Goal: Task Accomplishment & Management: Use online tool/utility

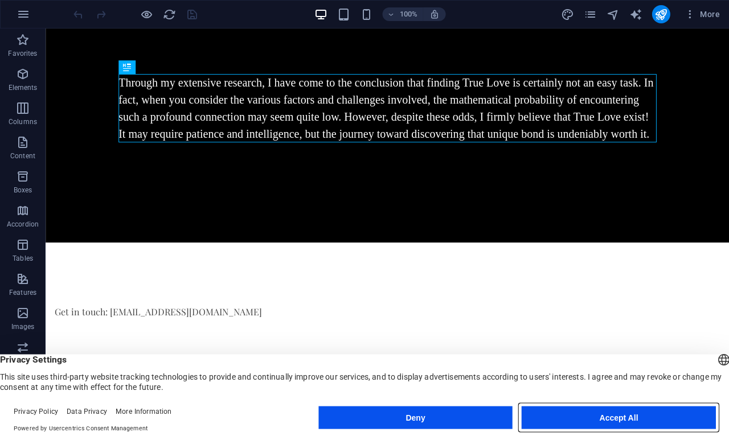
click at [613, 417] on button "Accept All" at bounding box center [618, 417] width 194 height 23
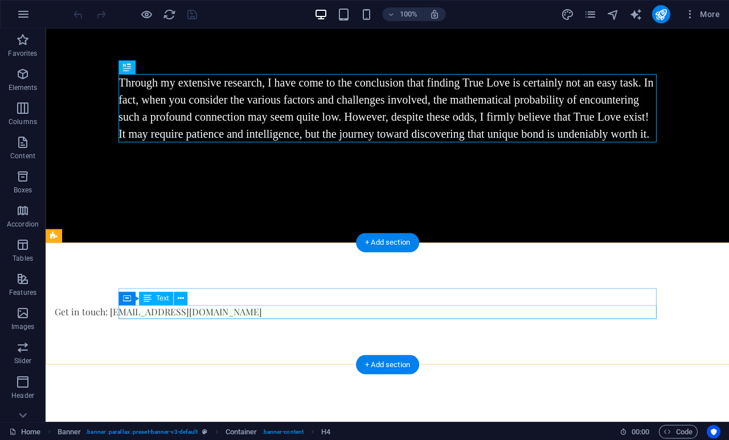
click at [281, 310] on div "Get in touch: [EMAIL_ADDRESS][DOMAIN_NAME]" at bounding box center [323, 312] width 537 height 14
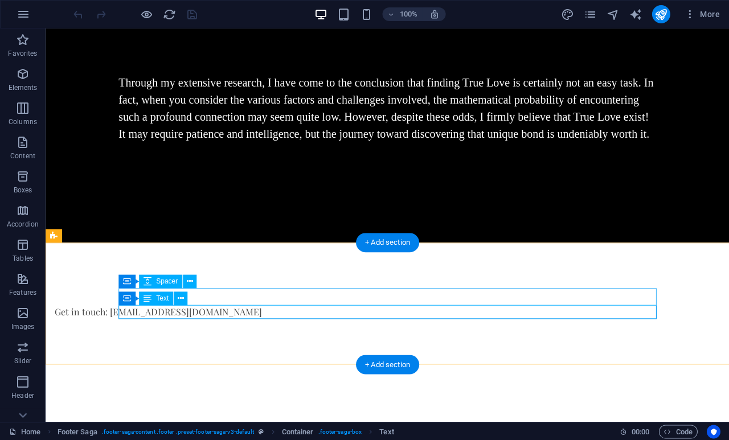
click at [195, 279] on button at bounding box center [190, 281] width 14 height 14
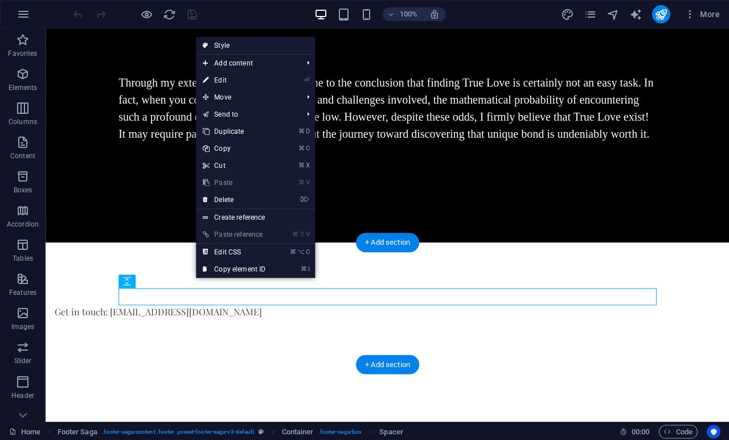
click at [232, 149] on link "⌘ C Copy" at bounding box center [234, 148] width 76 height 17
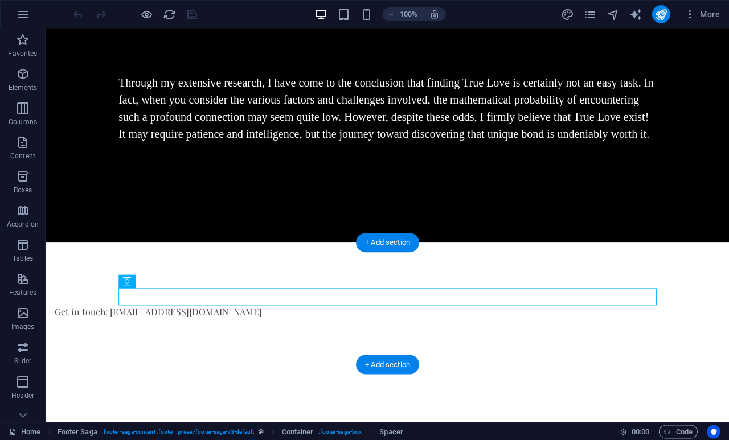
click at [158, 351] on div "Get in touch: [EMAIL_ADDRESS][DOMAIN_NAME]" at bounding box center [387, 303] width 683 height 122
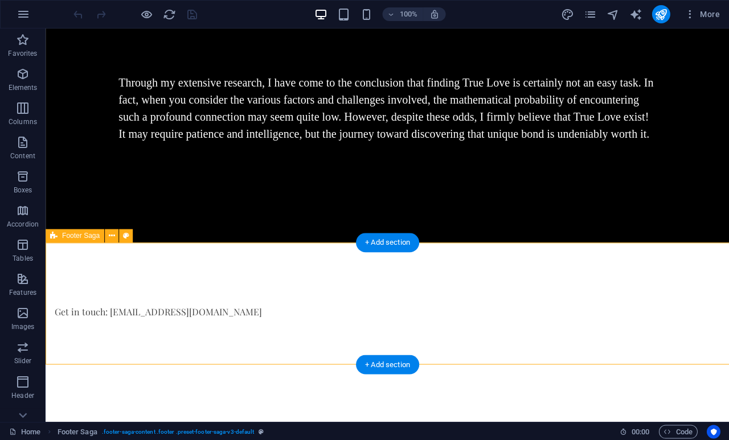
click at [138, 334] on div "Get in touch: [EMAIL_ADDRESS][DOMAIN_NAME]" at bounding box center [387, 303] width 683 height 122
click at [135, 363] on div "Get in touch: [EMAIL_ADDRESS][DOMAIN_NAME]" at bounding box center [387, 303] width 683 height 122
click at [115, 235] on icon at bounding box center [112, 236] width 6 height 12
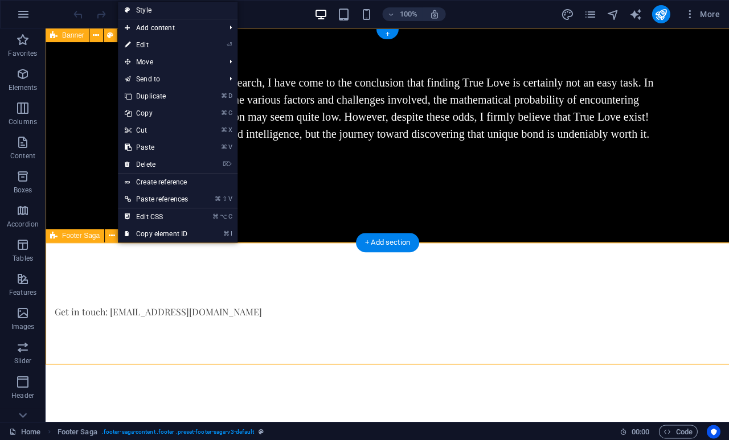
click at [158, 147] on link "⌘ V Paste" at bounding box center [156, 147] width 77 height 17
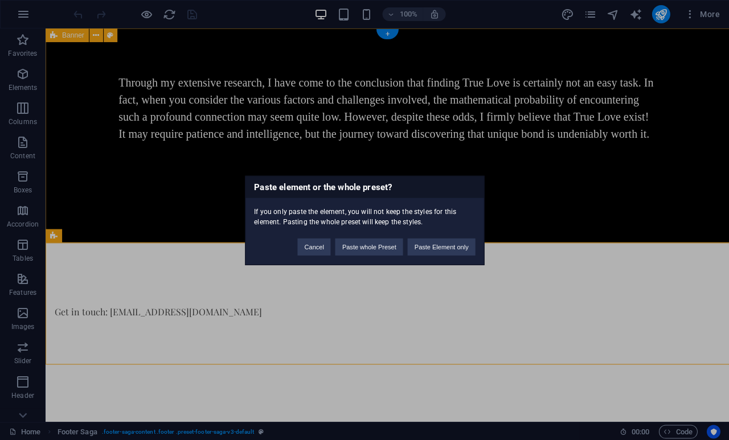
click at [300, 246] on button "Cancel" at bounding box center [313, 246] width 33 height 17
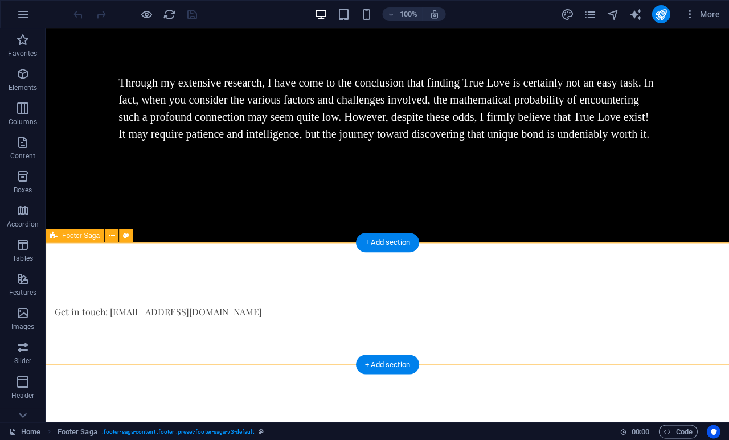
click at [299, 320] on div "Get in touch: [EMAIL_ADDRESS][DOMAIN_NAME]" at bounding box center [387, 303] width 683 height 122
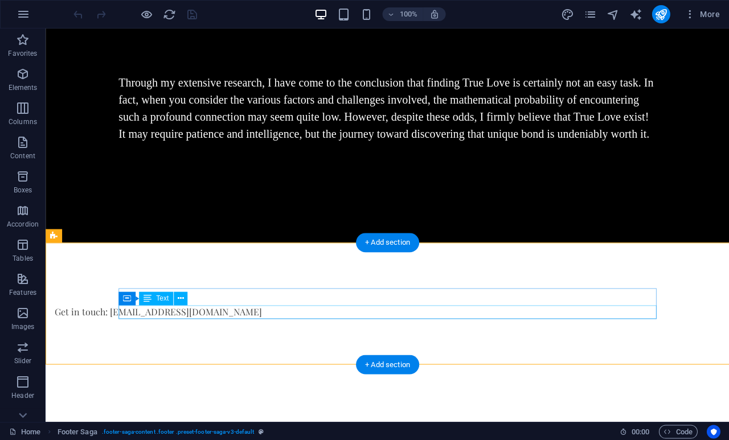
click at [290, 316] on div "Get in touch: [EMAIL_ADDRESS][DOMAIN_NAME]" at bounding box center [323, 312] width 537 height 14
click at [290, 315] on div "Get in touch: [EMAIL_ADDRESS][DOMAIN_NAME]" at bounding box center [323, 312] width 537 height 14
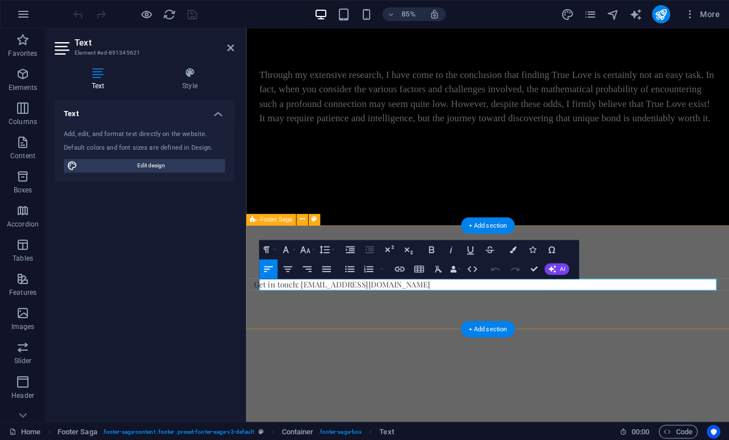
click at [387, 354] on div "Get in touch: [EMAIL_ADDRESS][DOMAIN_NAME]" at bounding box center [530, 321] width 568 height 122
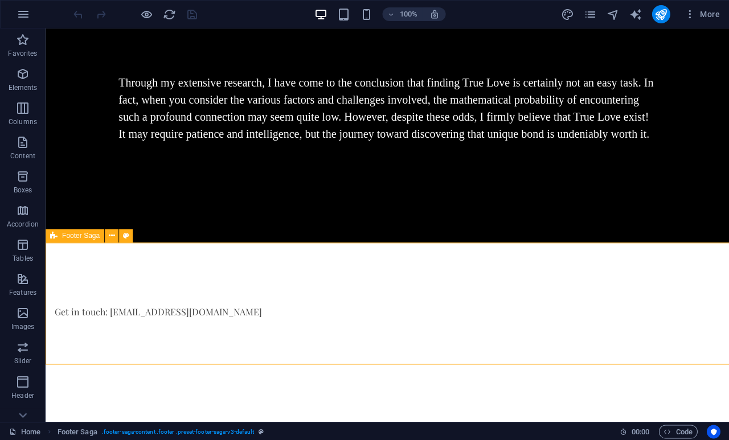
click at [285, 311] on div "Get in touch: [EMAIL_ADDRESS][DOMAIN_NAME]" at bounding box center [323, 312] width 537 height 14
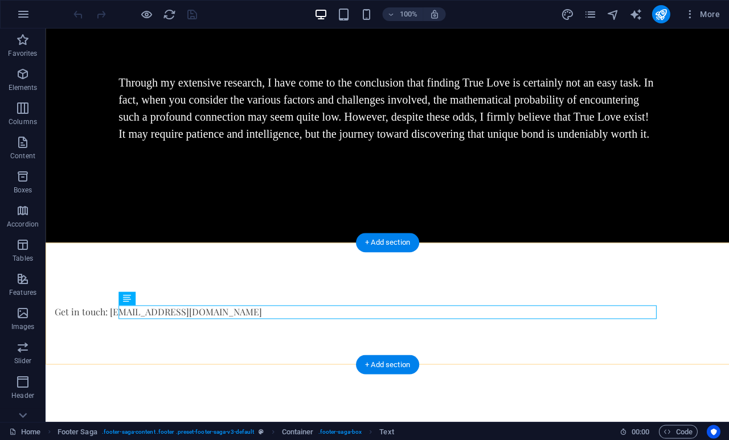
click at [388, 365] on div "+ Add section" at bounding box center [387, 364] width 63 height 19
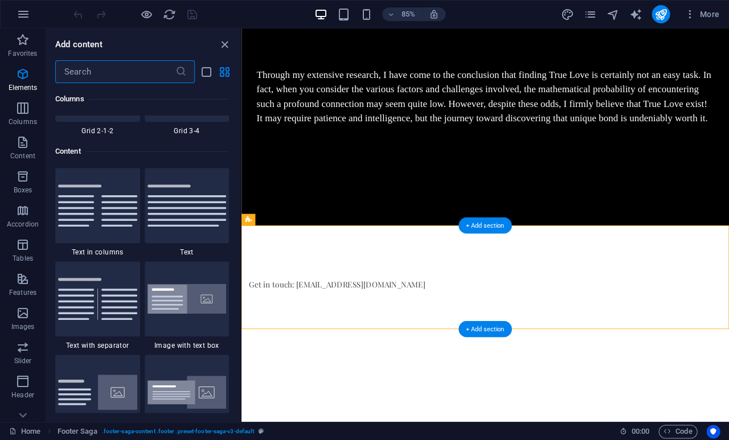
scroll to position [1992, 0]
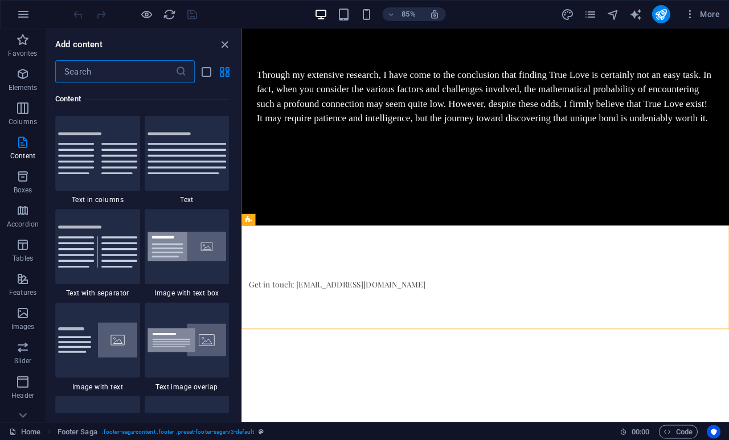
click at [195, 149] on img at bounding box center [186, 153] width 79 height 42
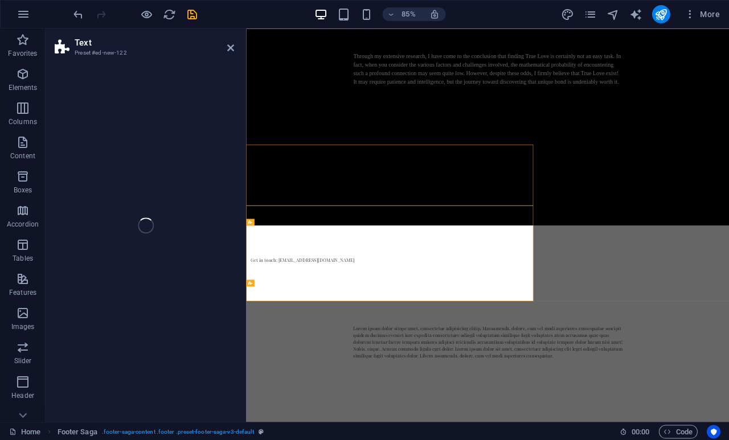
select select "preset-text-v2-default"
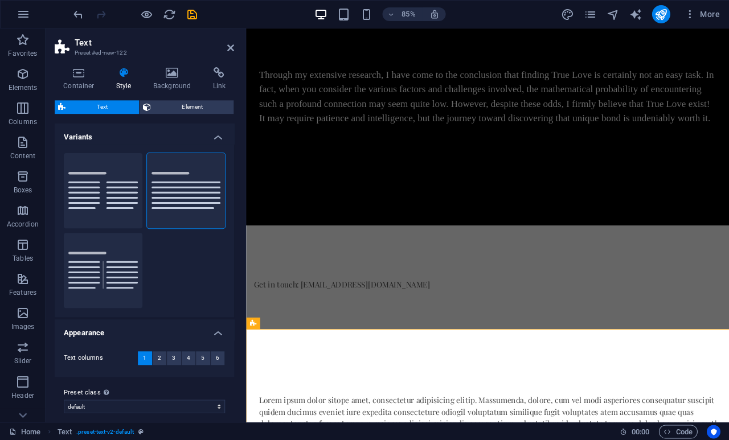
click at [232, 44] on icon at bounding box center [230, 47] width 7 height 9
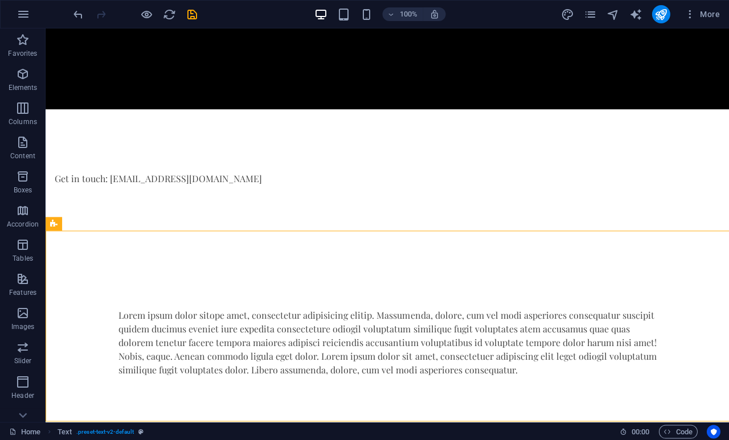
scroll to position [133, 0]
click at [72, 18] on icon "undo" at bounding box center [78, 14] width 13 height 13
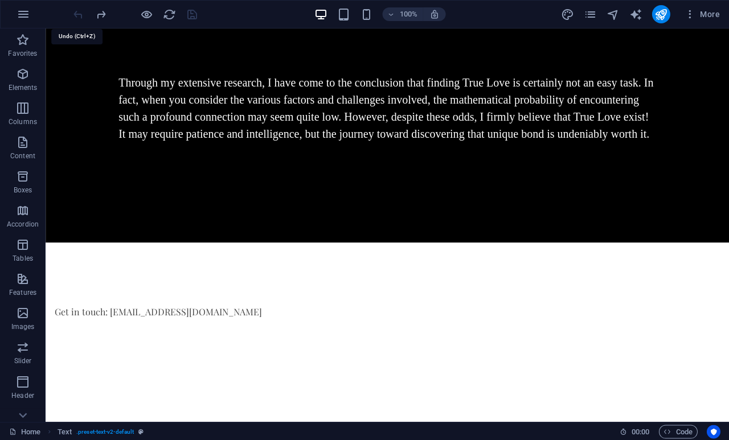
scroll to position [0, 0]
click at [255, 285] on div "Get in touch: [EMAIL_ADDRESS][DOMAIN_NAME]" at bounding box center [387, 303] width 683 height 122
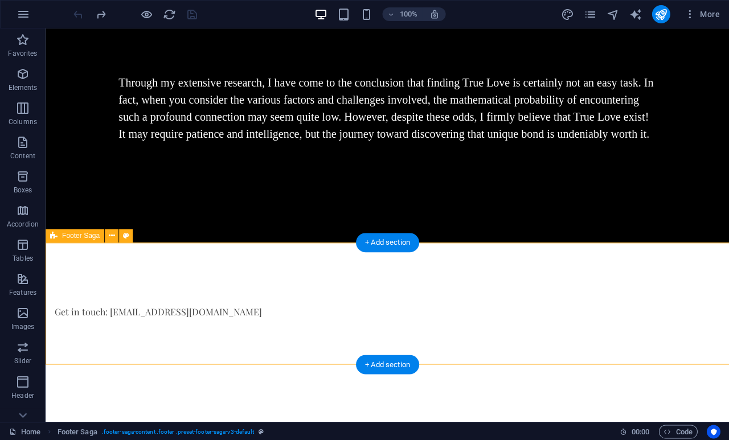
click at [394, 364] on div "+ Add section" at bounding box center [387, 364] width 63 height 19
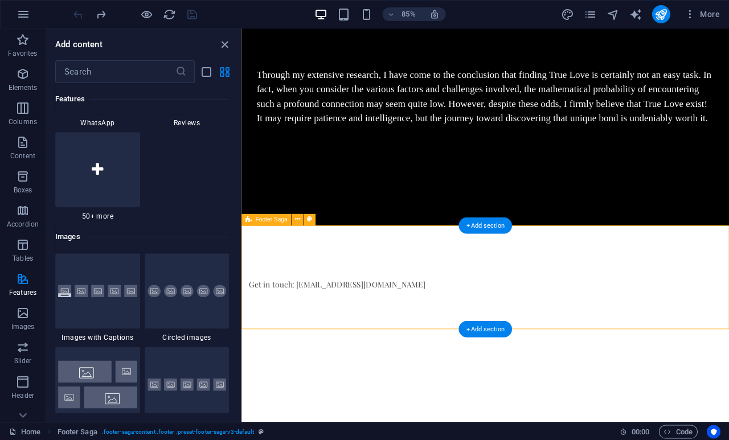
scroll to position [5634, 0]
click at [119, 69] on input "text" at bounding box center [115, 71] width 120 height 23
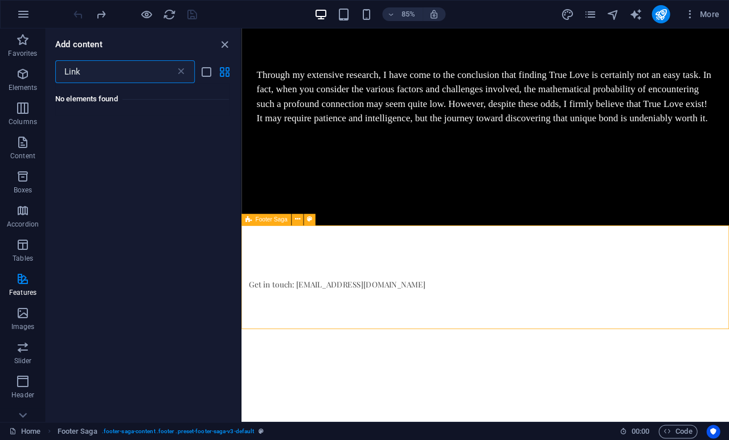
scroll to position [0, 0]
type input "LinkedIn"
click at [183, 66] on icon at bounding box center [180, 71] width 11 height 11
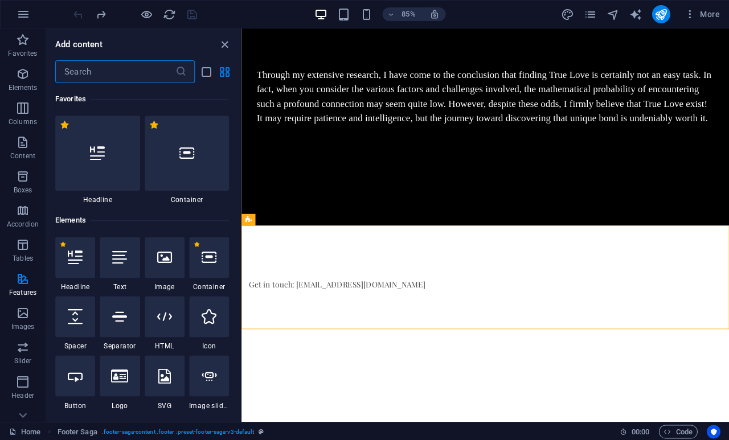
click at [309, 382] on html "Skip to main content Through my extensive research, I have come to the conclusi…" at bounding box center [527, 204] width 573 height 353
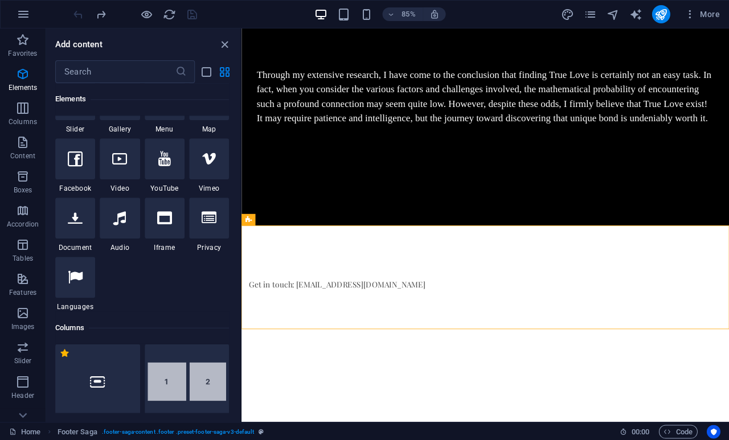
scroll to position [339, 0]
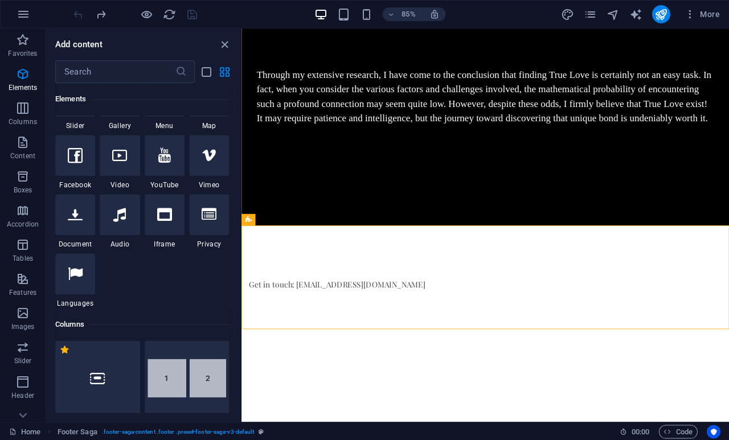
click at [80, 274] on icon at bounding box center [75, 273] width 15 height 15
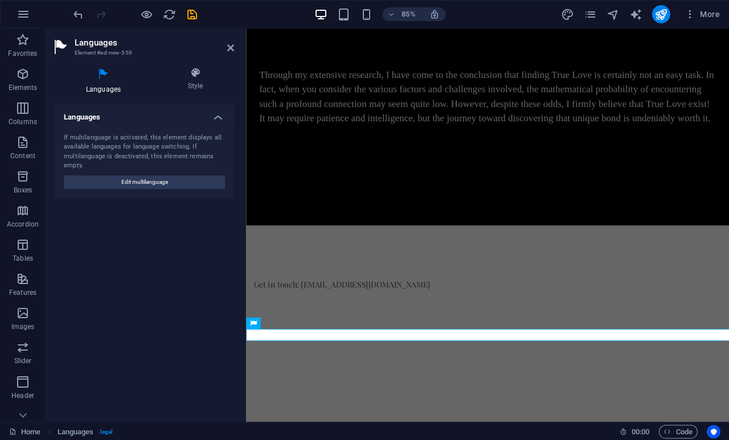
click at [343, 382] on html "Skip to main content Through my extensive research, I have come to the conclusi…" at bounding box center [530, 204] width 568 height 353
click at [334, 381] on div "Get in touch: [EMAIL_ADDRESS][DOMAIN_NAME]" at bounding box center [530, 321] width 568 height 122
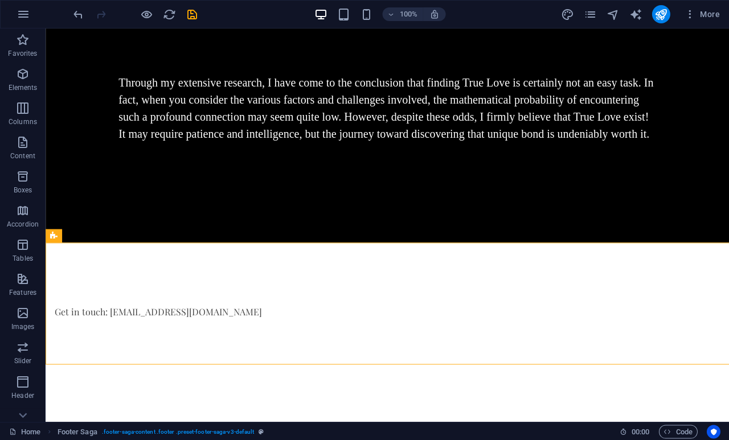
click at [171, 364] on html "Skip to main content Through my extensive research, I have come to the conclusi…" at bounding box center [387, 196] width 683 height 336
click at [105, 364] on html "Skip to main content Through my extensive research, I have come to the conclusi…" at bounding box center [387, 196] width 683 height 336
click at [122, 364] on html "Skip to main content Through my extensive research, I have come to the conclusi…" at bounding box center [387, 196] width 683 height 336
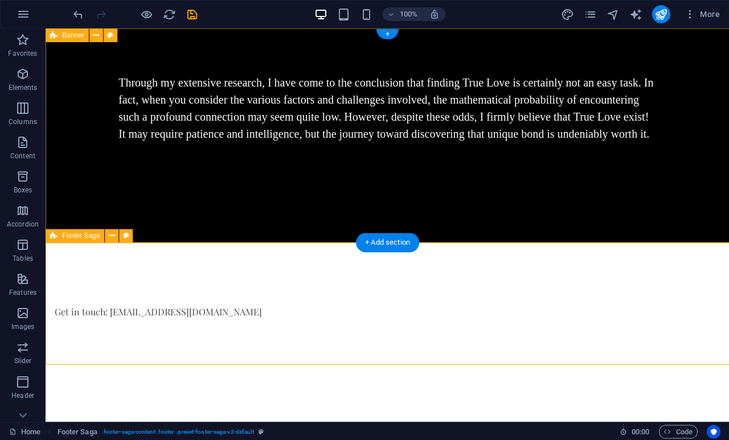
click at [115, 238] on icon at bounding box center [112, 236] width 6 height 12
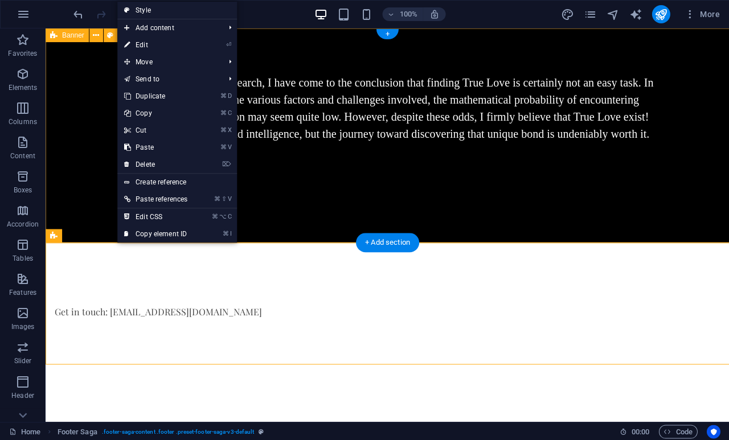
click at [231, 18] on link "Style" at bounding box center [177, 10] width 120 height 17
select select "rem"
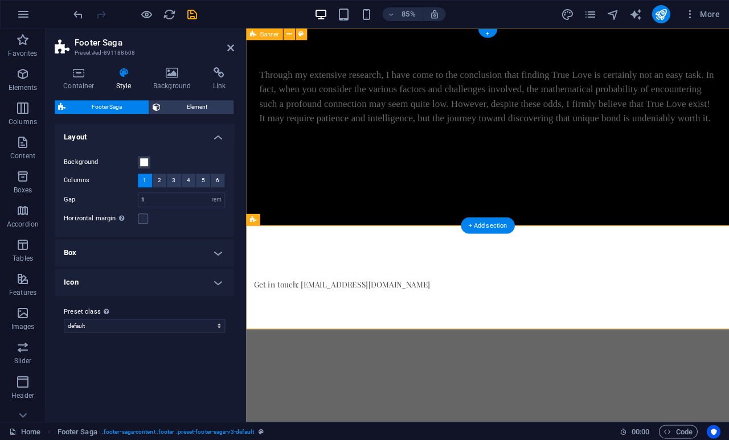
click at [466, 382] on html "Skip to main content Through my extensive research, I have come to the conclusi…" at bounding box center [530, 204] width 568 height 353
click at [382, 382] on html "Skip to main content Through my extensive research, I have come to the conclusi…" at bounding box center [530, 204] width 568 height 353
click at [351, 382] on html "Skip to main content Through my extensive research, I have come to the conclusi…" at bounding box center [530, 204] width 568 height 353
click at [77, 8] on icon "undo" at bounding box center [78, 14] width 13 height 13
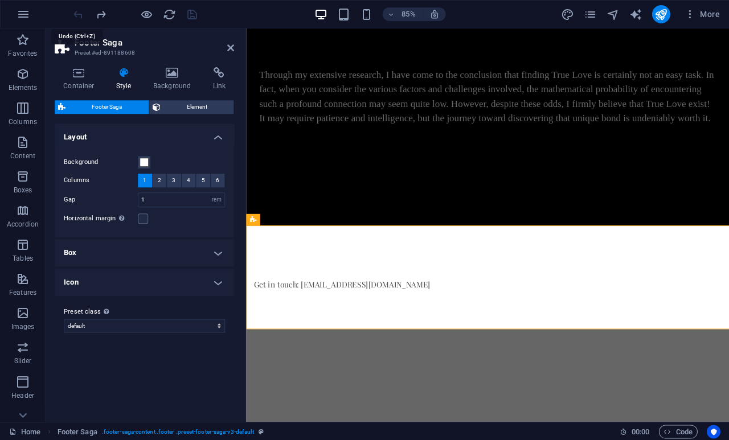
click at [206, 110] on span "Element" at bounding box center [197, 107] width 67 height 14
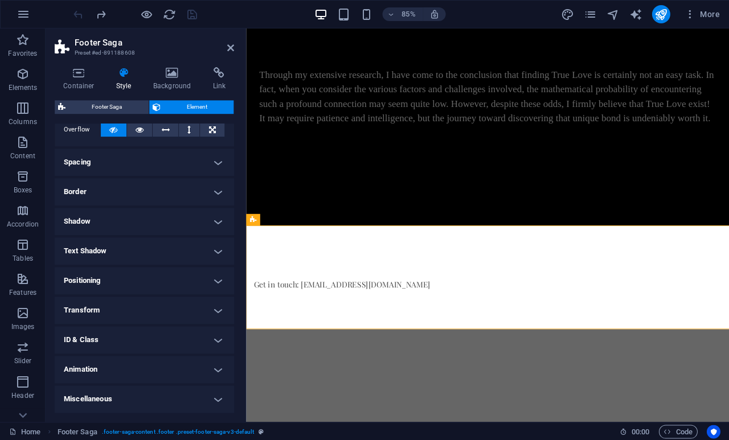
scroll to position [78, 0]
click at [222, 398] on h4 "Miscellaneous" at bounding box center [144, 398] width 179 height 27
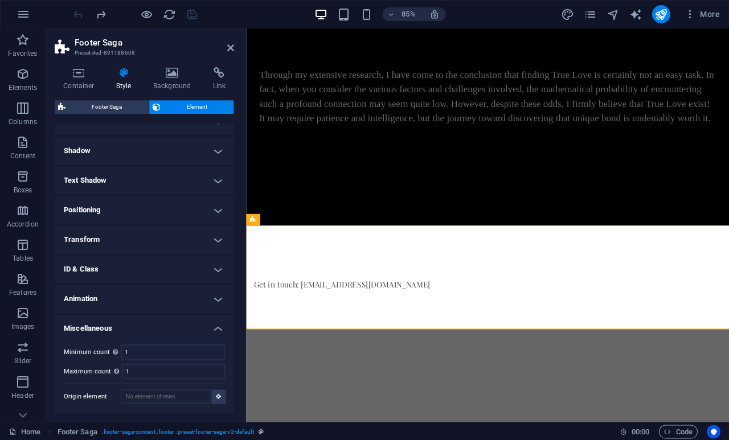
scroll to position [149, 0]
click at [351, 382] on html "Skip to main content Through my extensive research, I have come to the conclusi…" at bounding box center [530, 204] width 568 height 353
click at [446, 350] on div "Get in touch: [EMAIL_ADDRESS][DOMAIN_NAME]" at bounding box center [530, 321] width 568 height 122
click at [434, 348] on div "Get in touch: [EMAIL_ADDRESS][DOMAIN_NAME]" at bounding box center [530, 321] width 568 height 122
click at [433, 347] on div "Get in touch: [EMAIL_ADDRESS][DOMAIN_NAME]" at bounding box center [530, 321] width 568 height 122
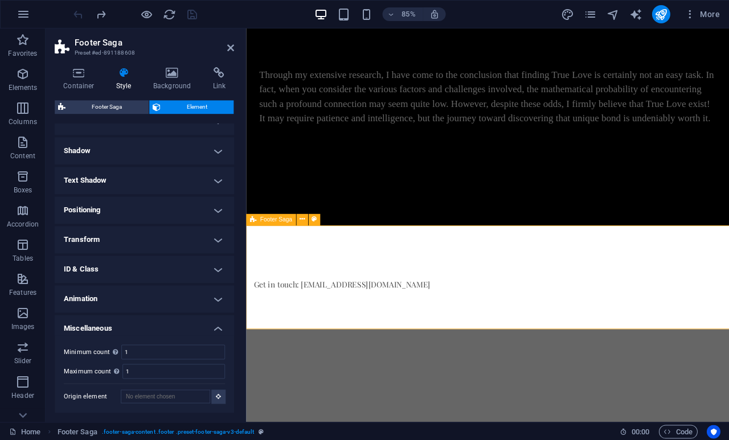
click at [232, 47] on icon at bounding box center [230, 47] width 7 height 9
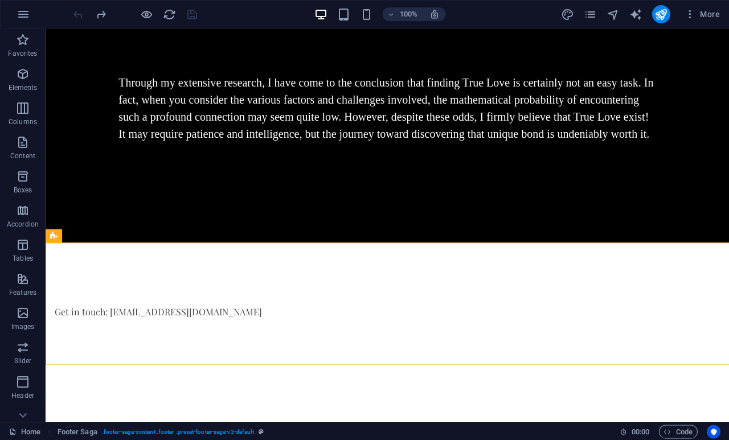
click at [423, 364] on html "Skip to main content Through my extensive research, I have come to the conclusi…" at bounding box center [387, 196] width 683 height 336
click at [388, 364] on html "Skip to main content Through my extensive research, I have come to the conclusi…" at bounding box center [387, 196] width 683 height 336
click at [380, 364] on html "Skip to main content Through my extensive research, I have come to the conclusi…" at bounding box center [387, 196] width 683 height 336
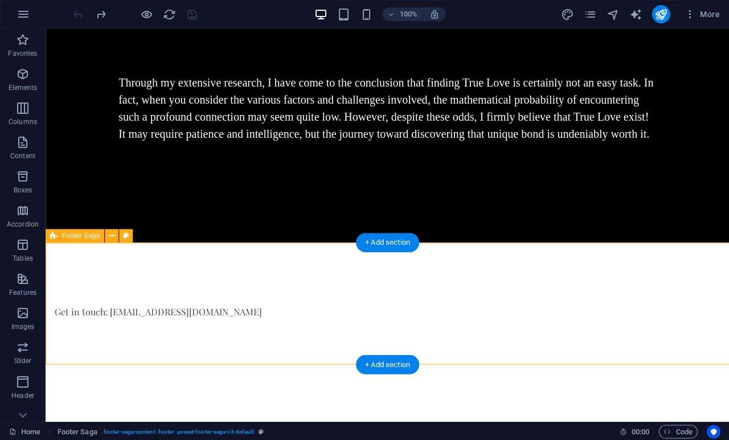
click at [328, 363] on div "Get in touch: [EMAIL_ADDRESS][DOMAIN_NAME]" at bounding box center [387, 303] width 683 height 122
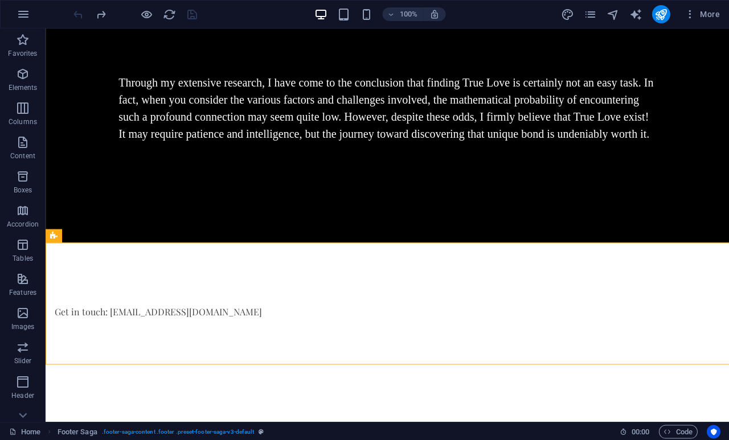
click at [279, 364] on html "Skip to main content Through my extensive research, I have come to the conclusi…" at bounding box center [387, 196] width 683 height 336
click at [73, 364] on html "Skip to main content Through my extensive research, I have come to the conclusi…" at bounding box center [387, 196] width 683 height 336
click at [291, 318] on div "Get in touch: [EMAIL_ADDRESS][DOMAIN_NAME]" at bounding box center [323, 312] width 537 height 14
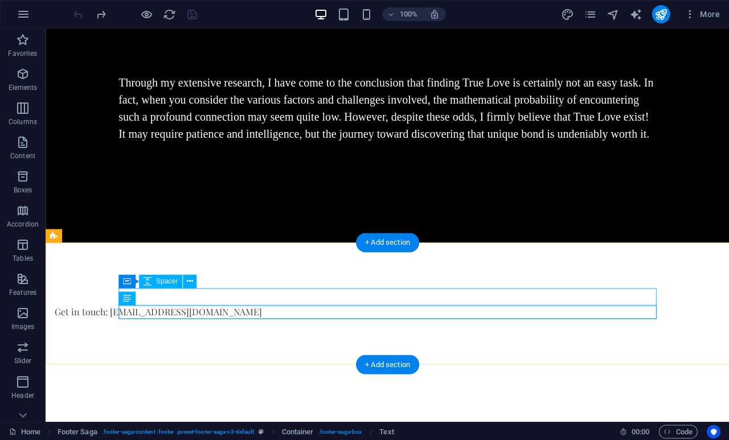
click at [196, 280] on button at bounding box center [190, 281] width 14 height 14
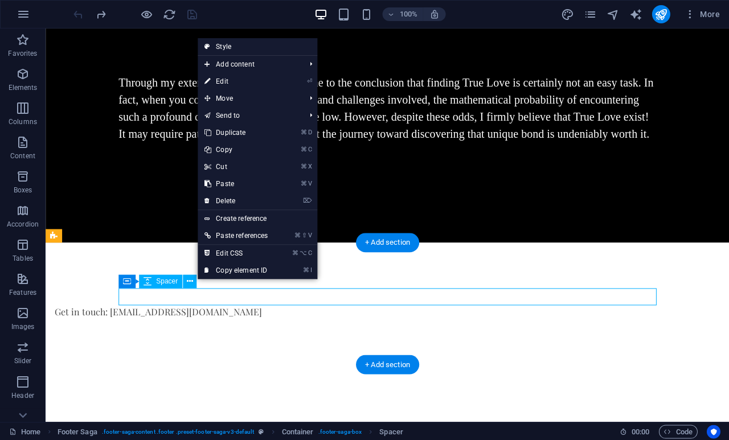
click at [246, 130] on link "⌘ D Duplicate" at bounding box center [236, 132] width 77 height 17
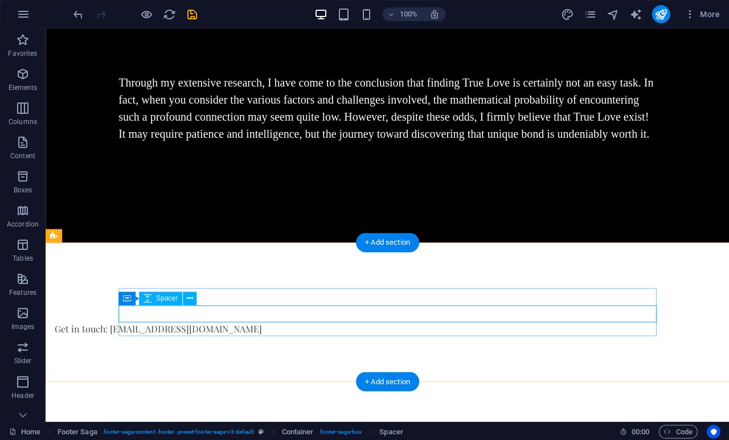
click at [151, 314] on div at bounding box center [323, 313] width 537 height 17
click at [212, 298] on div at bounding box center [323, 296] width 537 height 17
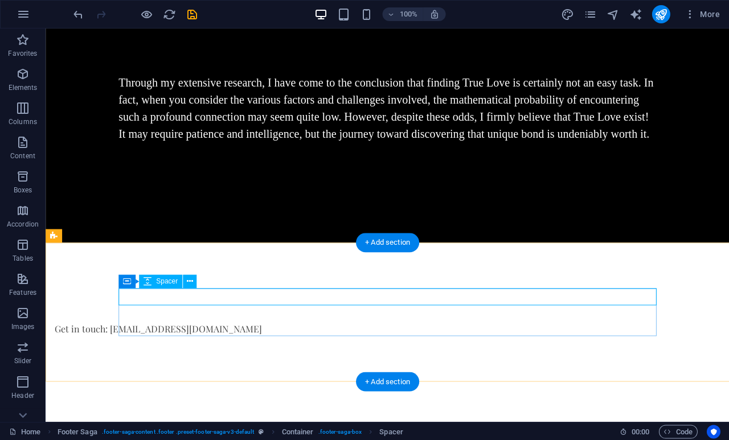
click at [192, 278] on icon at bounding box center [190, 281] width 6 height 12
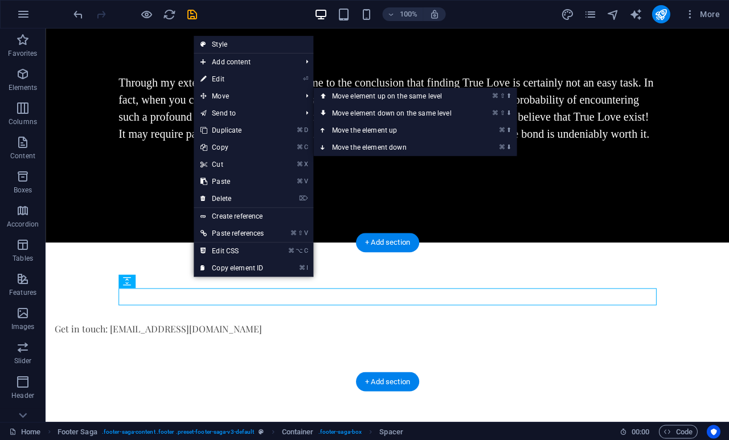
click at [413, 149] on link "⌘ ⬇ Move the element down" at bounding box center [393, 147] width 161 height 17
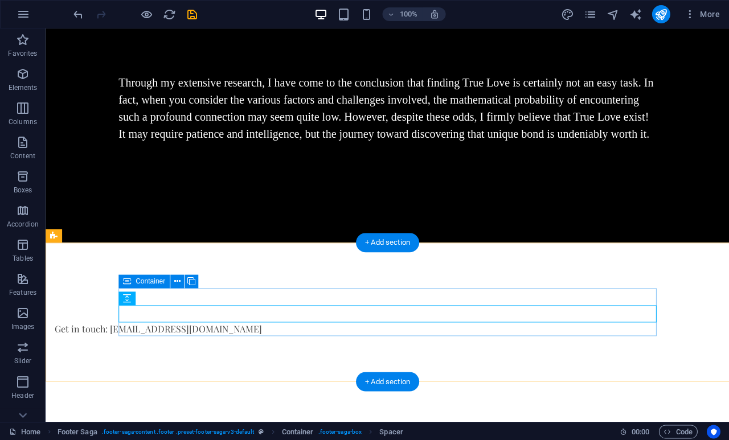
click at [180, 278] on icon at bounding box center [177, 281] width 6 height 12
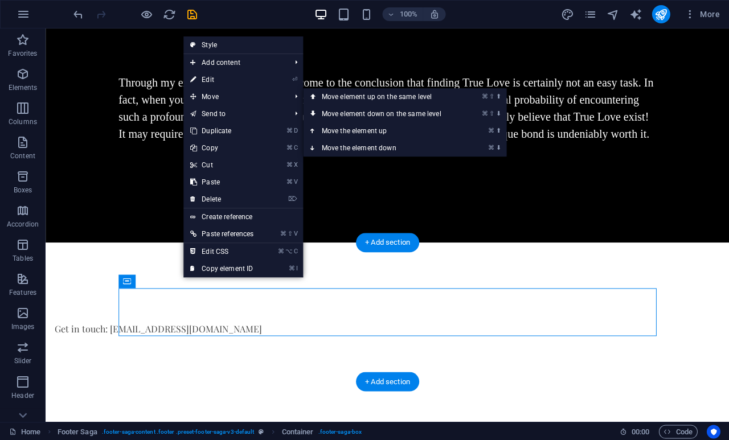
click at [418, 113] on link "⌘ ⇧ ⬇ Move element down on the same level" at bounding box center [383, 113] width 161 height 17
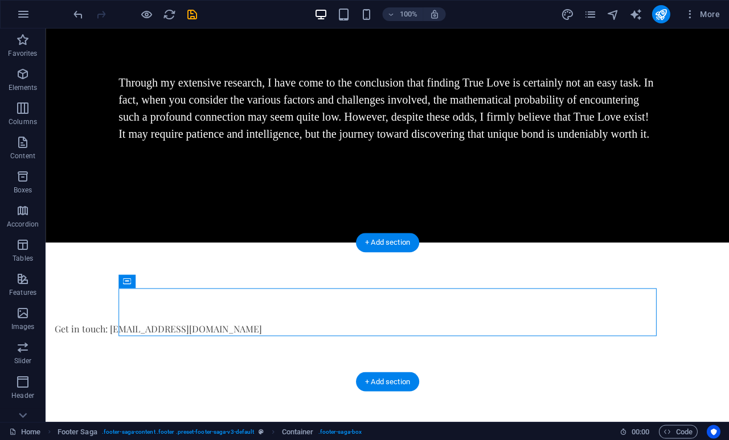
click at [79, 10] on icon "undo" at bounding box center [78, 14] width 13 height 13
click at [77, 9] on icon "undo" at bounding box center [78, 14] width 13 height 13
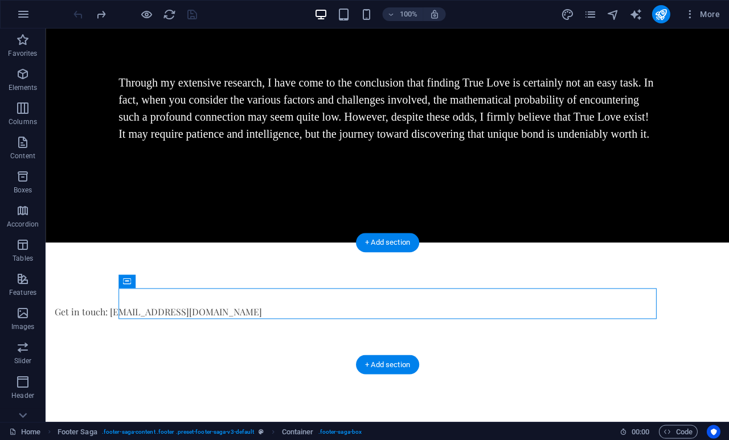
click at [281, 352] on div "Get in touch: [EMAIL_ADDRESS][DOMAIN_NAME]" at bounding box center [387, 303] width 683 height 122
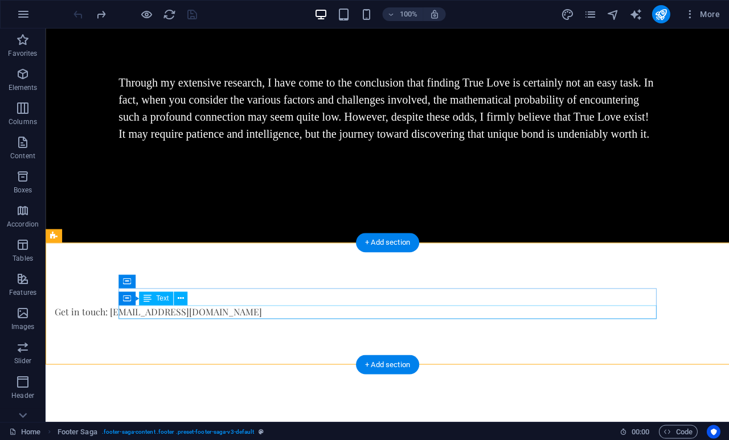
click at [258, 308] on div "Get in touch: [EMAIL_ADDRESS][DOMAIN_NAME]" at bounding box center [323, 312] width 537 height 14
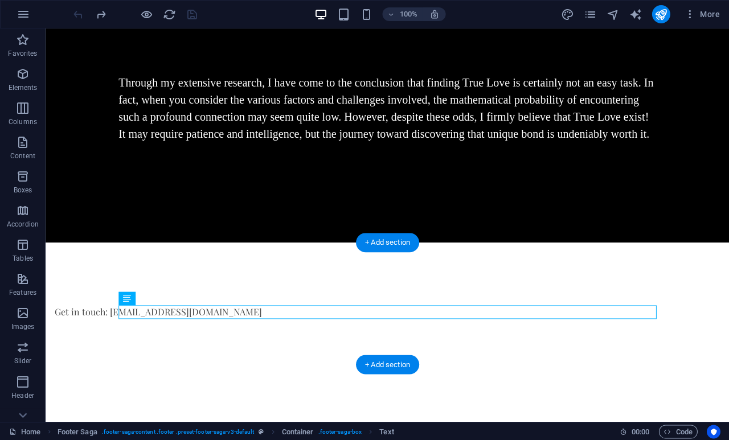
click at [179, 338] on div "Get in touch: [EMAIL_ADDRESS][DOMAIN_NAME]" at bounding box center [387, 303] width 683 height 122
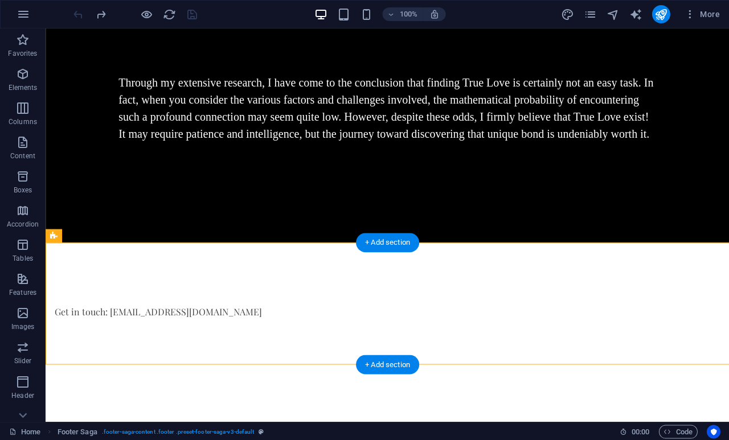
click at [153, 337] on div "Get in touch: [EMAIL_ADDRESS][DOMAIN_NAME]" at bounding box center [387, 303] width 683 height 122
click at [328, 363] on div "Get in touch: [EMAIL_ADDRESS][DOMAIN_NAME]" at bounding box center [387, 303] width 683 height 122
click at [395, 364] on html "Skip to main content Through my extensive research, I have come to the conclusi…" at bounding box center [387, 196] width 683 height 336
click at [391, 364] on html "Skip to main content Through my extensive research, I have come to the conclusi…" at bounding box center [387, 196] width 683 height 336
click at [368, 364] on html "Skip to main content Through my extensive research, I have come to the conclusi…" at bounding box center [387, 196] width 683 height 336
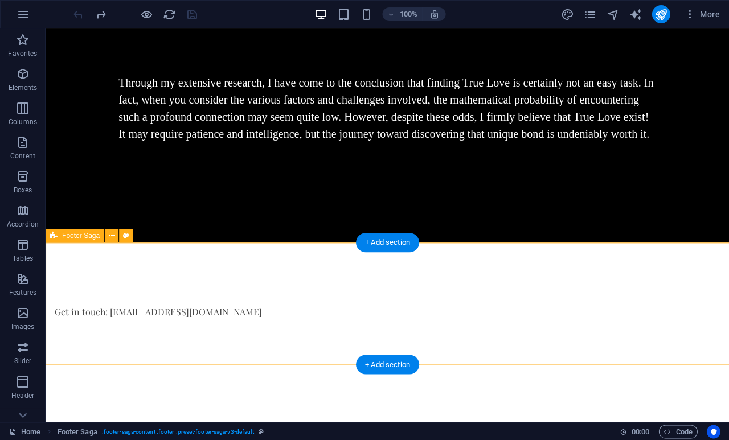
click at [381, 365] on div "+ Add section" at bounding box center [387, 364] width 63 height 19
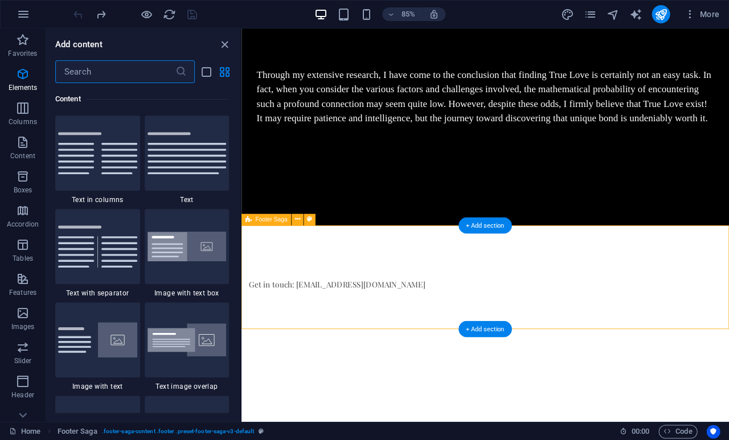
scroll to position [1992, 0]
click at [434, 382] on html "Skip to main content Through my extensive research, I have come to the conclusi…" at bounding box center [527, 204] width 573 height 353
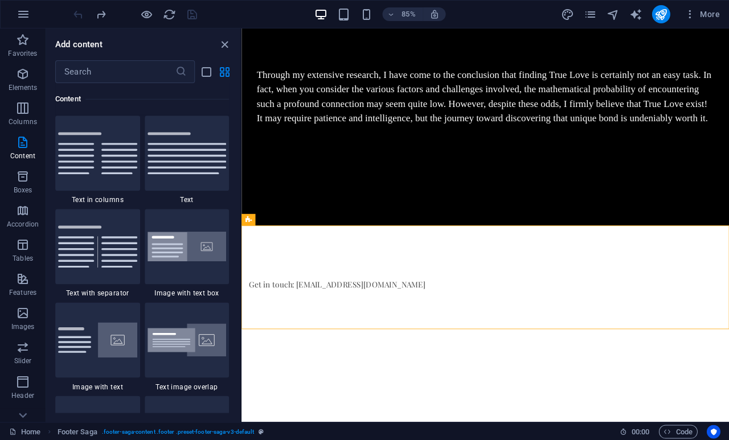
click at [390, 382] on html "Skip to main content Through my extensive research, I have come to the conclusi…" at bounding box center [527, 204] width 573 height 353
click at [261, 382] on html "Skip to main content Through my extensive research, I have come to the conclusi…" at bounding box center [527, 204] width 573 height 353
click at [269, 382] on html "Skip to main content Through my extensive research, I have come to the conclusi…" at bounding box center [527, 204] width 573 height 353
click at [293, 382] on html "Skip to main content Through my extensive research, I have come to the conclusi…" at bounding box center [527, 204] width 573 height 353
click at [178, 148] on img at bounding box center [186, 153] width 79 height 42
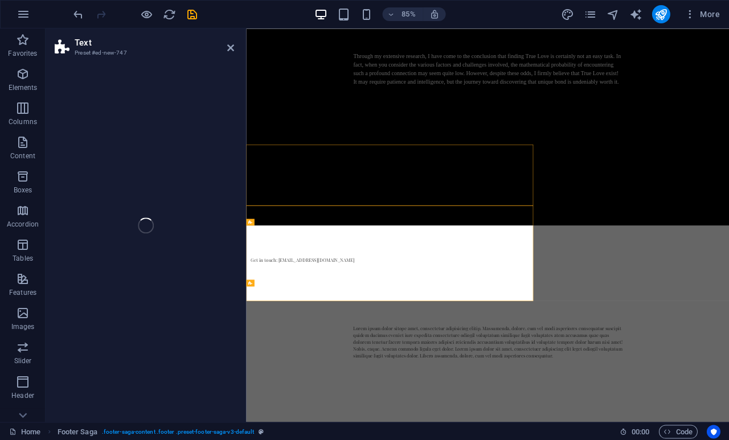
select select "preset-text-v2-default"
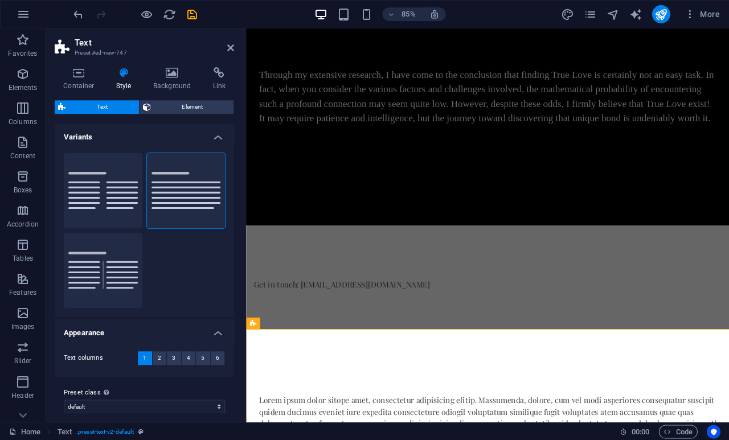
click at [237, 45] on aside "Text Preset #ed-new-747 Container Style Background Link Size Height Default px …" at bounding box center [146, 224] width 200 height 393
click at [73, 17] on icon "undo" at bounding box center [78, 14] width 13 height 13
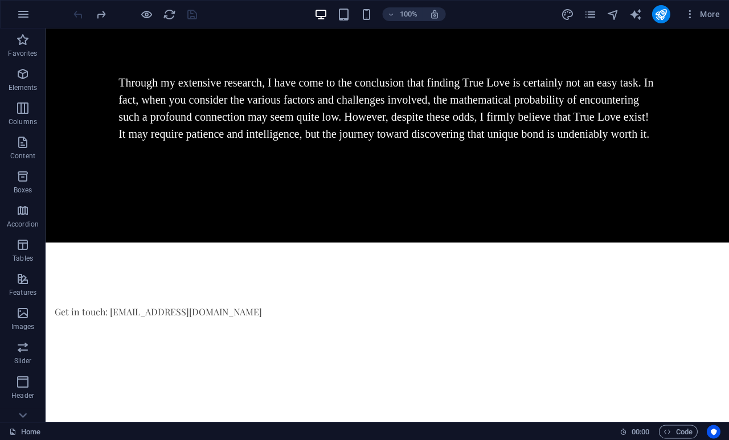
click at [424, 330] on div "Get in touch: [EMAIL_ADDRESS][DOMAIN_NAME]" at bounding box center [387, 303] width 683 height 122
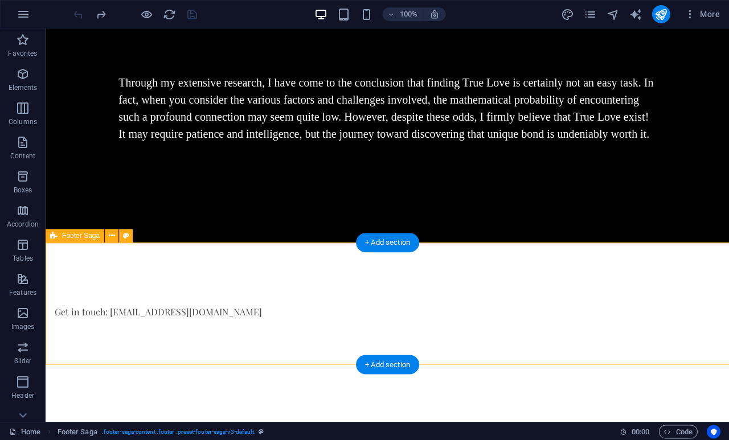
click at [240, 364] on html "Skip to main content Through my extensive research, I have come to the conclusi…" at bounding box center [387, 196] width 683 height 336
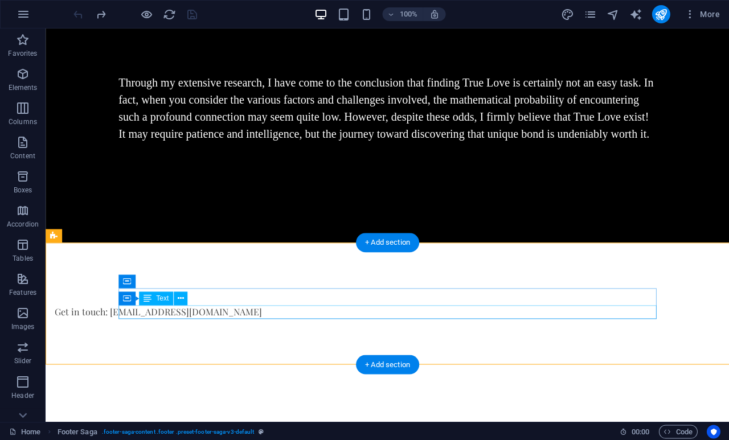
click at [290, 316] on div "Get in touch: [EMAIL_ADDRESS][DOMAIN_NAME]" at bounding box center [323, 312] width 537 height 14
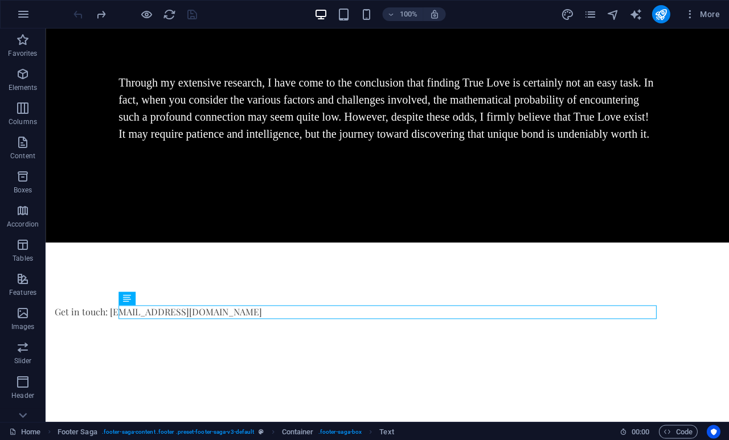
click at [180, 364] on html "Skip to main content Through my extensive research, I have come to the conclusi…" at bounding box center [387, 196] width 683 height 336
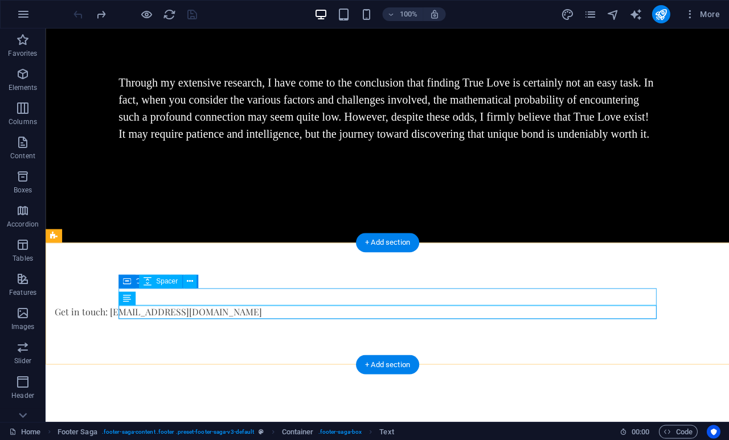
click at [128, 279] on icon at bounding box center [127, 281] width 8 height 14
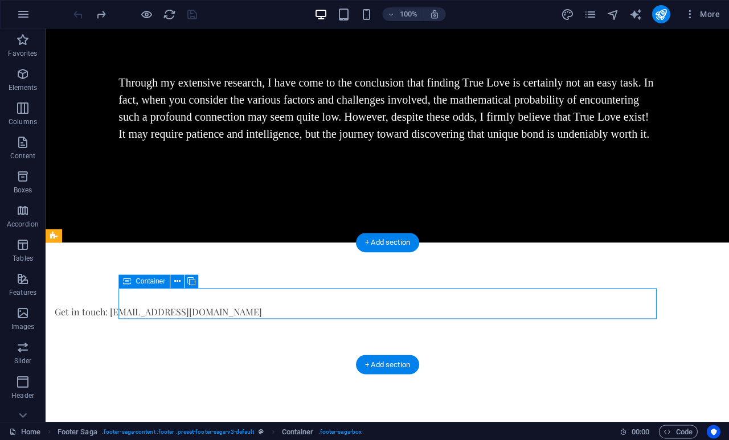
click at [195, 282] on icon at bounding box center [191, 281] width 8 height 12
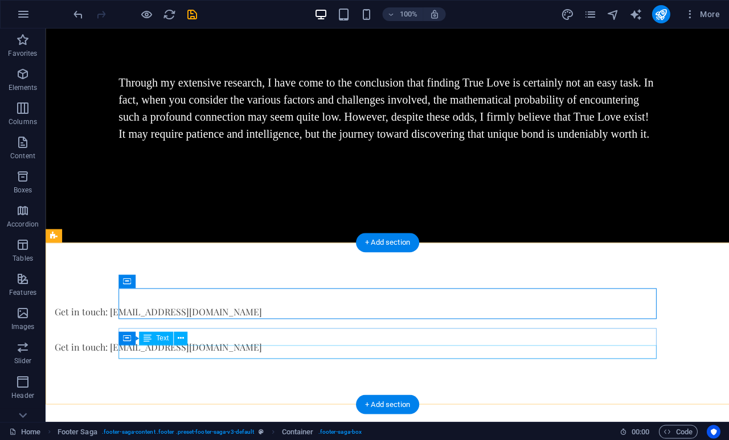
click at [281, 350] on div "Get in touch: [EMAIL_ADDRESS][DOMAIN_NAME]" at bounding box center [323, 347] width 537 height 14
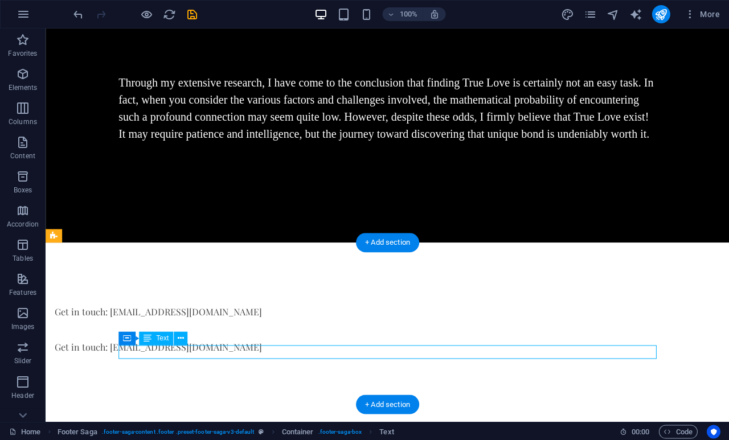
click at [284, 349] on div "Get in touch: [EMAIL_ADDRESS][DOMAIN_NAME]" at bounding box center [323, 347] width 537 height 14
click at [285, 348] on div "Get in touch: [EMAIL_ADDRESS][DOMAIN_NAME]" at bounding box center [323, 347] width 537 height 14
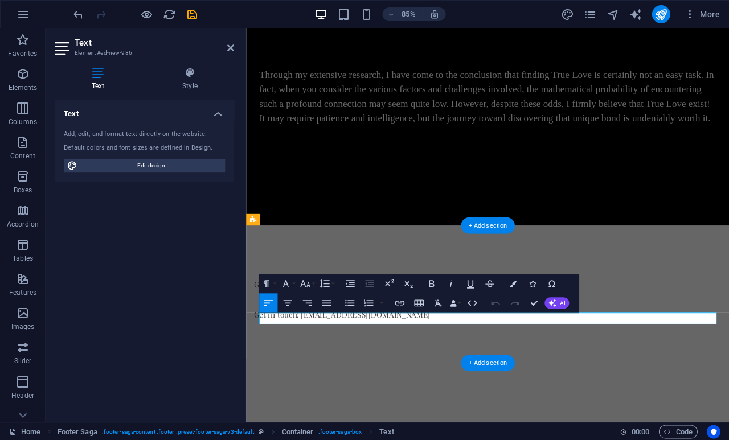
click at [429, 367] on p "Get in touch: [EMAIL_ADDRESS][DOMAIN_NAME]" at bounding box center [523, 365] width 537 height 14
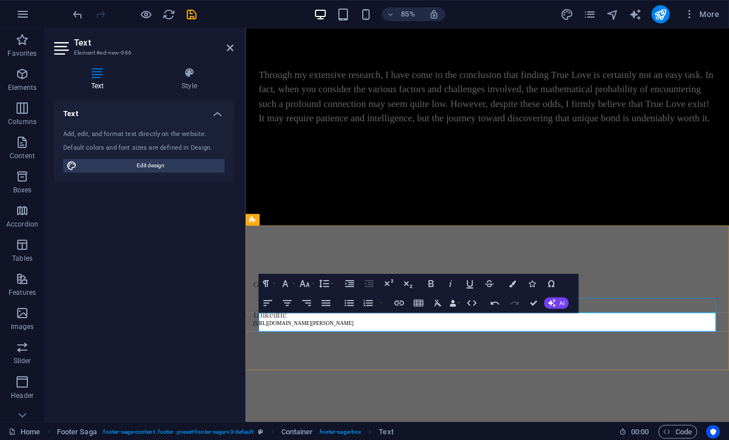
click at [164, 167] on span "Edit design" at bounding box center [151, 166] width 141 height 14
select select "px"
select select "200"
select select "px"
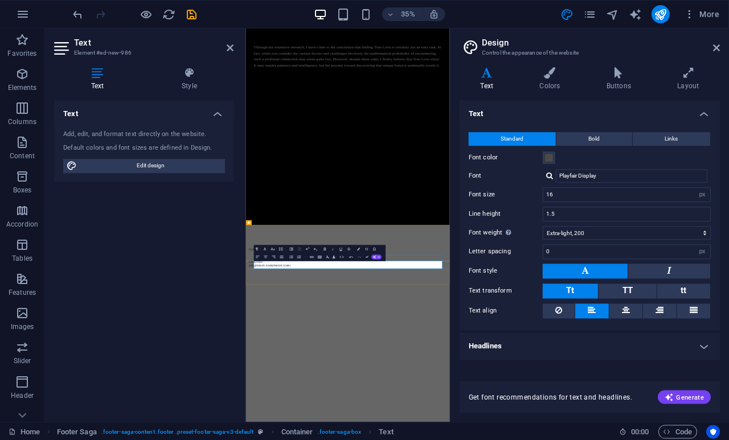
click at [722, 46] on aside "Design Control the appearance of the website Variants Text Colors Buttons Layou…" at bounding box center [589, 224] width 279 height 393
click at [714, 44] on icon at bounding box center [716, 47] width 7 height 9
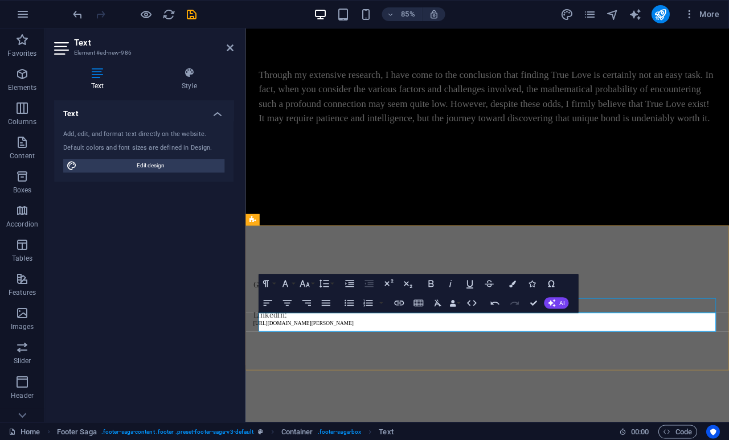
click at [228, 43] on link at bounding box center [230, 48] width 7 height 10
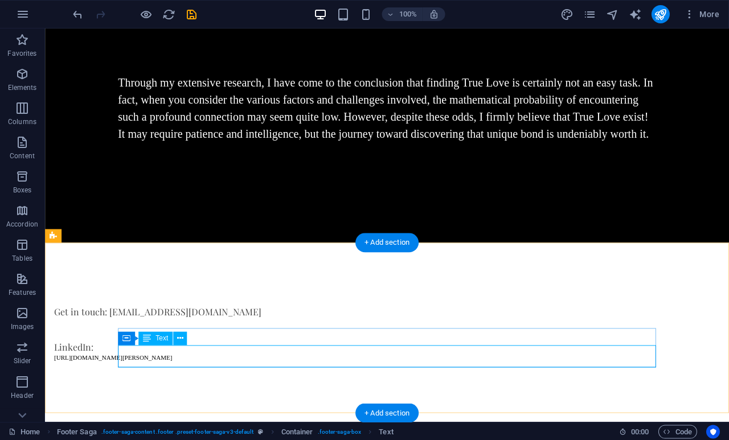
click at [294, 359] on div "LinkedIn: [URL][DOMAIN_NAME][PERSON_NAME]" at bounding box center [322, 350] width 537 height 20
click at [122, 361] on div "LinkedIn: [URL][DOMAIN_NAME][PERSON_NAME]" at bounding box center [322, 350] width 537 height 20
click at [275, 360] on div "LinkedIn: [URL][DOMAIN_NAME][PERSON_NAME]" at bounding box center [322, 350] width 537 height 20
click at [276, 358] on div "LinkedIn: [URL][DOMAIN_NAME][PERSON_NAME]" at bounding box center [322, 350] width 537 height 20
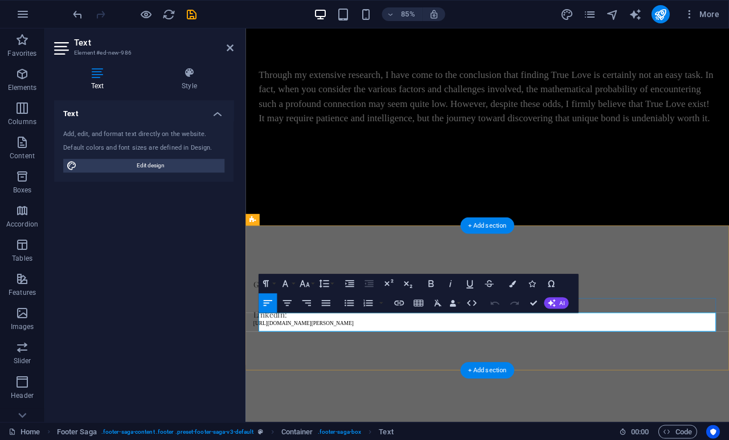
click at [414, 377] on p "[URL][DOMAIN_NAME][PERSON_NAME]" at bounding box center [522, 375] width 537 height 7
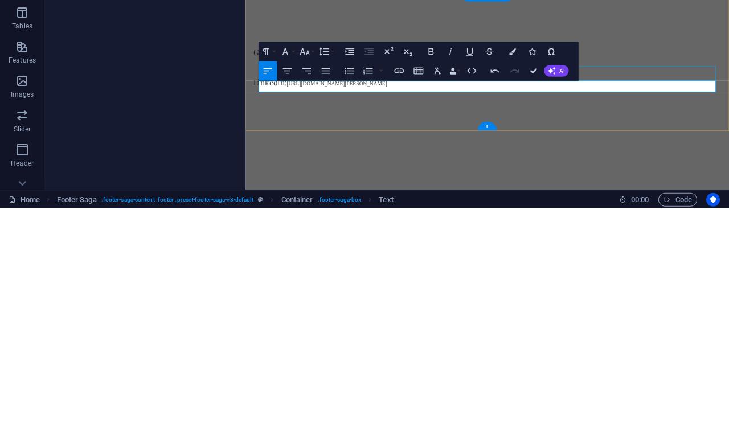
click at [398, 293] on button "Insert Link" at bounding box center [399, 302] width 18 height 19
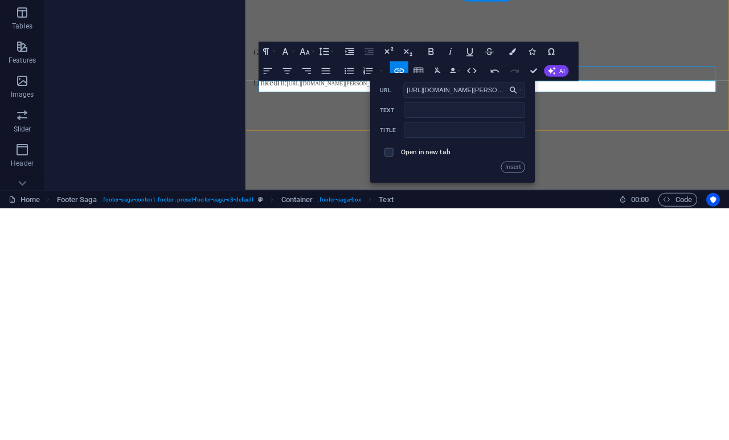
type input "[URL][DOMAIN_NAME][PERSON_NAME]"
click at [435, 334] on input "Text" at bounding box center [464, 341] width 121 height 15
type input "Link/Enlace"
click at [515, 393] on button "Insert" at bounding box center [513, 398] width 24 height 11
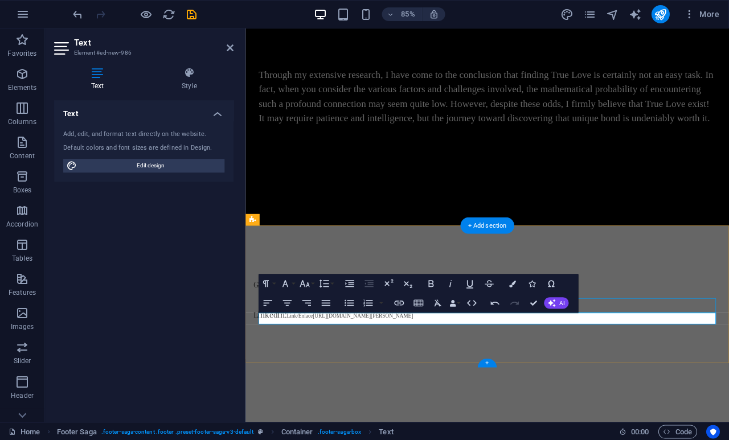
click at [493, 365] on p "LinkedIn: Link/Enlace ​[URL][DOMAIN_NAME][PERSON_NAME]" at bounding box center [522, 365] width 537 height 14
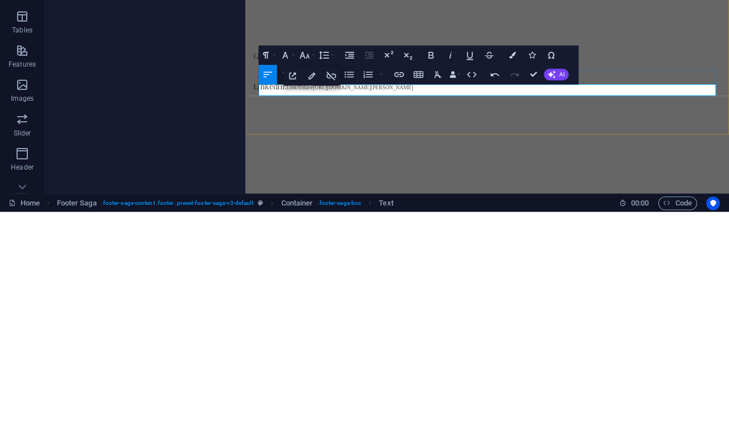
click at [491, 137] on p "LinkedIn: Link/Enlace ​[URL][DOMAIN_NAME][PERSON_NAME]" at bounding box center [522, 137] width 537 height 14
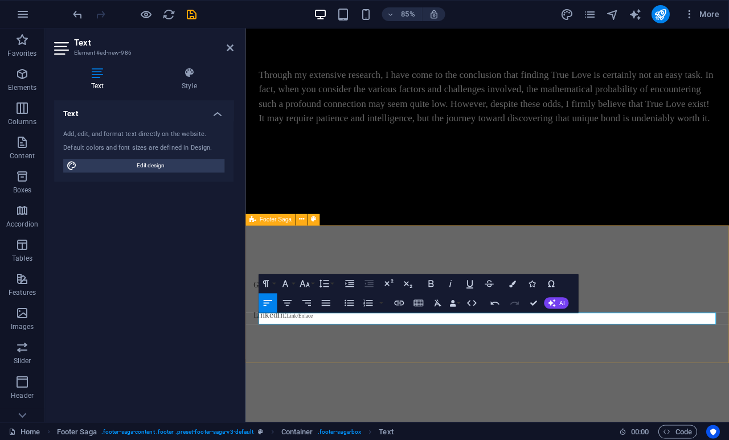
click at [455, 395] on div "Get in touch: [EMAIL_ADDRESS][DOMAIN_NAME] LinkedIn: Link/Enlace" at bounding box center [529, 338] width 568 height 157
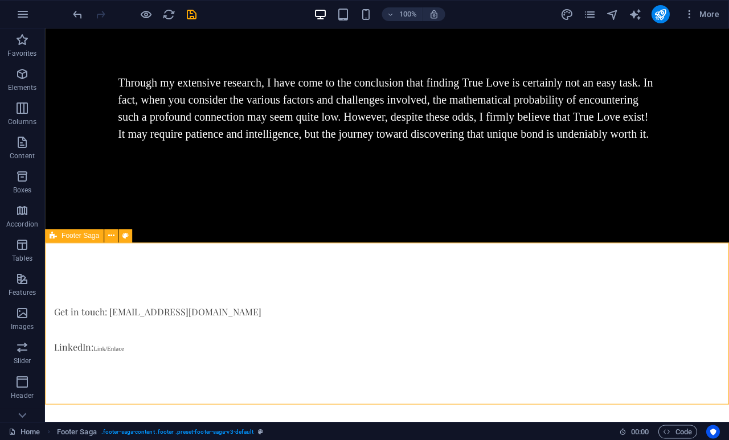
click at [190, 354] on div "LinkedIn: Link/Enlace" at bounding box center [322, 347] width 537 height 14
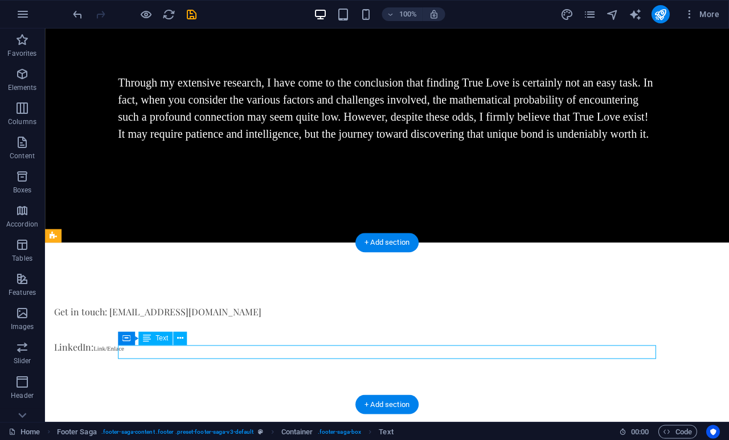
click at [190, 354] on div "LinkedIn: Link/Enlace" at bounding box center [322, 347] width 537 height 14
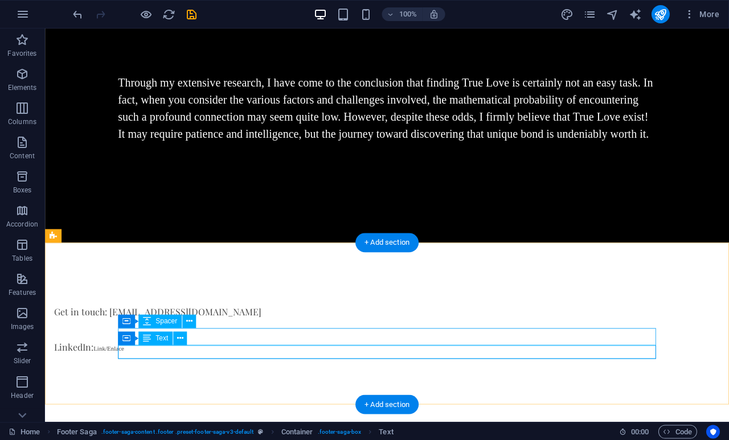
click at [193, 322] on icon at bounding box center [190, 321] width 6 height 12
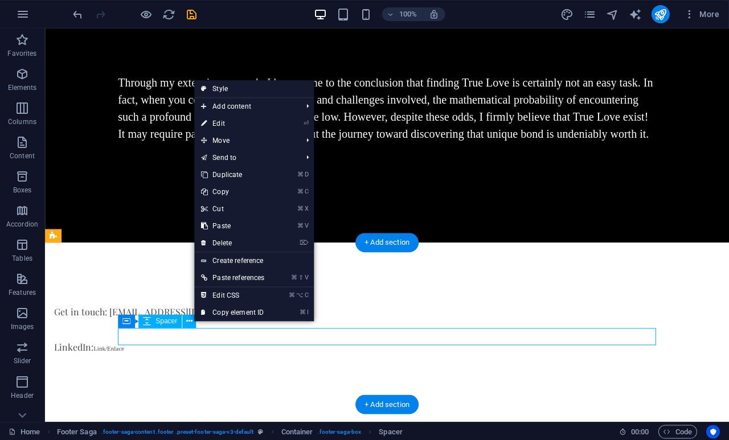
click at [223, 125] on link "⏎ Edit" at bounding box center [233, 123] width 77 height 17
select select "px"
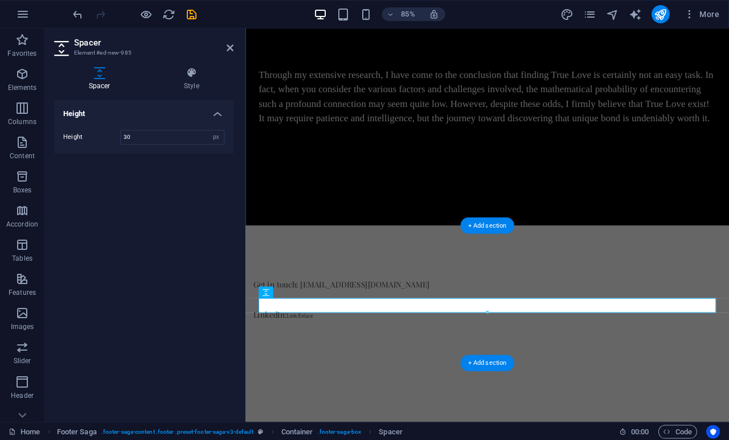
click at [308, 417] on div "Get in touch: [EMAIL_ADDRESS][DOMAIN_NAME] LinkedIn: Link/Enlace" at bounding box center [529, 338] width 568 height 157
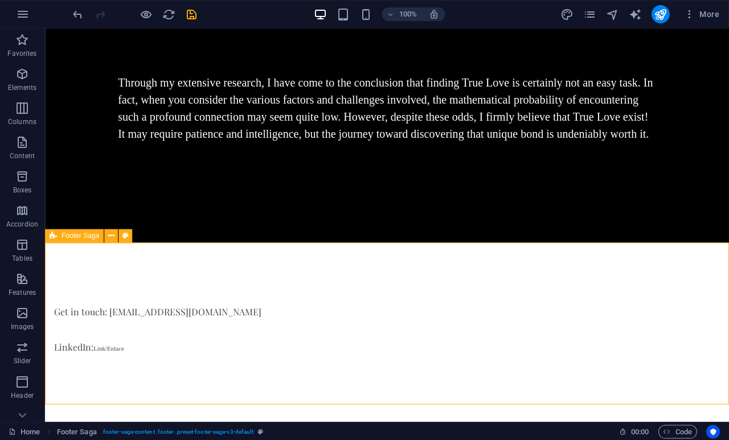
click at [188, 354] on div "LinkedIn: Link/Enlace" at bounding box center [322, 347] width 537 height 14
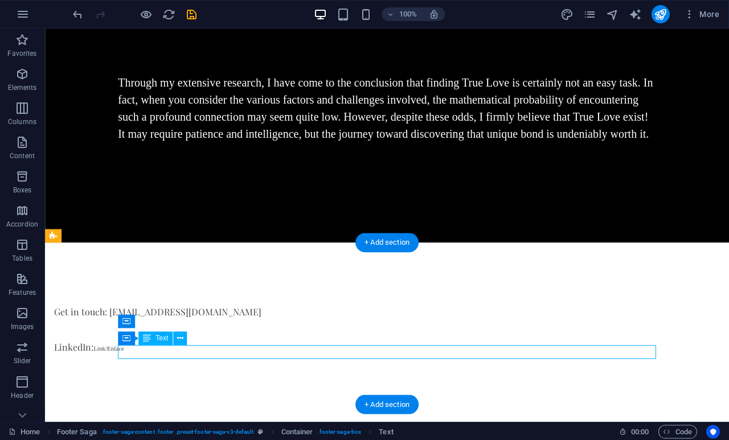
click at [206, 352] on div "LinkedIn: Link/Enlace" at bounding box center [322, 347] width 537 height 14
click at [183, 354] on div "LinkedIn: Link/Enlace" at bounding box center [322, 347] width 537 height 14
click at [183, 351] on div "LinkedIn: Link/Enlace" at bounding box center [322, 347] width 537 height 14
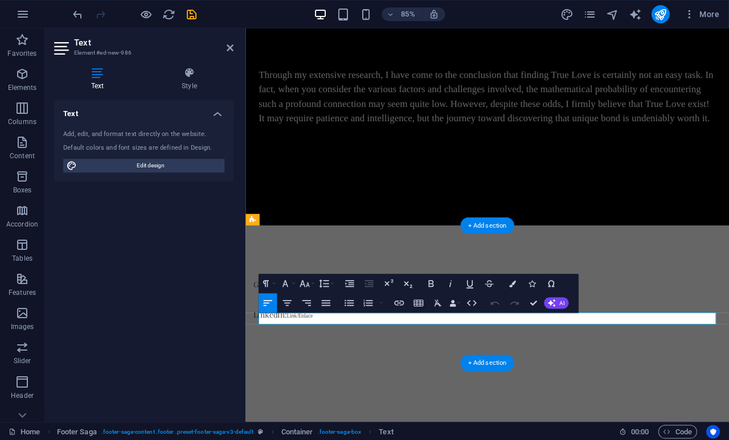
click at [318, 369] on link "Link/Enlace" at bounding box center [309, 366] width 31 height 7
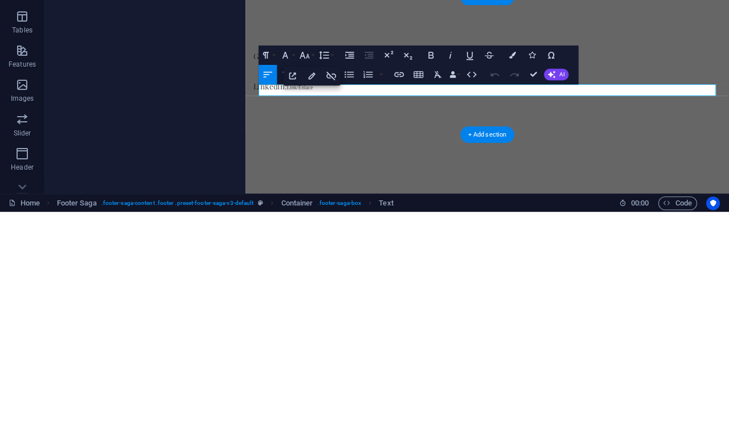
click at [329, 294] on button "Unlink" at bounding box center [331, 303] width 18 height 19
click at [309, 277] on icon "button" at bounding box center [304, 282] width 11 height 11
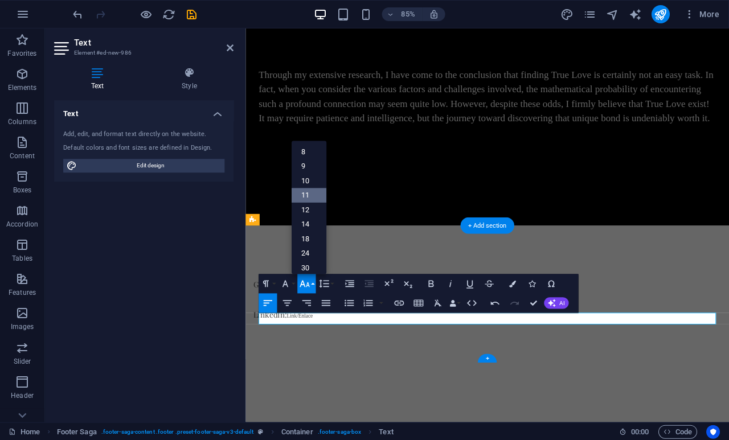
scroll to position [64, 0]
click at [305, 155] on link "12" at bounding box center [309, 155] width 35 height 15
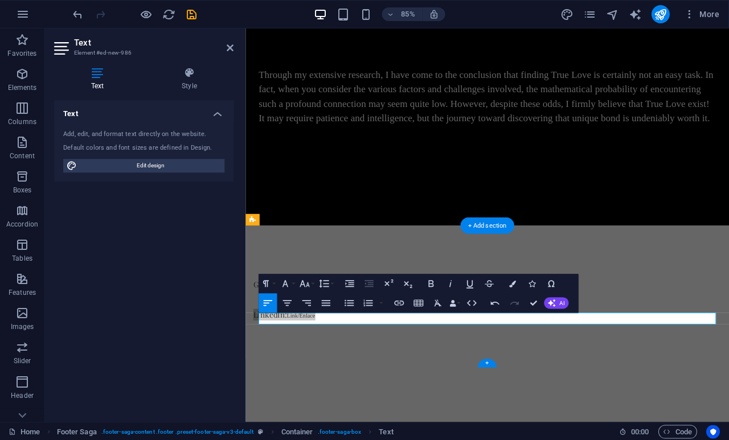
click at [309, 286] on icon "button" at bounding box center [304, 282] width 11 height 11
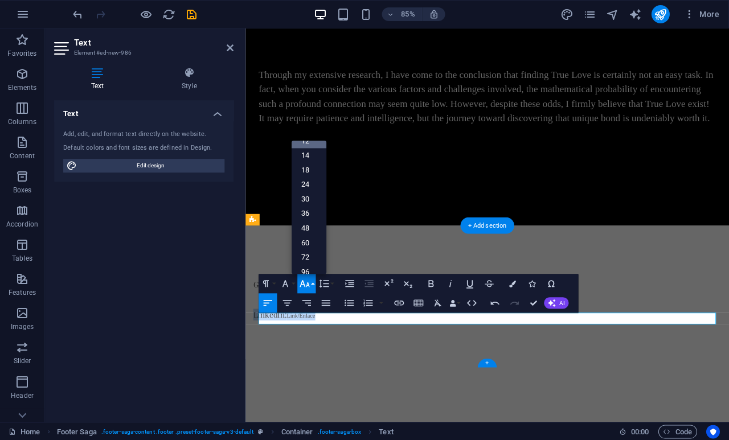
click at [312, 157] on link "14" at bounding box center [309, 155] width 35 height 15
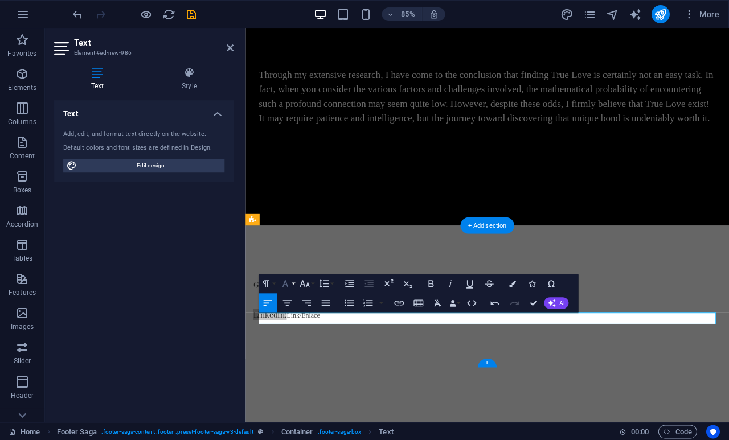
click at [285, 281] on icon "button" at bounding box center [286, 283] width 6 height 7
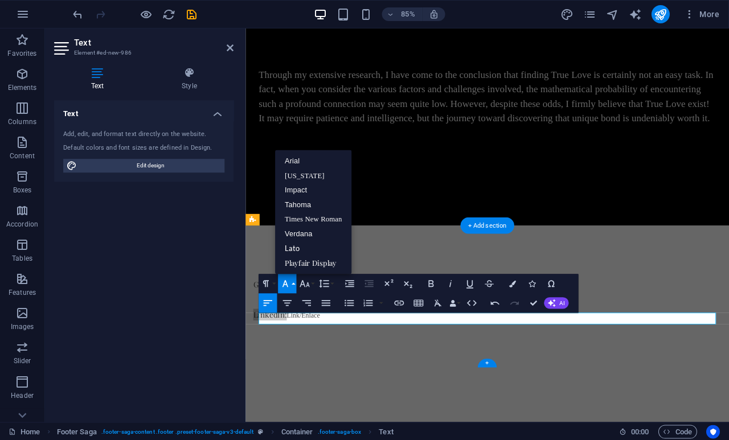
click at [309, 285] on icon "button" at bounding box center [304, 282] width 11 height 11
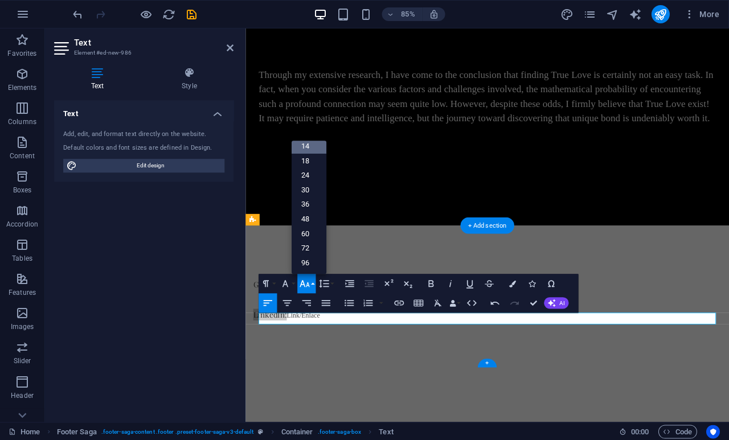
scroll to position [92, 0]
click at [266, 283] on icon "button" at bounding box center [266, 282] width 11 height 11
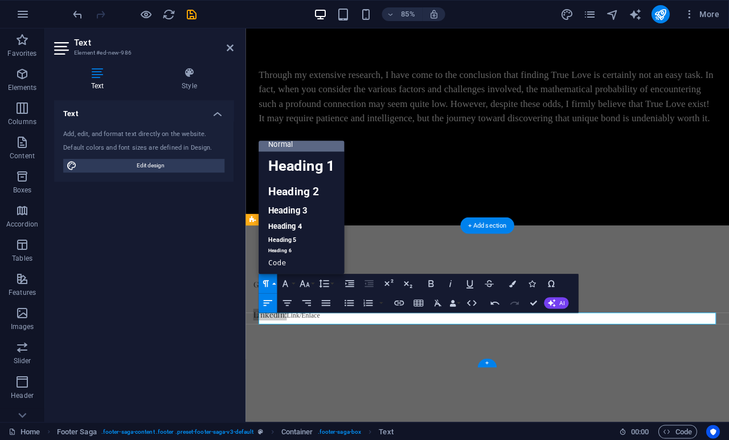
scroll to position [9, 0]
click at [515, 285] on icon "button" at bounding box center [512, 283] width 7 height 7
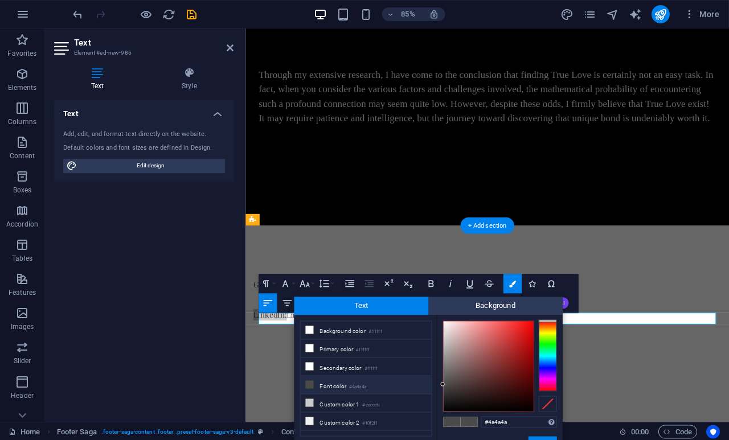
scroll to position [15, 0]
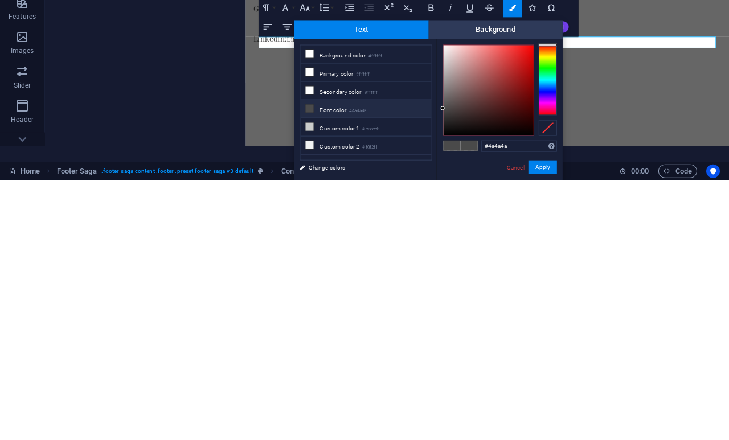
click at [512, 423] on link "Cancel" at bounding box center [515, 427] width 20 height 9
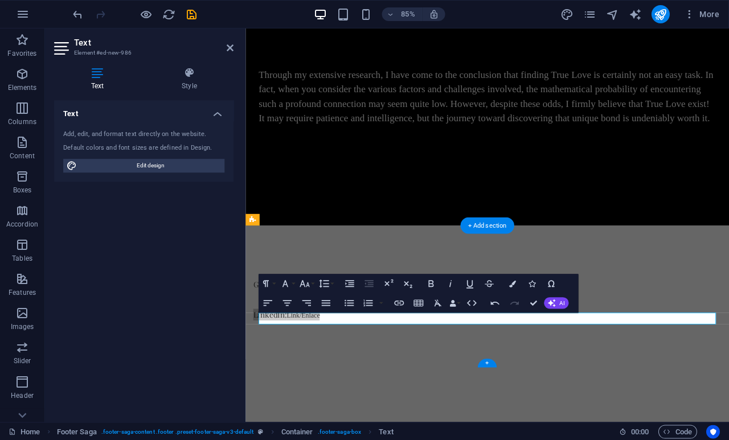
click at [517, 281] on button "Colors" at bounding box center [512, 283] width 18 height 19
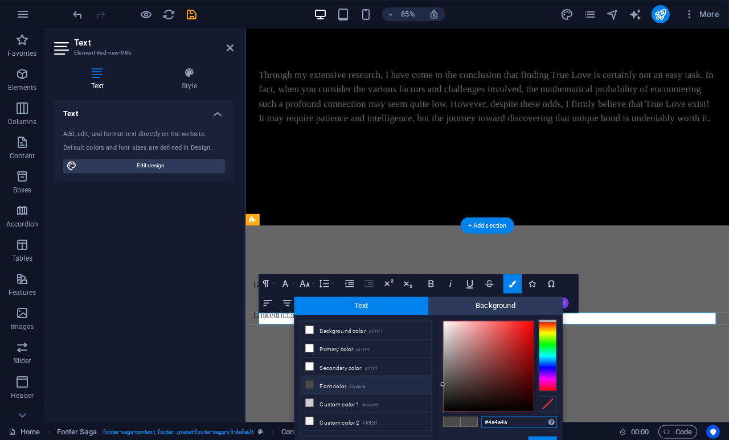
scroll to position [15, 0]
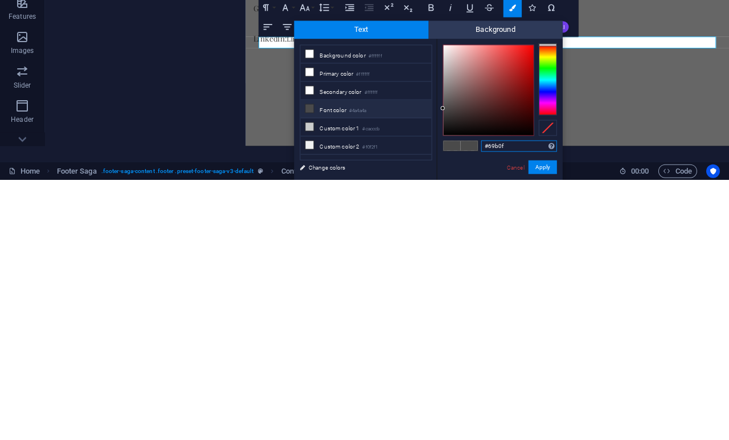
type input "#69b0f1"
click at [542, 421] on button "Apply" at bounding box center [542, 428] width 28 height 14
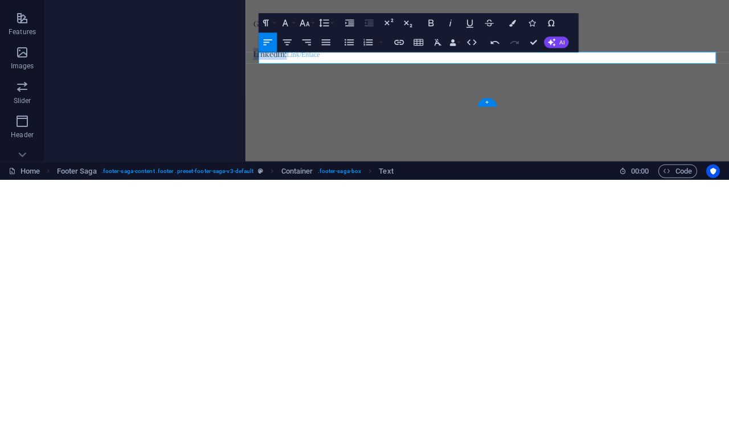
scroll to position [0, 0]
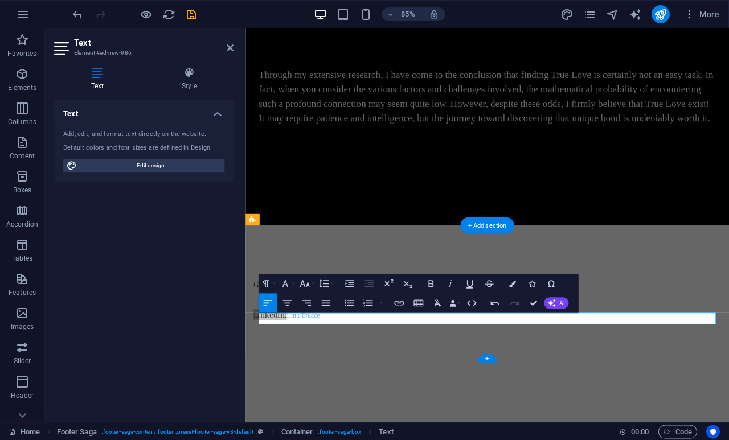
click at [557, 301] on button "AI" at bounding box center [556, 302] width 24 height 11
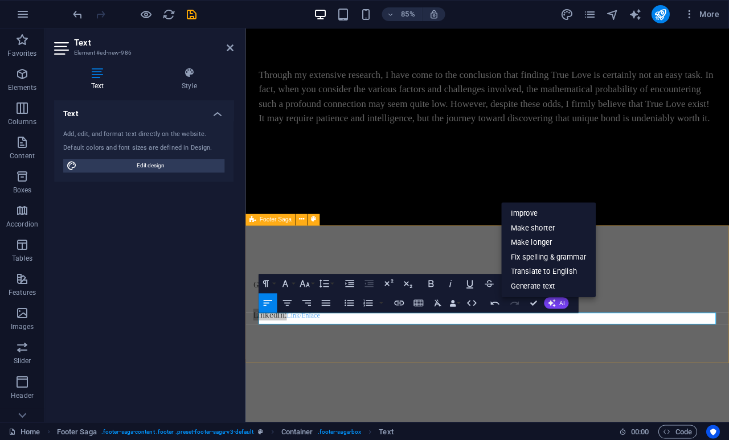
click at [438, 417] on div "Get in touch: [EMAIL_ADDRESS][DOMAIN_NAME] LinkedIn: Link/Enlace" at bounding box center [529, 338] width 568 height 157
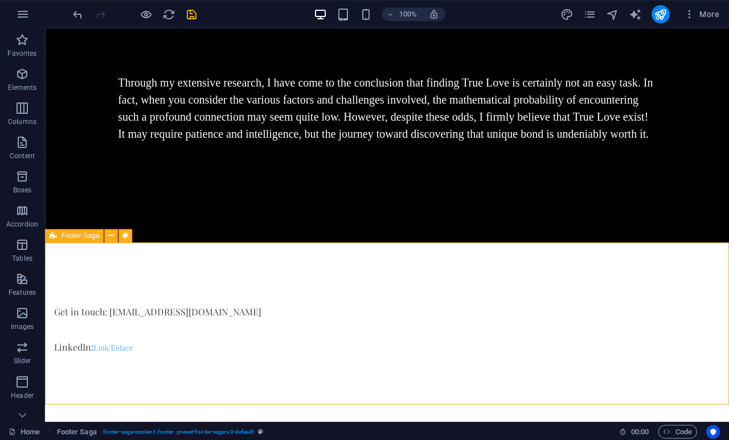
click at [241, 311] on div "Get in touch: [EMAIL_ADDRESS][DOMAIN_NAME]" at bounding box center [322, 312] width 537 height 14
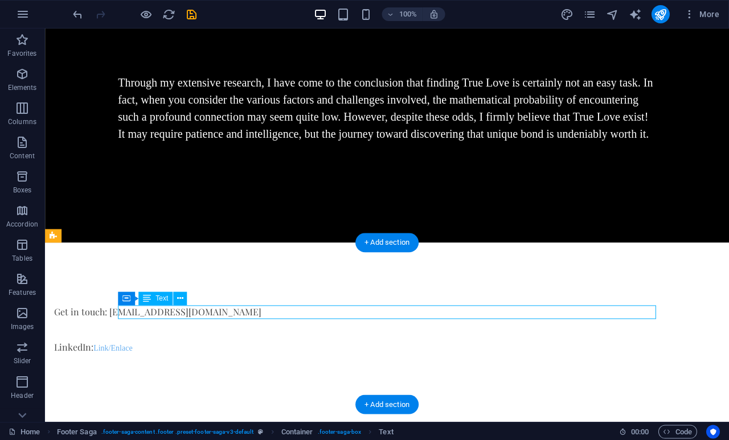
click at [272, 311] on div "Get in touch: [EMAIL_ADDRESS][DOMAIN_NAME]" at bounding box center [322, 312] width 537 height 14
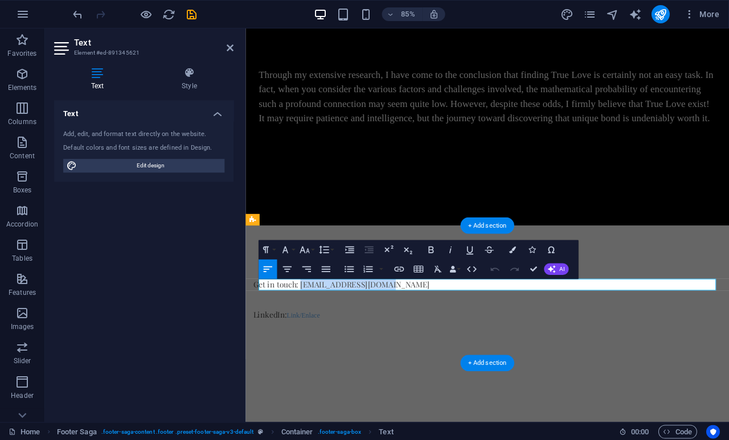
click at [450, 334] on p "Get in touch: [EMAIL_ADDRESS][DOMAIN_NAME]" at bounding box center [522, 330] width 537 height 14
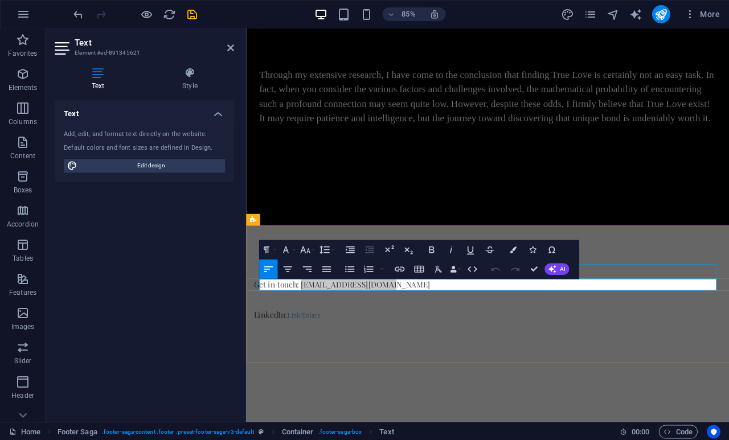
click at [514, 247] on icon "button" at bounding box center [512, 249] width 7 height 7
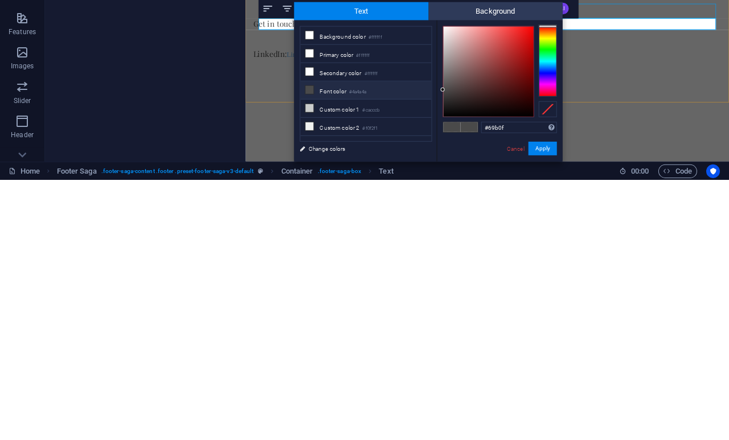
type input "#69b0f1"
click at [546, 402] on button "Apply" at bounding box center [542, 409] width 28 height 14
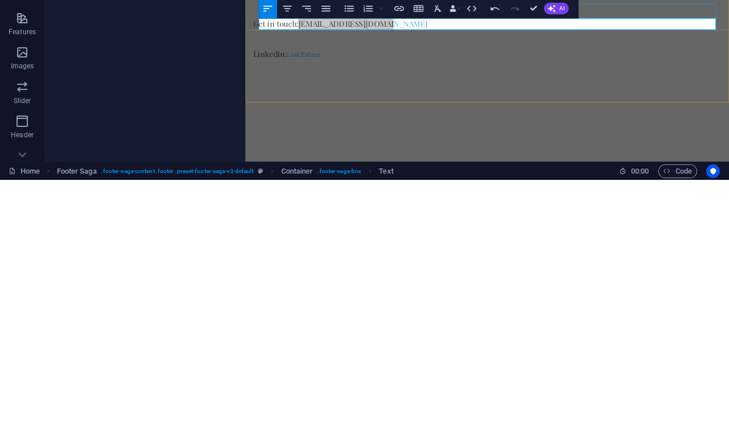
click at [400, 263] on icon "button" at bounding box center [398, 268] width 11 height 11
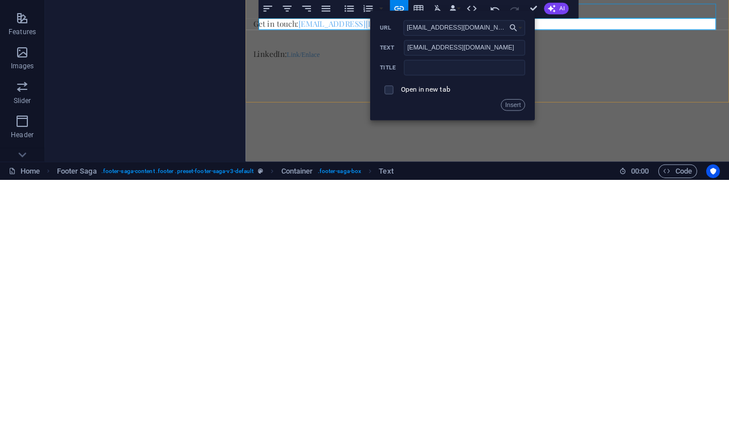
type input "[EMAIL_ADDRESS][DOMAIN_NAME]"
click at [395, 341] on span at bounding box center [389, 350] width 18 height 18
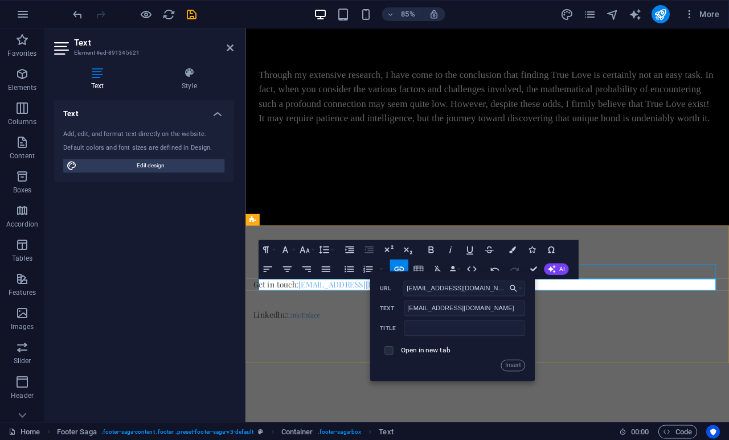
click at [391, 348] on input "checkbox" at bounding box center [388, 348] width 9 height 9
checkbox input "true"
click at [516, 364] on button "Insert" at bounding box center [513, 364] width 24 height 11
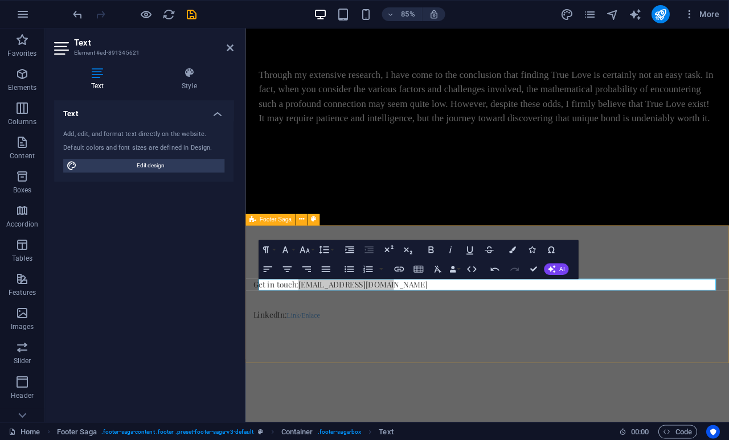
click at [536, 394] on div "Get in touch: [EMAIL_ADDRESS][DOMAIN_NAME] LinkedIn: Link/Enlace" at bounding box center [529, 338] width 568 height 157
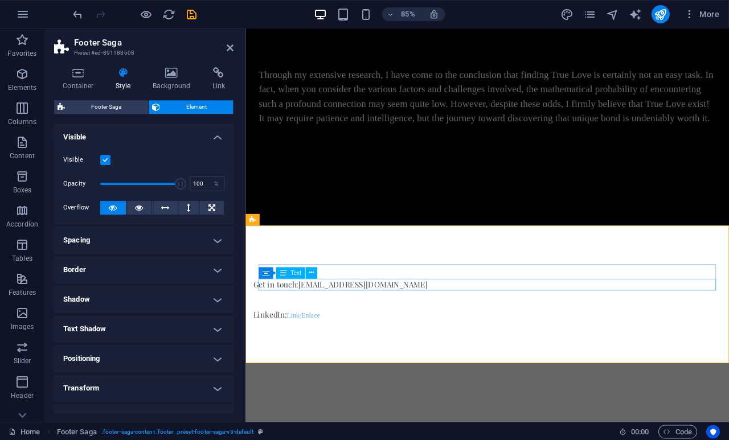
click at [371, 332] on div "Get in touch: [EMAIL_ADDRESS][DOMAIN_NAME]" at bounding box center [522, 330] width 537 height 14
click at [382, 332] on div "Get in touch: [EMAIL_ADDRESS][DOMAIN_NAME]" at bounding box center [522, 330] width 537 height 14
click at [388, 331] on div "Get in touch: [EMAIL_ADDRESS][DOMAIN_NAME]" at bounding box center [522, 330] width 537 height 14
click at [423, 327] on div "Get in touch: [EMAIL_ADDRESS][DOMAIN_NAME]" at bounding box center [522, 330] width 537 height 14
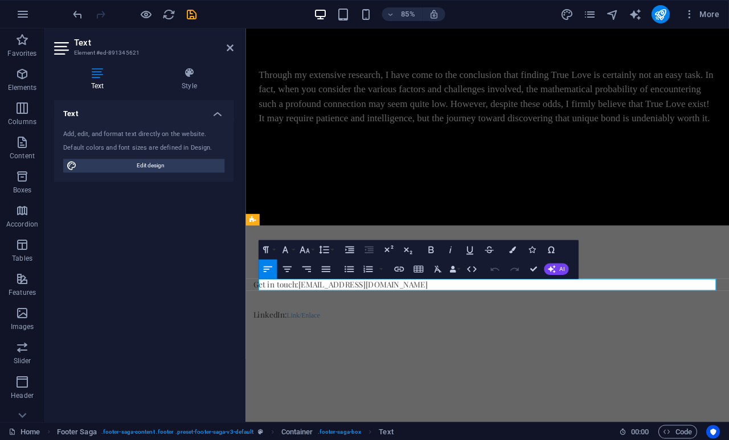
click at [328, 329] on link "[EMAIL_ADDRESS][DOMAIN_NAME]" at bounding box center [383, 329] width 152 height 12
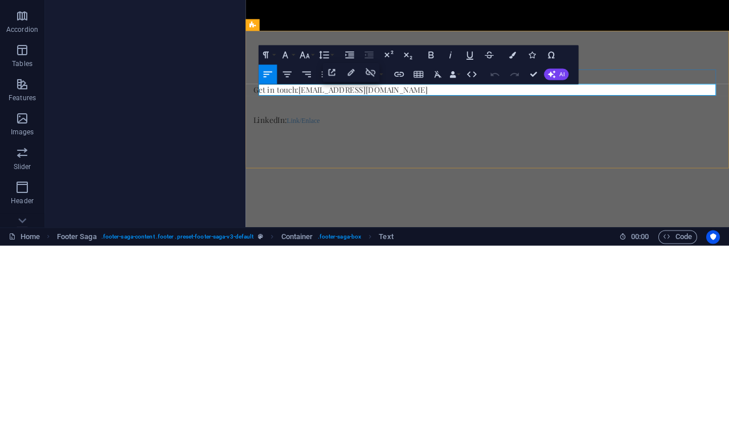
click at [424, 134] on p "Get in touch: [EMAIL_ADDRESS][DOMAIN_NAME]" at bounding box center [522, 135] width 537 height 14
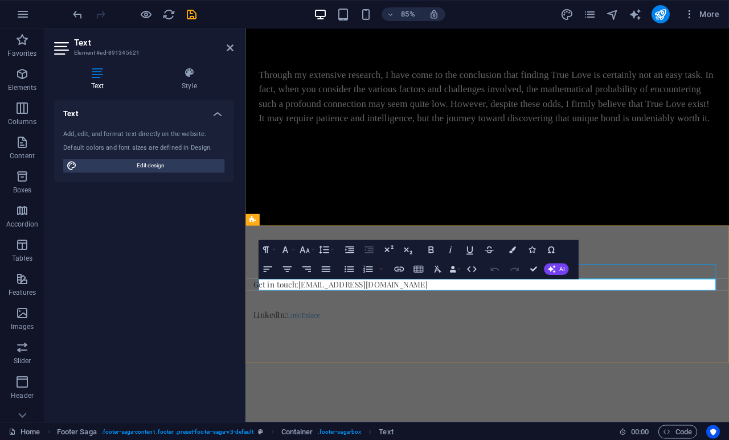
click at [368, 328] on link "[EMAIL_ADDRESS][DOMAIN_NAME]" at bounding box center [383, 329] width 152 height 12
click at [577, 241] on div "Paragraph Format Normal Heading 1 Heading 2 Heading 3 Heading 4 Heading 5 Headi…" at bounding box center [418, 259] width 319 height 39
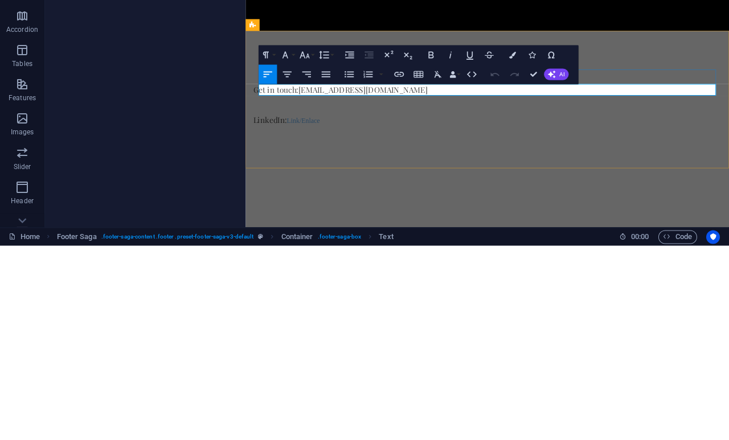
click at [517, 240] on button "Colors" at bounding box center [512, 249] width 18 height 19
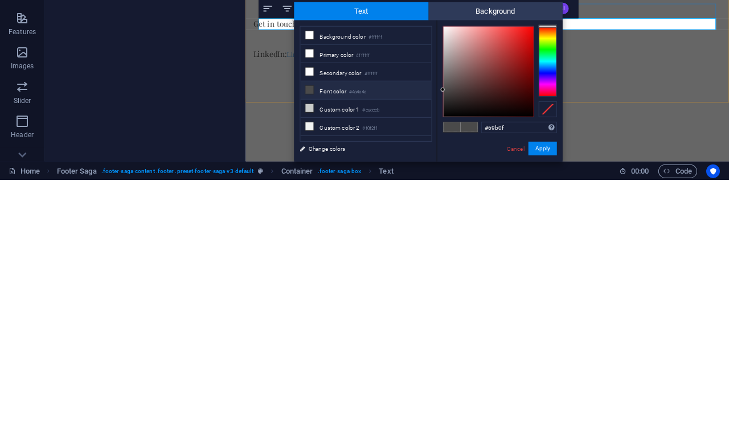
type input "#69b0f1"
click at [544, 402] on button "Apply" at bounding box center [542, 409] width 28 height 14
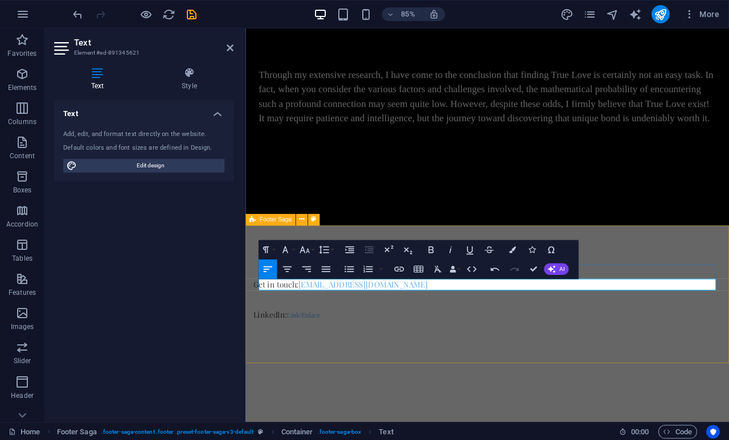
click at [516, 378] on div "Get in touch: [EMAIL_ADDRESS][DOMAIN_NAME] LinkedIn: Link/Enlace" at bounding box center [529, 338] width 568 height 157
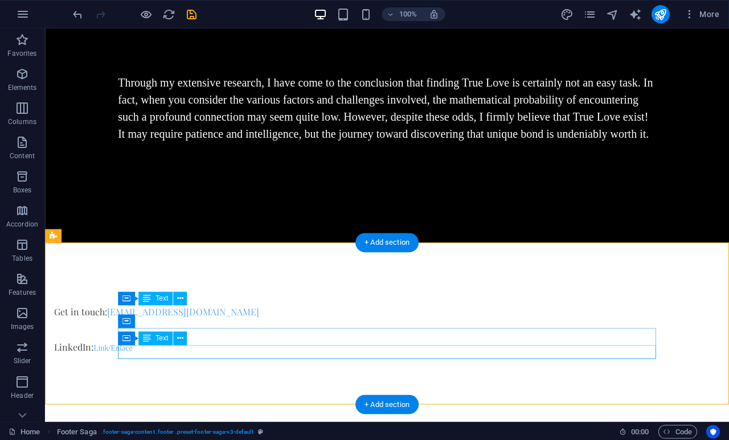
click at [335, 345] on div "LinkedIn: Link/Enlace" at bounding box center [322, 347] width 537 height 14
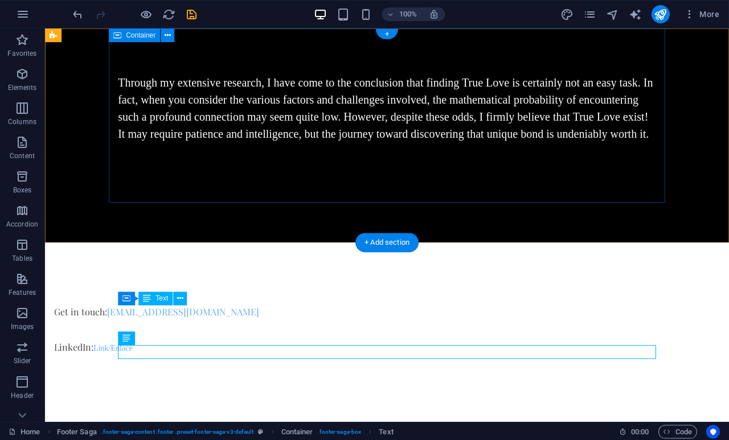
click at [501, 184] on div "Through my extensive research, I have come to the conclusion that finding True …" at bounding box center [387, 115] width 556 height 174
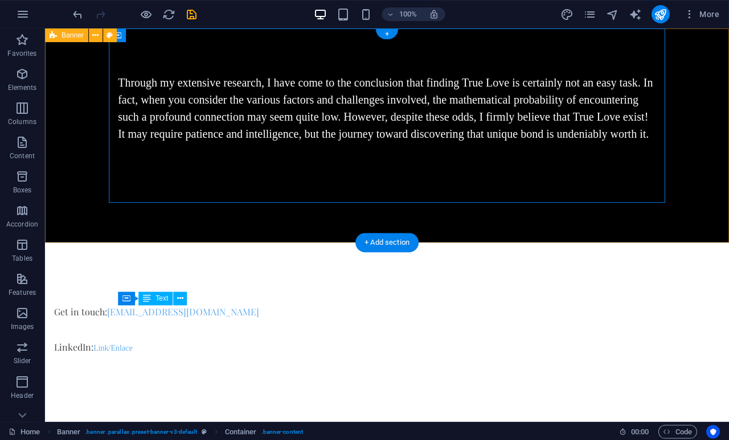
click at [507, 220] on div "Through my extensive research, I have come to the conclusion that finding True …" at bounding box center [386, 135] width 683 height 214
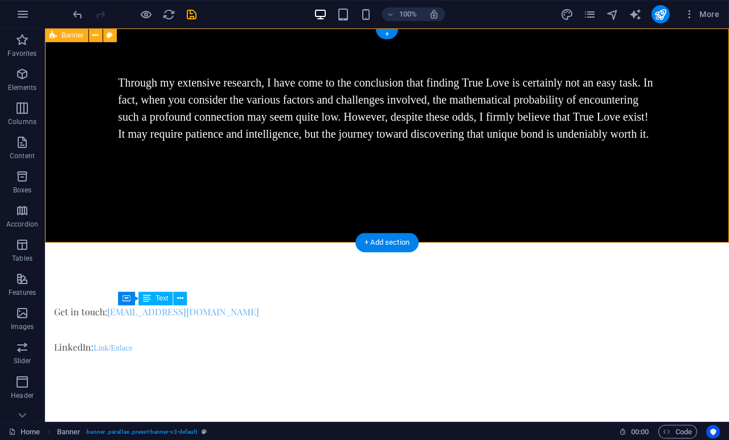
click at [365, 363] on div "Get in touch: [EMAIL_ADDRESS][DOMAIN_NAME] LinkedIn: Link/Enlace" at bounding box center [386, 320] width 683 height 157
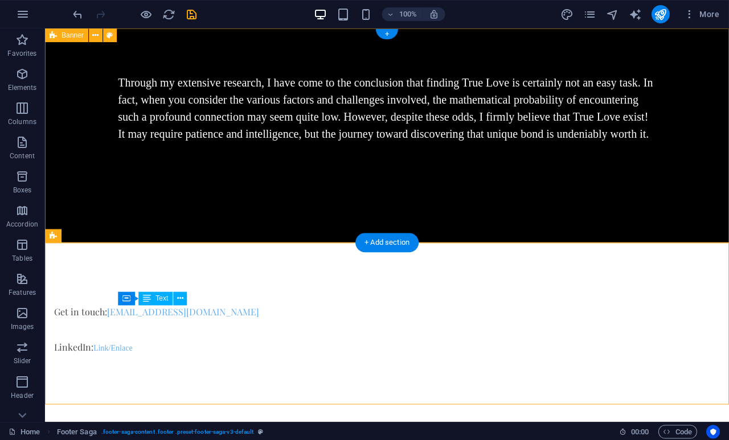
click at [89, 164] on div "Through my extensive research, I have come to the conclusion that finding True …" at bounding box center [386, 135] width 683 height 214
select select "vh"
select select "header"
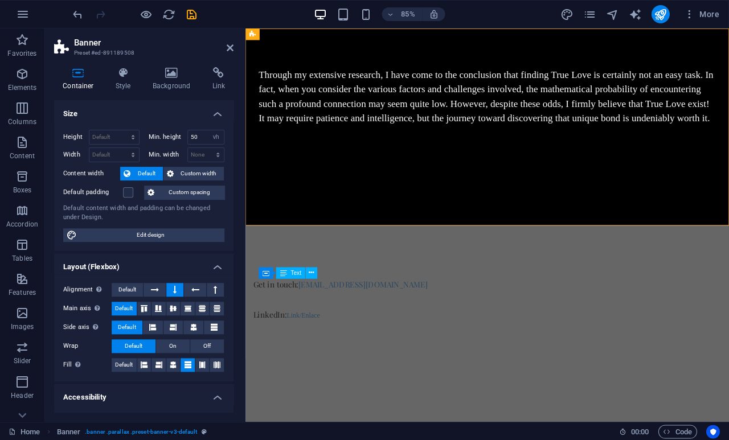
click at [229, 43] on icon at bounding box center [230, 47] width 7 height 9
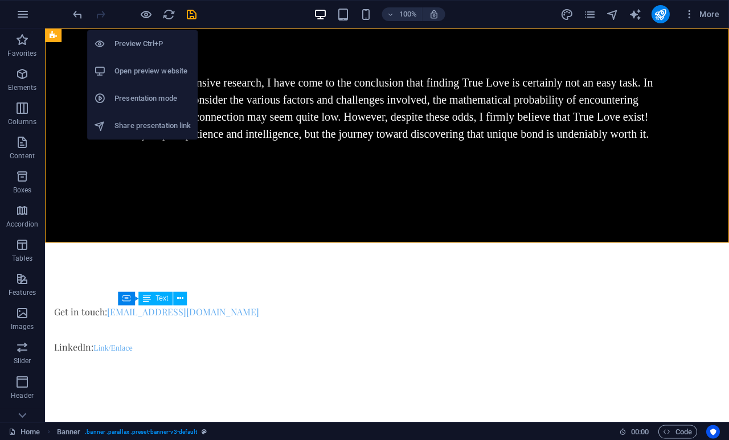
click at [149, 46] on h6 "Preview Ctrl+P" at bounding box center [153, 44] width 76 height 14
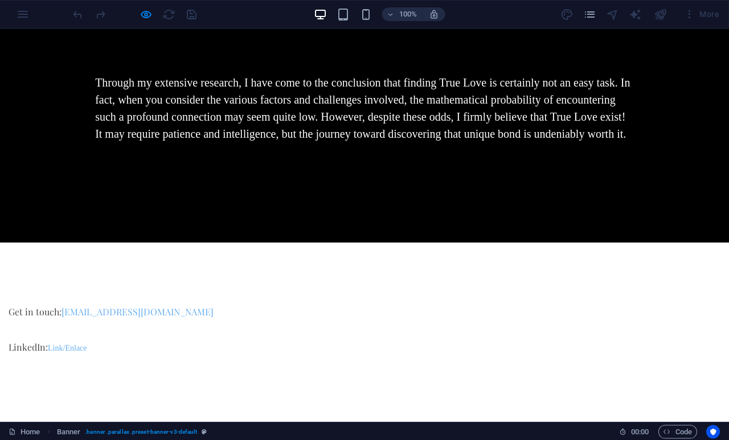
click at [309, 204] on header "Through my extensive research, I have come to the conclusion that finding True …" at bounding box center [364, 135] width 556 height 214
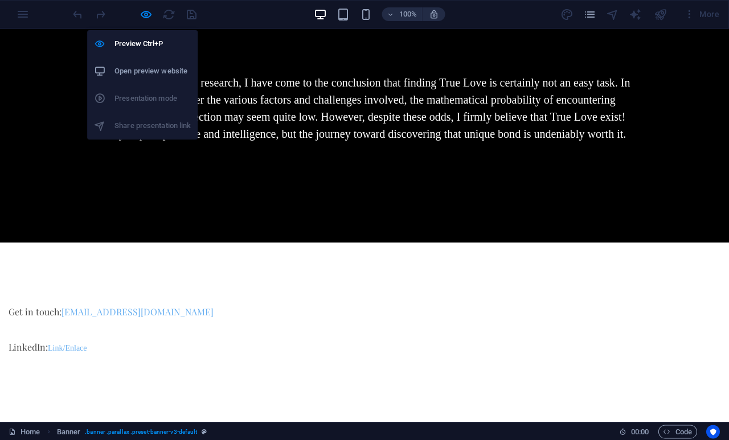
click at [150, 42] on h6 "Preview Ctrl+P" at bounding box center [153, 44] width 76 height 14
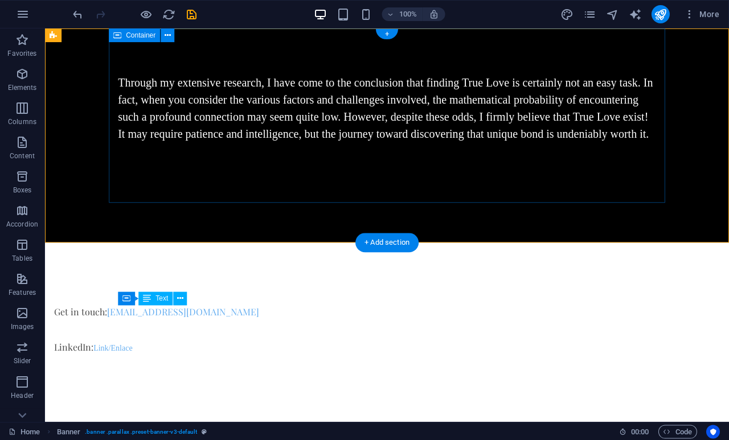
click at [513, 163] on div "Through my extensive research, I have come to the conclusion that finding True …" at bounding box center [387, 115] width 556 height 174
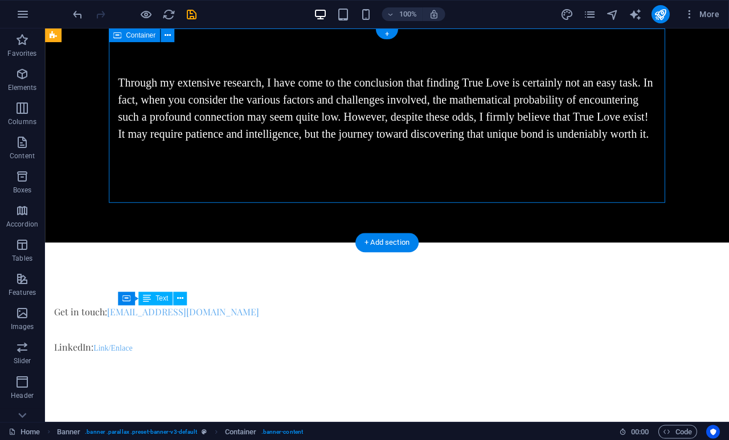
click at [208, 134] on div "Through my extensive research, I have come to the conclusion that finding True …" at bounding box center [386, 108] width 537 height 68
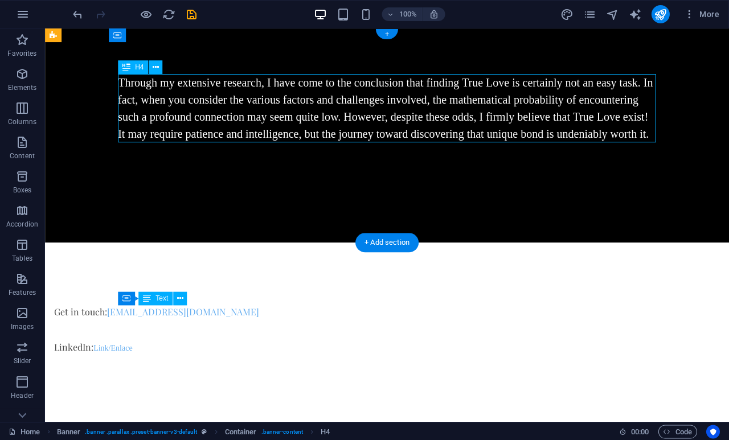
click at [225, 133] on div "Through my extensive research, I have come to the conclusion that finding True …" at bounding box center [386, 108] width 537 height 68
click at [210, 133] on div "Through my extensive research, I have come to the conclusion that finding True …" at bounding box center [386, 108] width 537 height 68
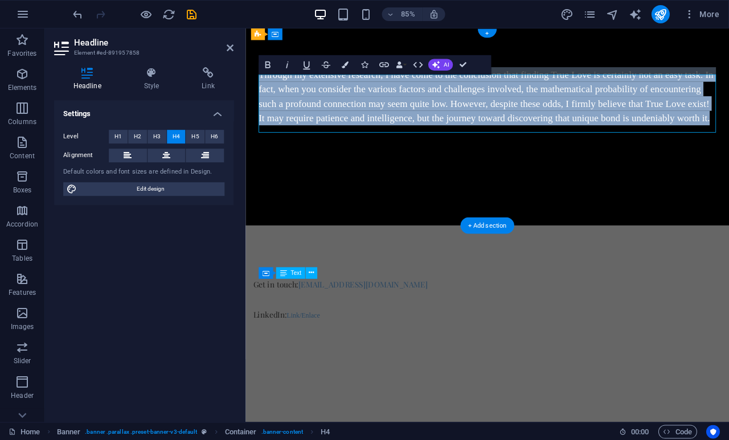
click at [370, 142] on h4 "Through my extensive research, I have come to the conclusion that finding True …" at bounding box center [529, 108] width 537 height 68
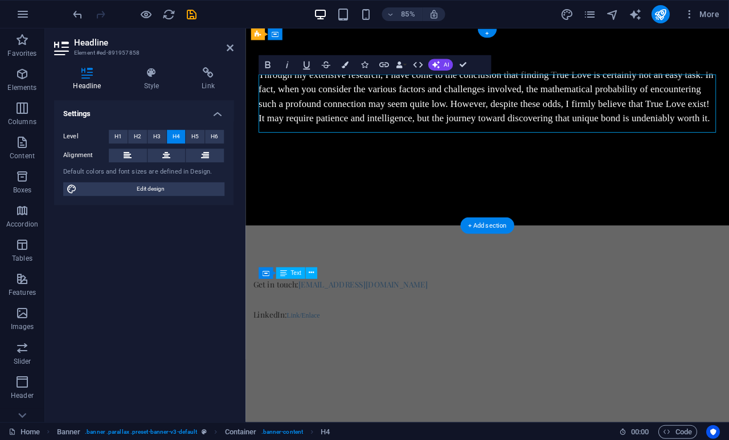
click at [728, 135] on h4 "Through my extensive research, I have come to the conclusion that finding True …" at bounding box center [529, 108] width 537 height 68
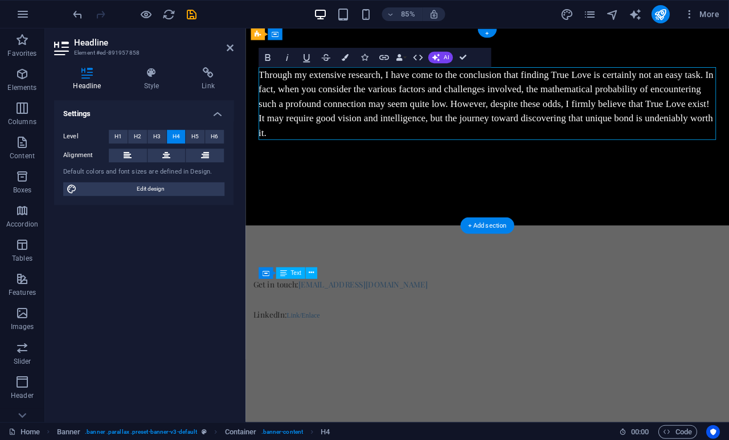
click at [728, 118] on h4 "Through my extensive research, I have come to the conclusion that finding True …" at bounding box center [529, 116] width 537 height 85
click at [297, 149] on h4 "Through my extensive research, I have come to the conclusion that finding True …" at bounding box center [529, 116] width 537 height 85
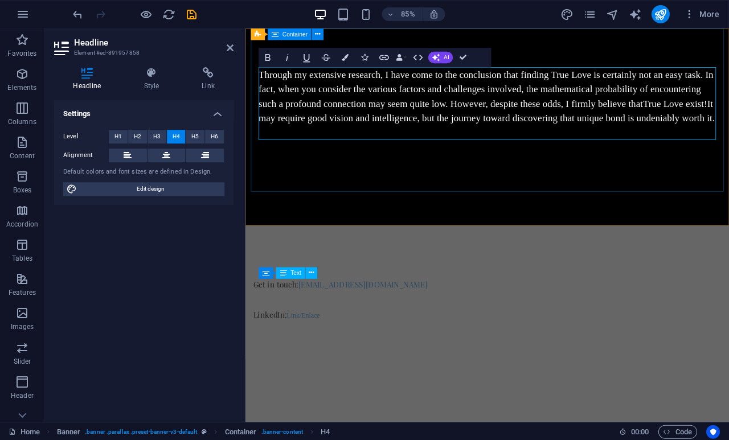
click at [468, 142] on h4 "Through my extensive research, I have come to the conclusion that finding True …" at bounding box center [529, 108] width 537 height 68
click at [492, 183] on div "Through my extensive research, I have come to the conclusion that finding True …" at bounding box center [530, 115] width 556 height 174
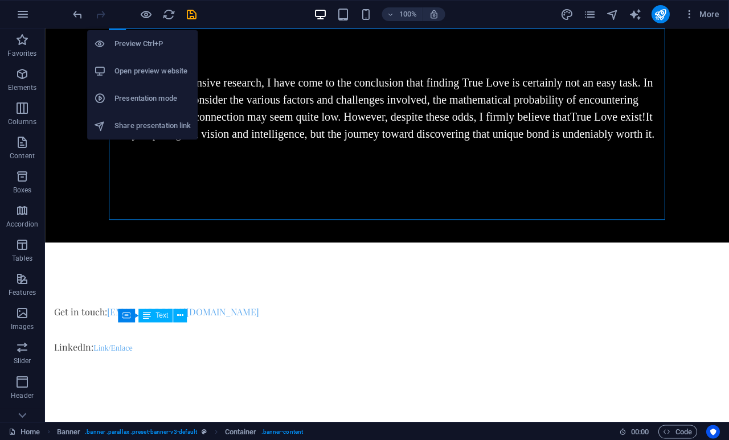
click at [163, 47] on h6 "Preview Ctrl+P" at bounding box center [153, 44] width 76 height 14
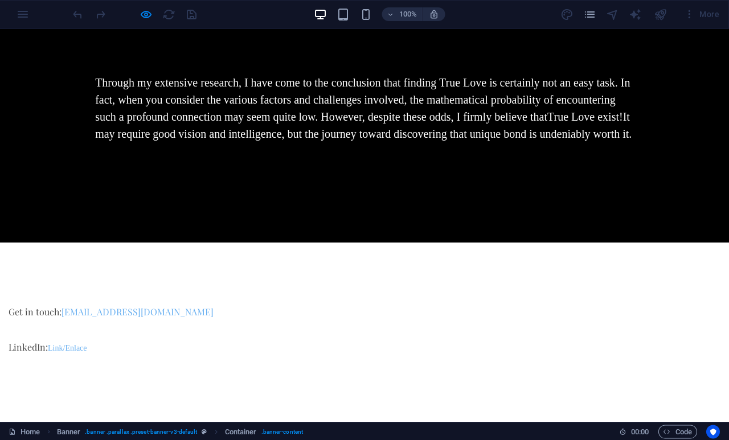
click at [224, 180] on div "Through my extensive research, I have come to the conclusion that finding True …" at bounding box center [364, 115] width 556 height 174
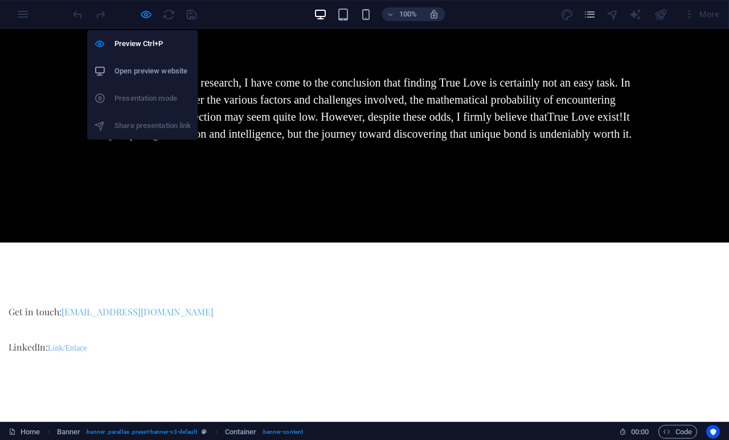
click at [155, 45] on h6 "Preview Ctrl+P" at bounding box center [153, 44] width 76 height 14
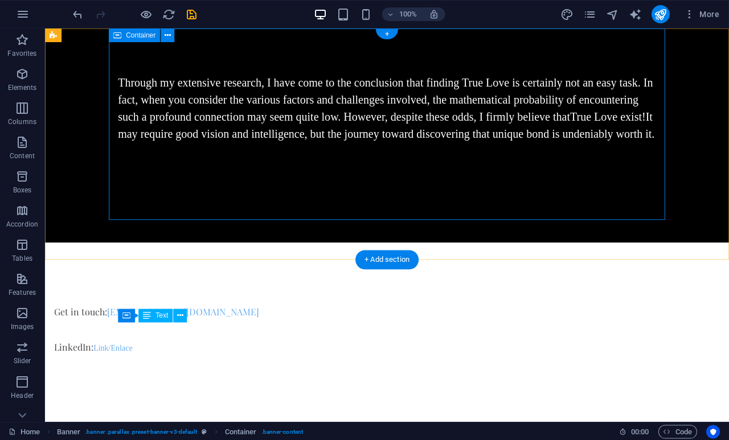
click at [579, 184] on div "Through my extensive research, I have come to the conclusion that finding True …" at bounding box center [387, 115] width 556 height 174
click at [586, 117] on div "Through my extensive research, I have come to the conclusion that finding True …" at bounding box center [386, 108] width 537 height 68
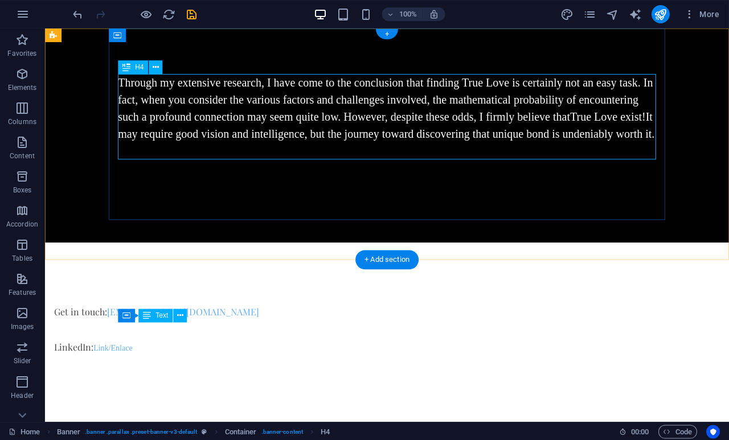
click at [158, 65] on icon at bounding box center [156, 67] width 6 height 12
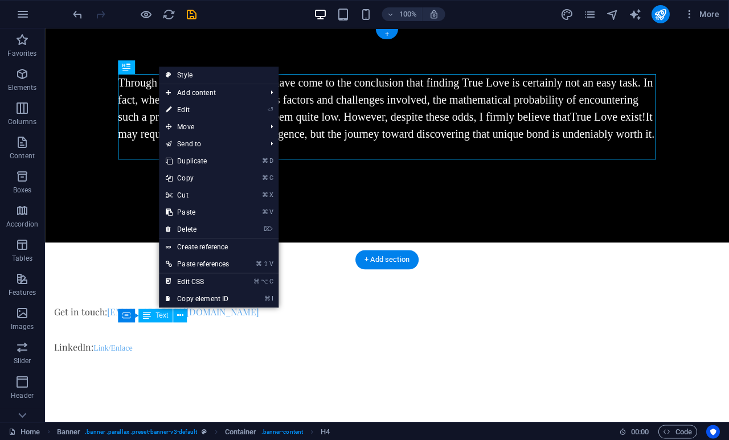
click at [191, 109] on link "⏎ Edit" at bounding box center [197, 109] width 77 height 17
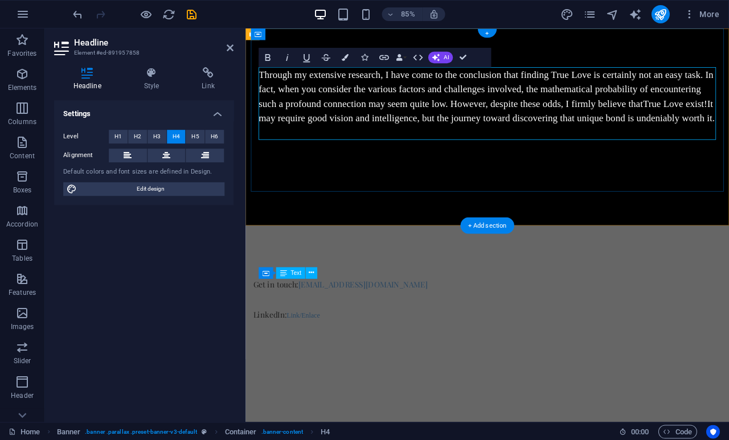
click at [270, 57] on icon "button" at bounding box center [267, 57] width 11 height 11
click at [269, 59] on icon "button" at bounding box center [268, 57] width 5 height 7
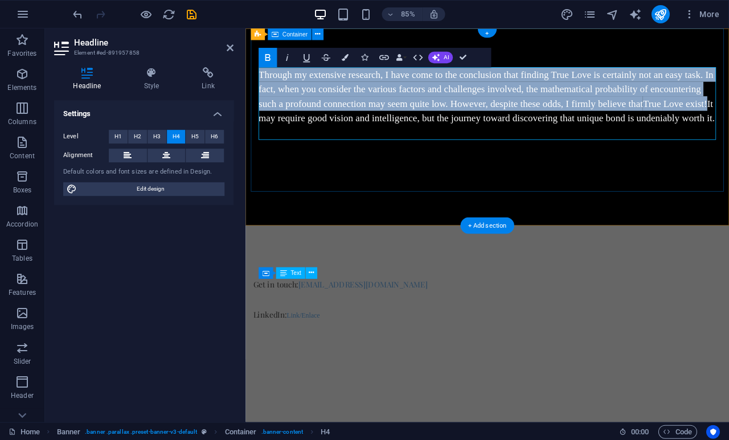
click at [326, 182] on div "Through my extensive research, I have come to the conclusion that finding True …" at bounding box center [530, 115] width 556 height 174
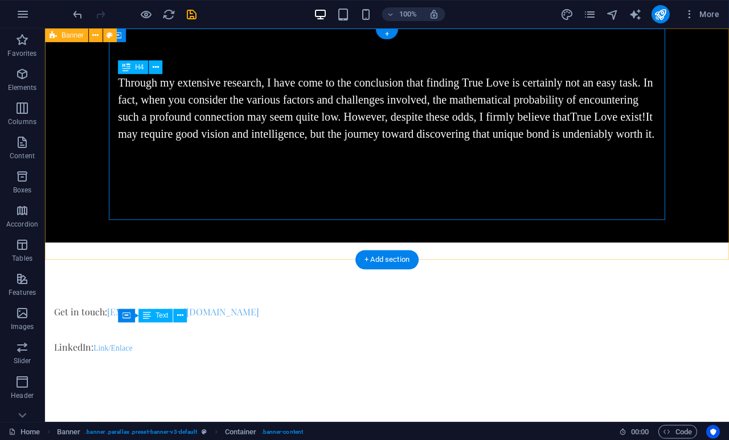
click at [278, 233] on div "Through my extensive research, I have come to the conclusion that finding True …" at bounding box center [386, 135] width 683 height 214
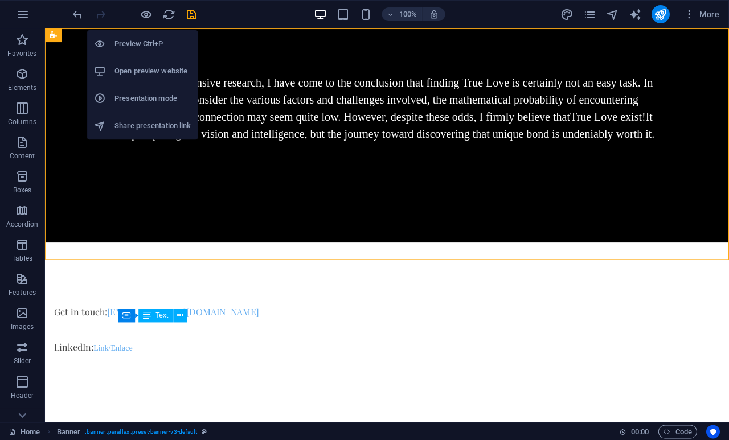
click at [157, 38] on h6 "Preview Ctrl+P" at bounding box center [153, 44] width 76 height 14
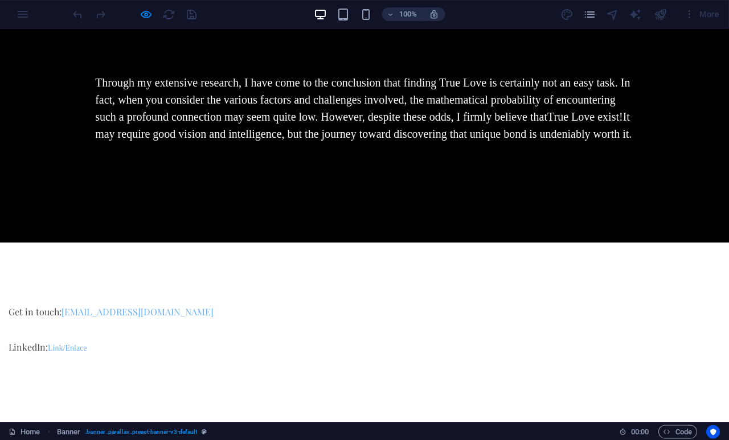
click at [365, 188] on div "Through my extensive research, I have come to the conclusion that finding True …" at bounding box center [364, 115] width 556 height 174
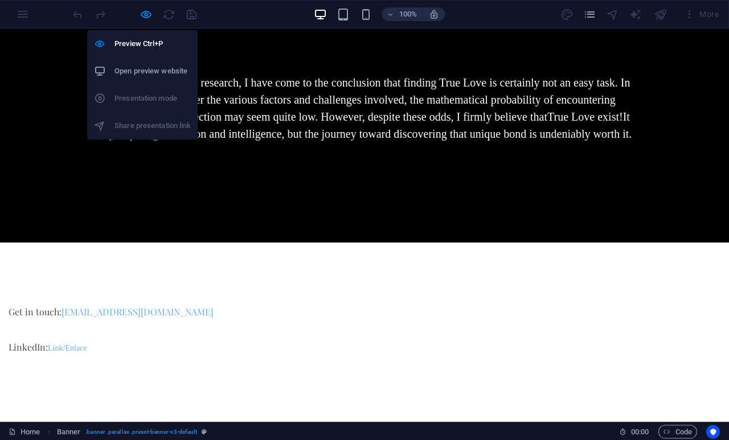
click at [147, 42] on h6 "Preview Ctrl+P" at bounding box center [153, 44] width 76 height 14
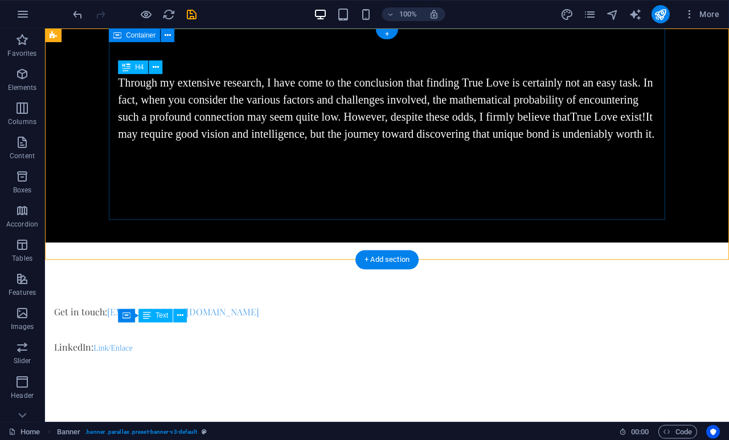
click at [414, 191] on div "Through my extensive research, I have come to the conclusion that finding True …" at bounding box center [387, 115] width 556 height 174
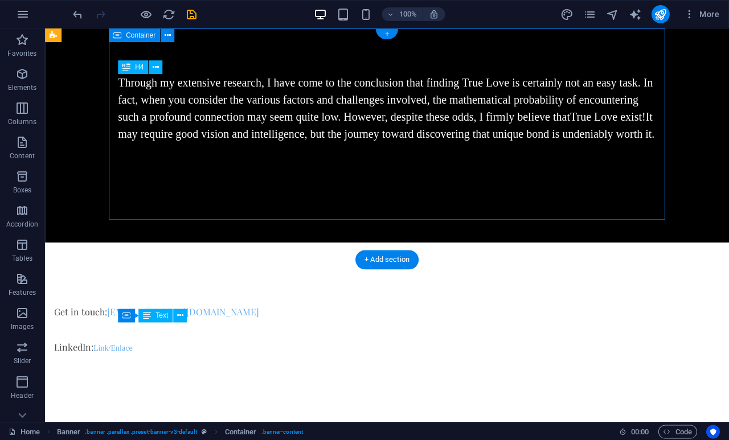
click at [159, 64] on icon at bounding box center [156, 67] width 6 height 12
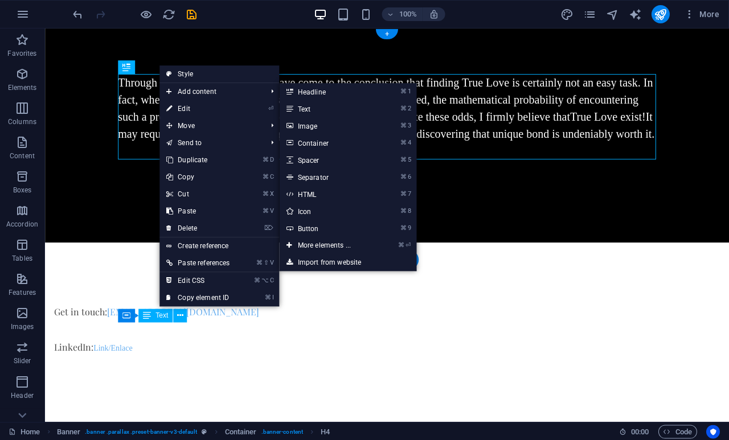
click at [198, 75] on link "Style" at bounding box center [220, 73] width 120 height 17
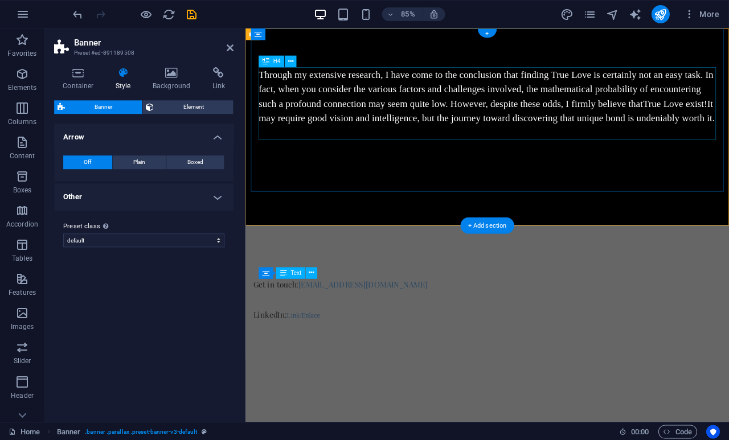
click at [728, 115] on div "Through my extensive research, I have come to the conclusion that finding True …" at bounding box center [529, 108] width 537 height 68
click at [292, 59] on icon at bounding box center [291, 61] width 5 height 10
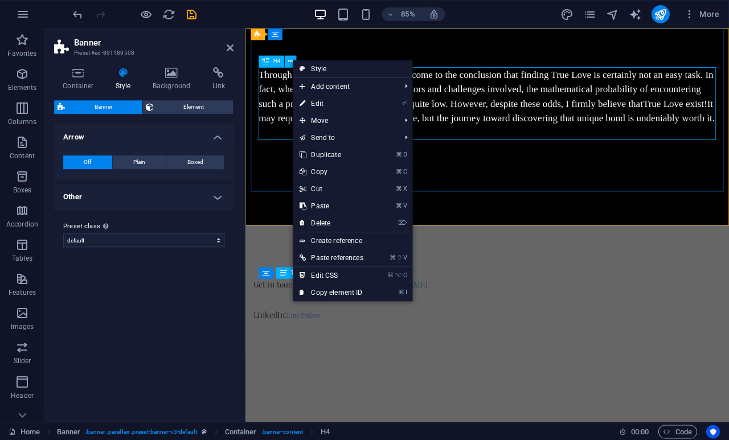
click at [324, 104] on link "⏎ Edit" at bounding box center [331, 103] width 77 height 17
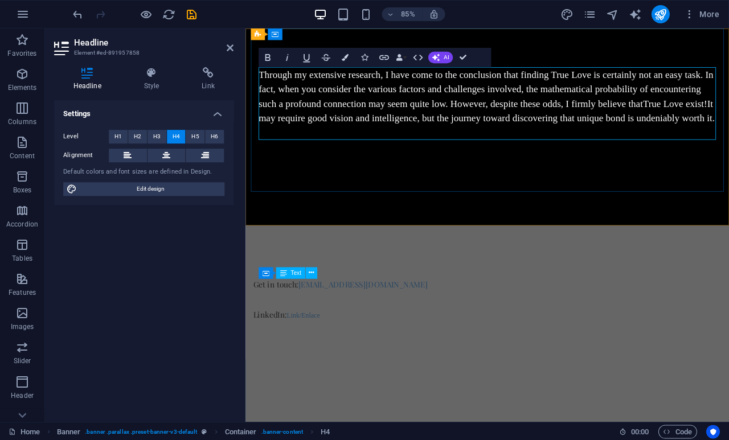
click at [707, 183] on div "Through my extensive research, I have come to the conclusion that finding True …" at bounding box center [530, 115] width 556 height 174
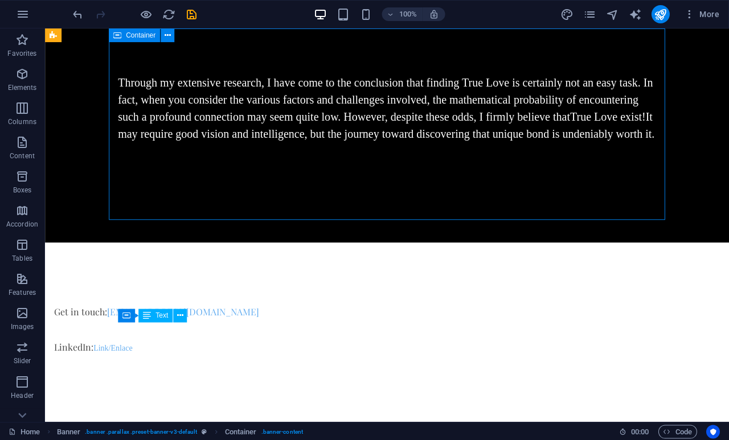
click at [604, 176] on div "Through my extensive research, I have come to the conclusion that finding True …" at bounding box center [387, 115] width 556 height 174
click at [517, 233] on div "Through my extensive research, I have come to the conclusion that finding True …" at bounding box center [386, 135] width 683 height 214
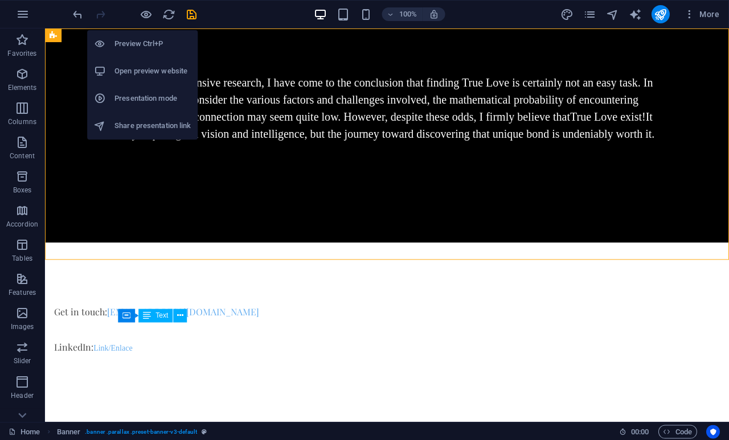
click at [146, 48] on h6 "Preview Ctrl+P" at bounding box center [153, 44] width 76 height 14
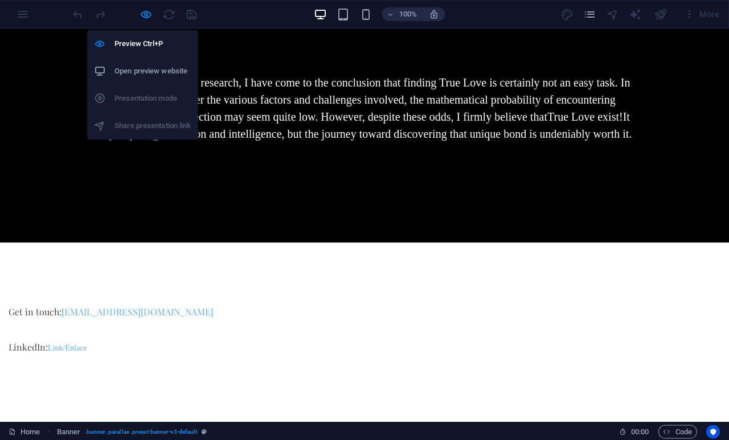
click at [180, 72] on h6 "Open preview website" at bounding box center [153, 71] width 76 height 14
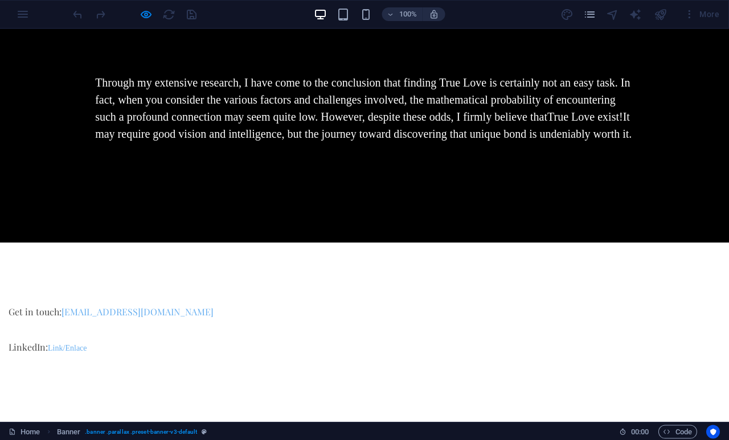
click at [265, 184] on div "Through my extensive research, I have come to the conclusion that finding True …" at bounding box center [364, 115] width 556 height 174
click at [390, 127] on h4 "Through my extensive research, I have come to the conclusion that finding True …" at bounding box center [363, 108] width 537 height 68
click at [422, 119] on h4 "Through my extensive research, I have come to the conclusion that finding True …" at bounding box center [363, 108] width 537 height 68
click at [205, 318] on span "[EMAIL_ADDRESS][DOMAIN_NAME]" at bounding box center [137, 312] width 152 height 12
click at [87, 352] on span "Link/Enlace" at bounding box center [67, 348] width 39 height 9
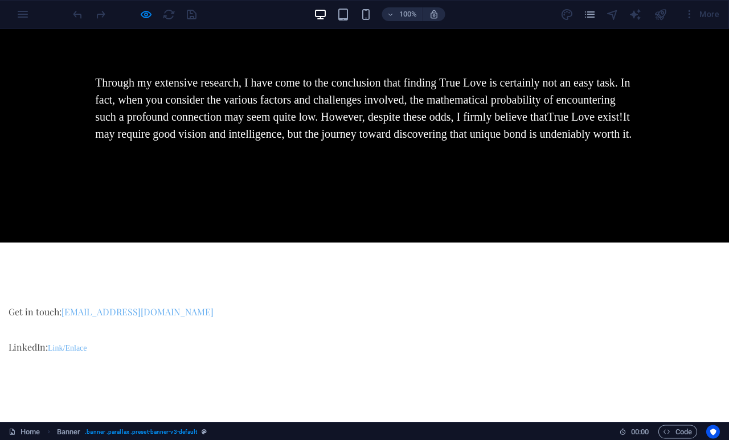
click at [87, 352] on span "Link/Enlace" at bounding box center [67, 348] width 39 height 9
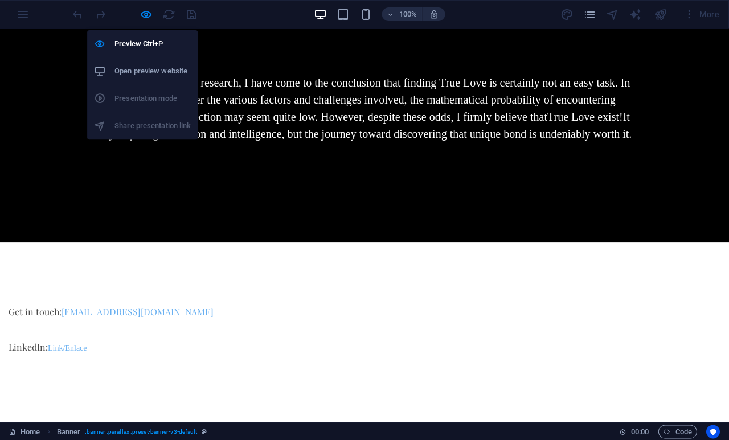
click at [151, 42] on h6 "Preview Ctrl+P" at bounding box center [153, 44] width 76 height 14
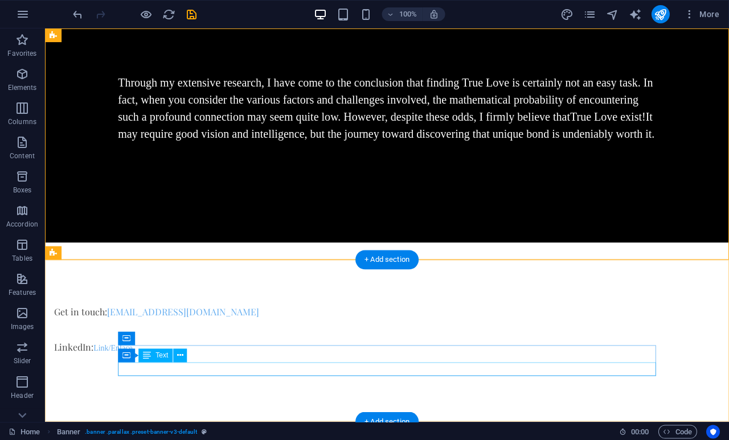
click at [188, 354] on div "LinkedIn: Link/Enlace" at bounding box center [322, 347] width 537 height 14
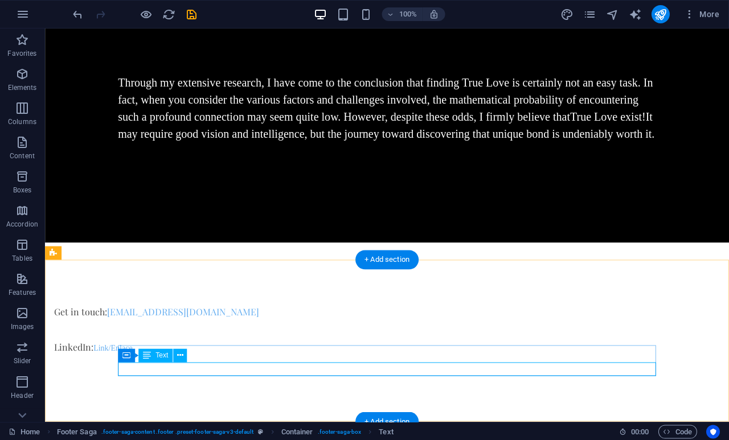
click at [208, 354] on div "LinkedIn: Link/Enlace" at bounding box center [322, 347] width 537 height 14
click at [193, 338] on icon at bounding box center [190, 338] width 6 height 12
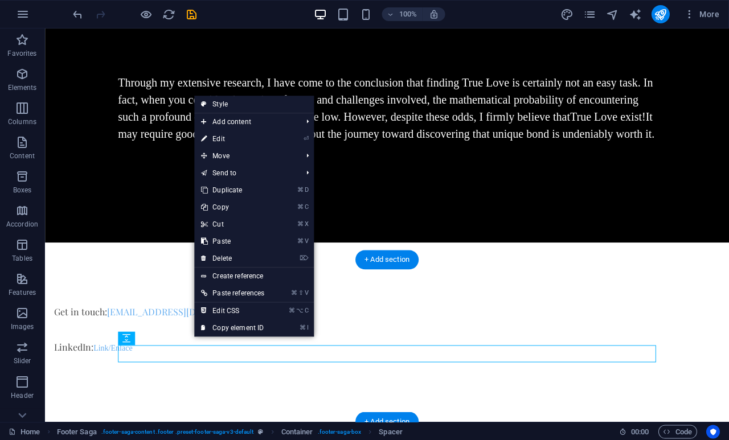
click at [226, 139] on link "⏎ Edit" at bounding box center [233, 138] width 77 height 17
select select "px"
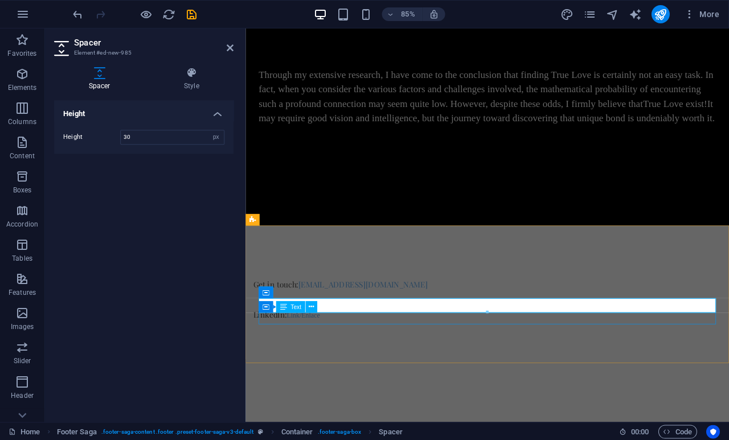
click at [318, 371] on div "LinkedIn: Link/Enlace" at bounding box center [522, 365] width 537 height 14
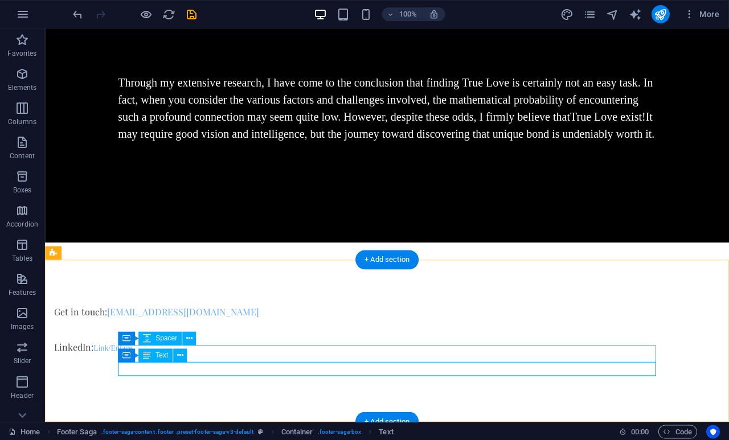
click at [185, 356] on button at bounding box center [181, 355] width 14 height 14
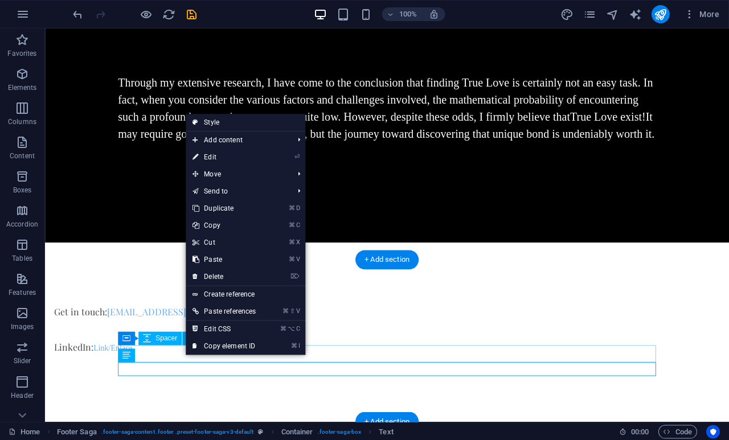
click at [215, 155] on link "⏎ Edit" at bounding box center [224, 157] width 77 height 17
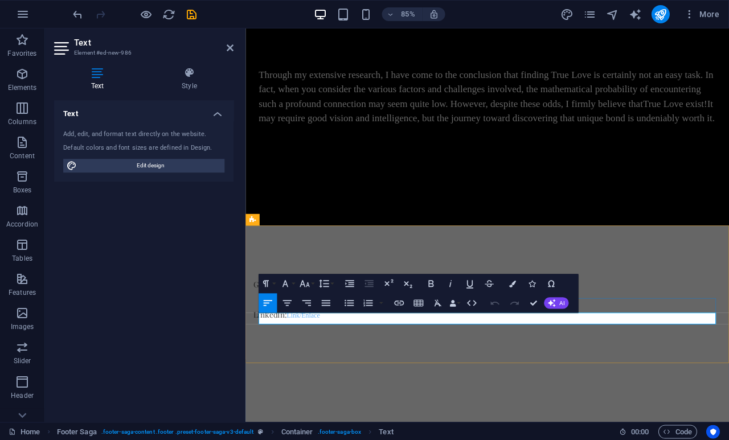
click at [330, 369] on span "Link/Enlace" at bounding box center [313, 365] width 39 height 9
click at [400, 302] on icon "button" at bounding box center [399, 302] width 10 height 5
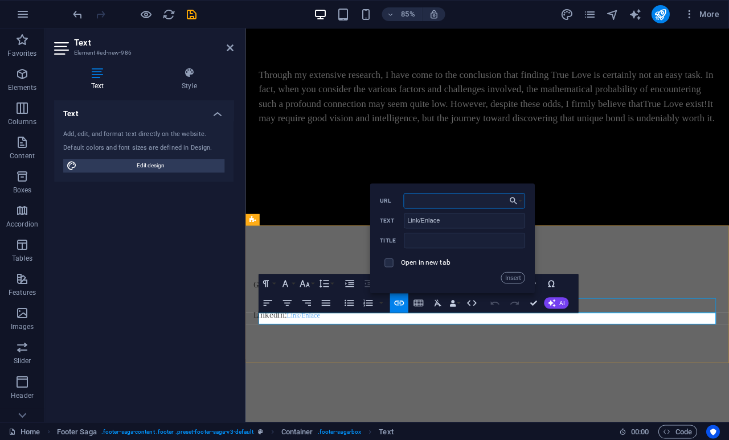
paste input "[URL][DOMAIN_NAME][PERSON_NAME]"
type input "[URL][DOMAIN_NAME][PERSON_NAME]"
click at [390, 260] on input "checkbox" at bounding box center [388, 261] width 9 height 9
checkbox input "true"
click at [514, 277] on button "Insert" at bounding box center [513, 276] width 24 height 11
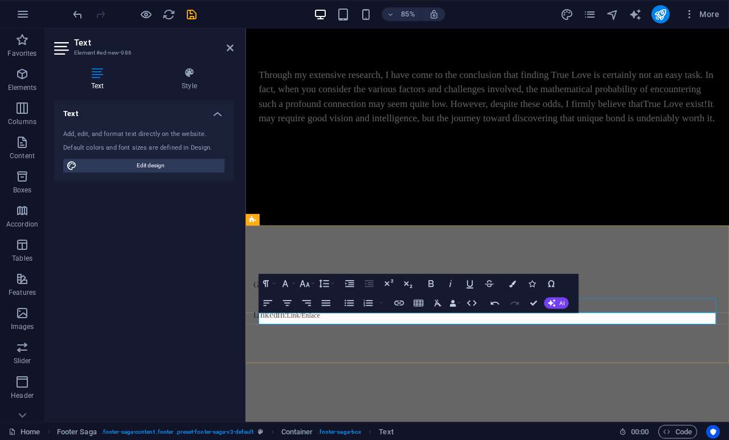
click at [356, 404] on div "Get in touch: [EMAIL_ADDRESS][DOMAIN_NAME] LinkedIn: Link/Enlace" at bounding box center [529, 338] width 568 height 157
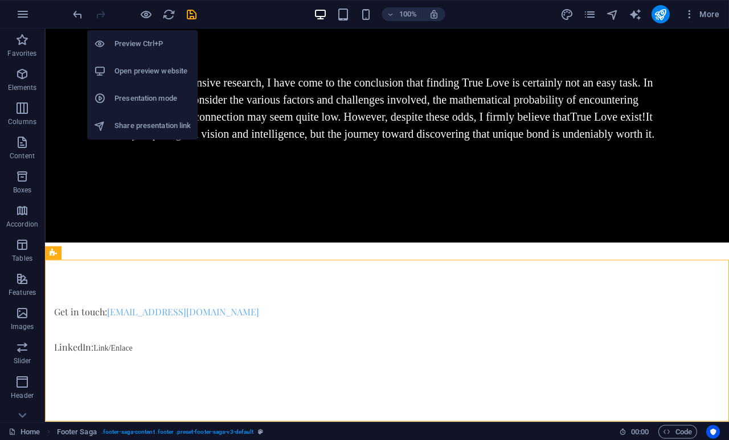
click at [153, 43] on h6 "Preview Ctrl+P" at bounding box center [153, 44] width 76 height 14
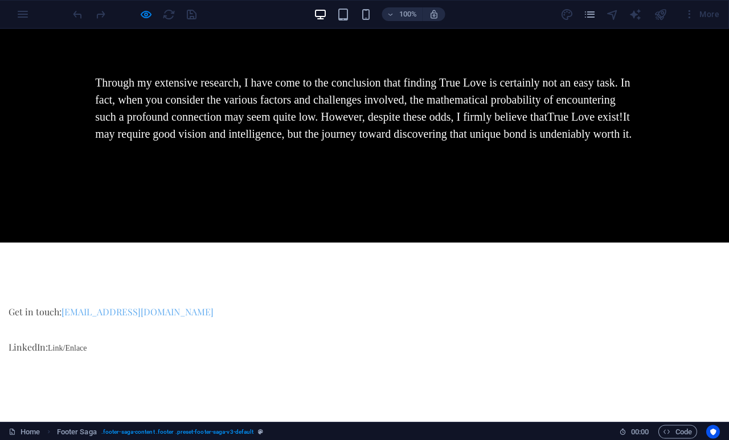
click at [87, 352] on link "Link/Enlace" at bounding box center [67, 348] width 39 height 9
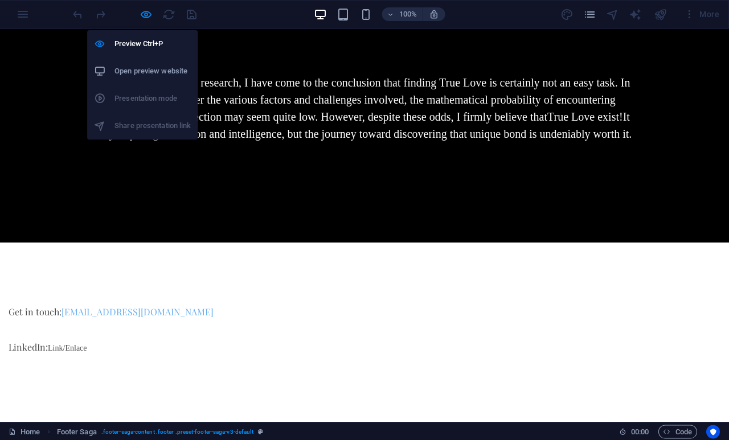
click at [159, 46] on h6 "Preview Ctrl+P" at bounding box center [153, 44] width 76 height 14
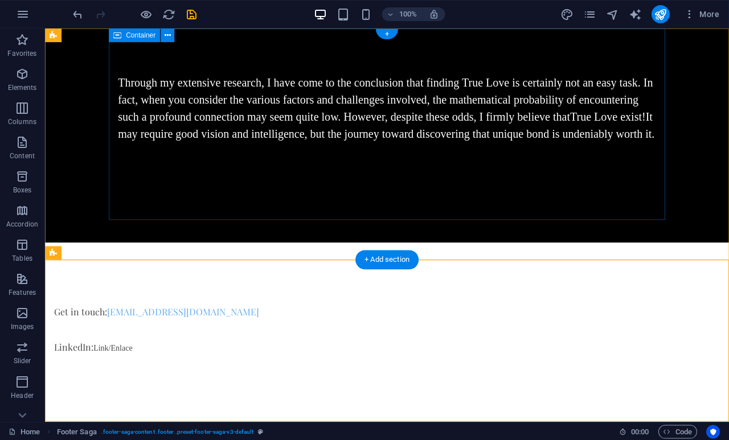
click at [219, 203] on div "Through my extensive research, I have come to the conclusion that finding True …" at bounding box center [387, 115] width 556 height 174
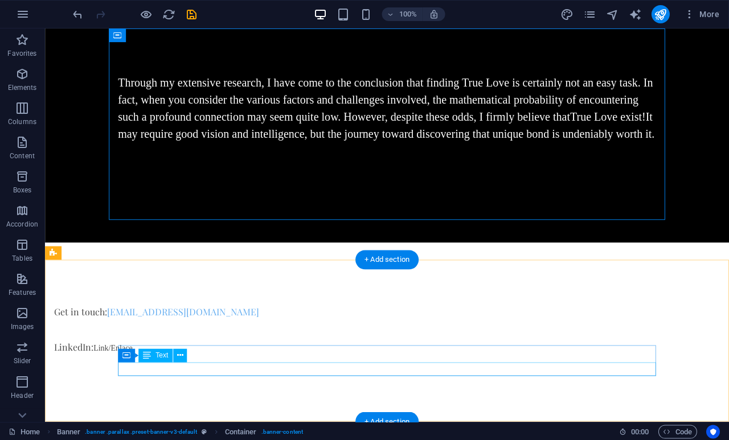
click at [194, 354] on div "LinkedIn: Link/Enlace" at bounding box center [322, 347] width 537 height 14
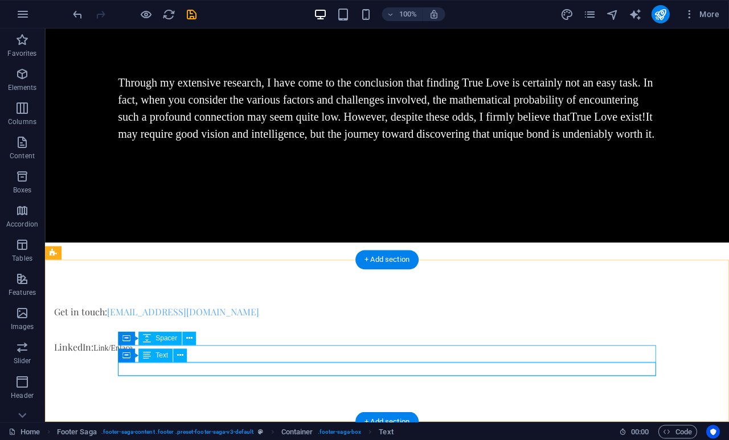
click at [186, 356] on button at bounding box center [181, 355] width 14 height 14
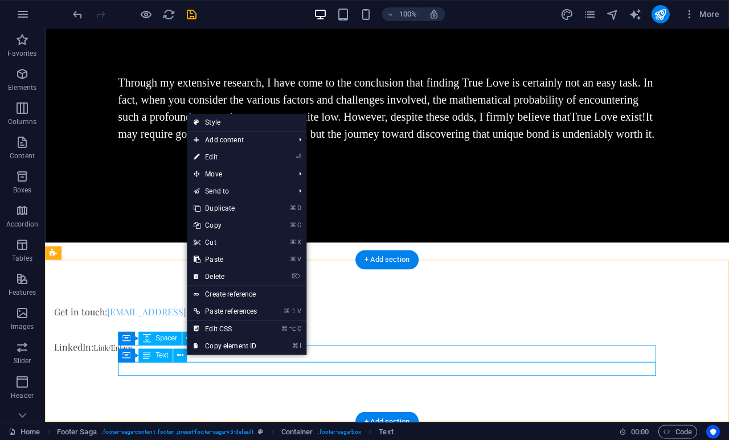
click at [221, 123] on link "Style" at bounding box center [247, 122] width 120 height 17
select select "rem"
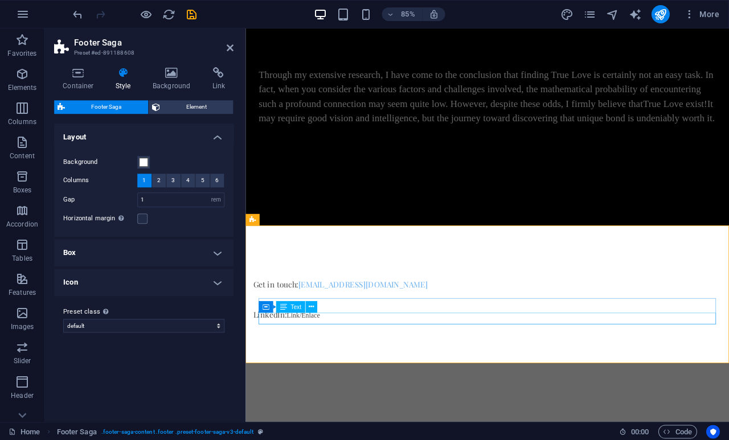
click at [312, 372] on div "LinkedIn: Link/Enlace" at bounding box center [522, 365] width 537 height 14
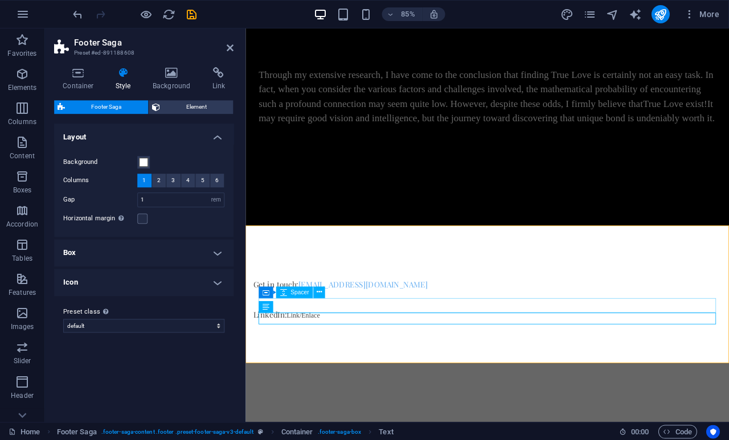
click at [231, 47] on icon at bounding box center [230, 47] width 7 height 9
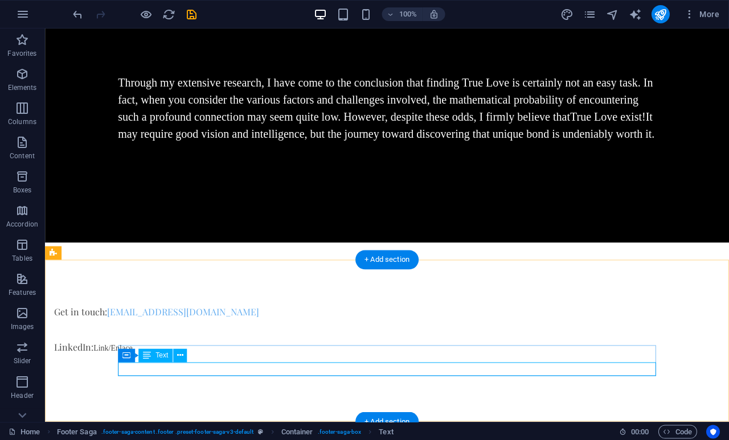
click at [179, 354] on div "LinkedIn: Link/Enlace" at bounding box center [322, 347] width 537 height 14
click at [193, 337] on icon at bounding box center [190, 338] width 6 height 12
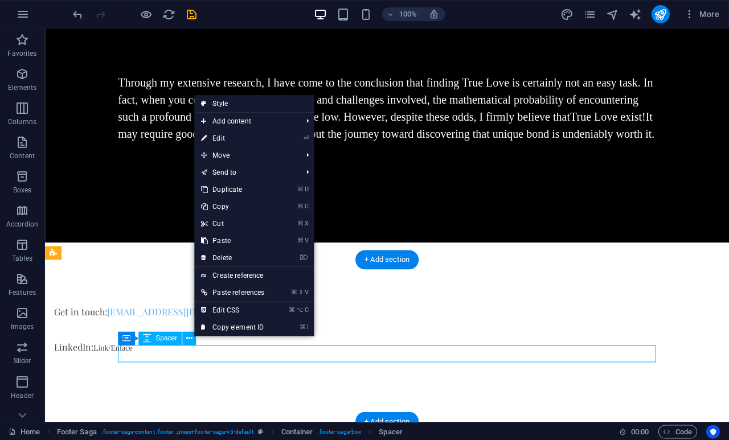
click at [184, 354] on div "LinkedIn: Link/Enlace" at bounding box center [322, 347] width 537 height 14
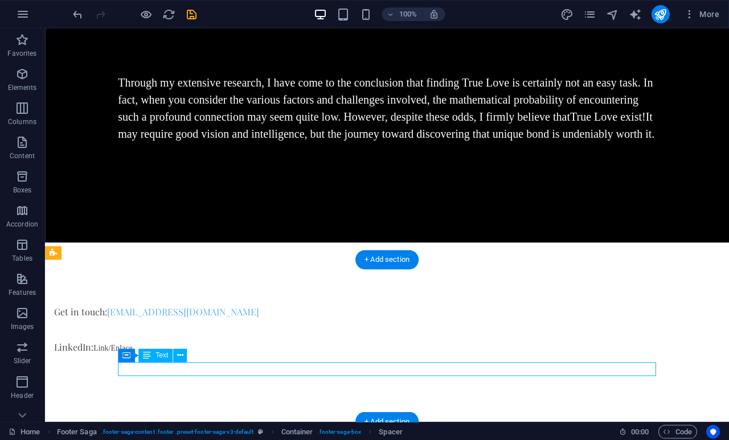
click at [184, 354] on div "LinkedIn: Link/Enlace" at bounding box center [322, 347] width 537 height 14
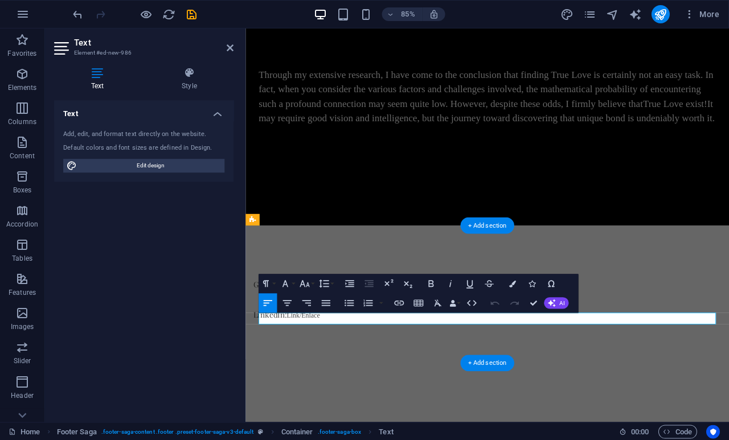
click at [332, 370] on link "Link/Enlace" at bounding box center [313, 365] width 39 height 9
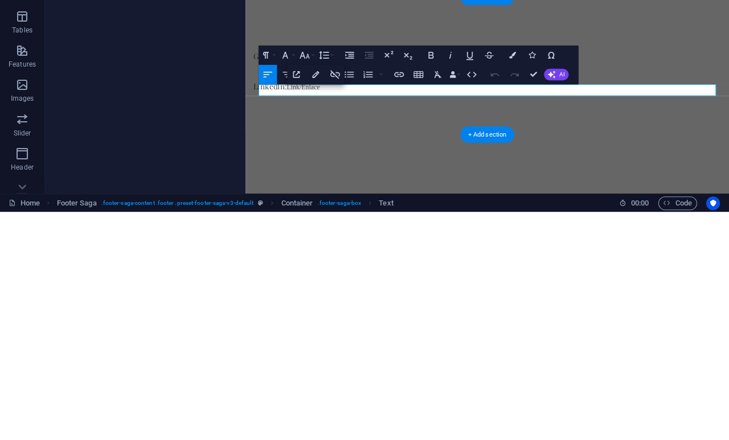
click at [316, 293] on button "Edit Link" at bounding box center [316, 302] width 18 height 19
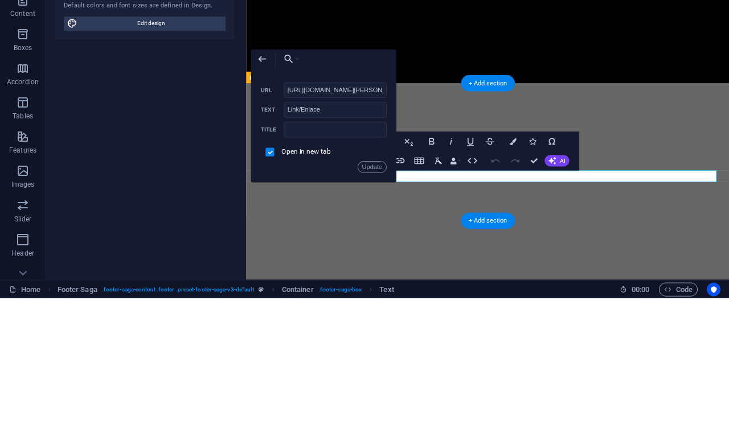
scroll to position [0, 65]
click at [450, 223] on p "LinkedIn: Link/Enlace ​ ​" at bounding box center [523, 223] width 537 height 14
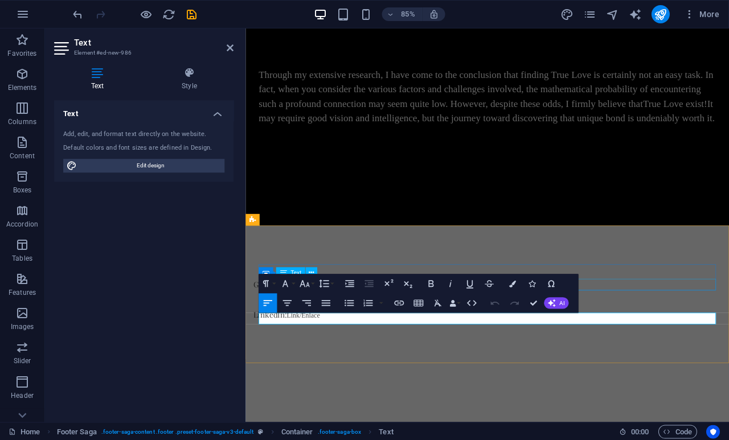
click at [515, 283] on icon "button" at bounding box center [512, 283] width 7 height 7
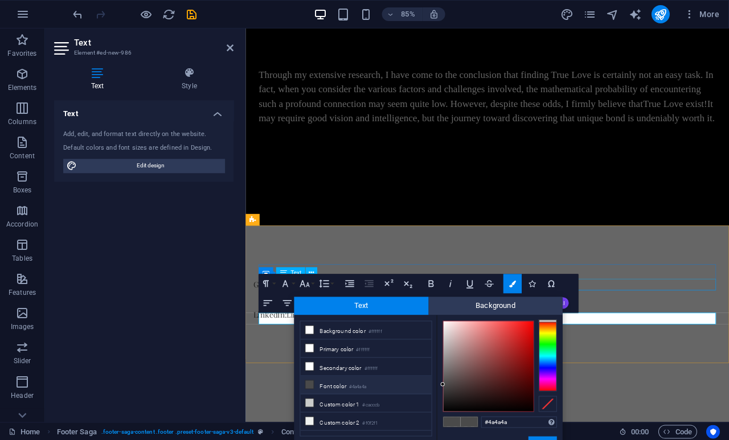
scroll to position [15, 0]
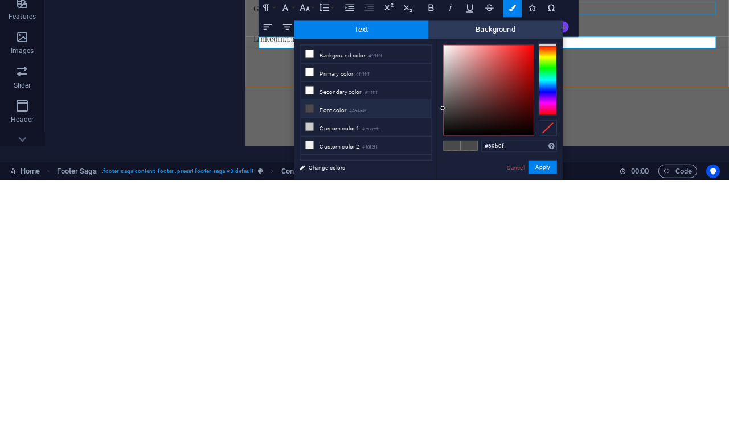
type input "#69b0f1"
click at [545, 421] on button "Apply" at bounding box center [542, 428] width 28 height 14
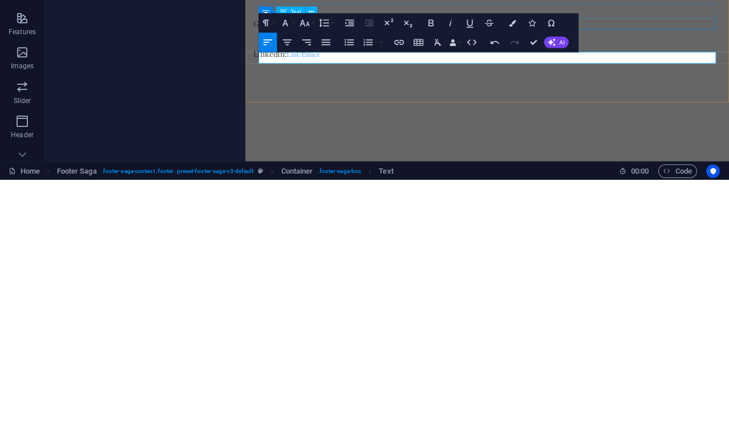
scroll to position [0, 0]
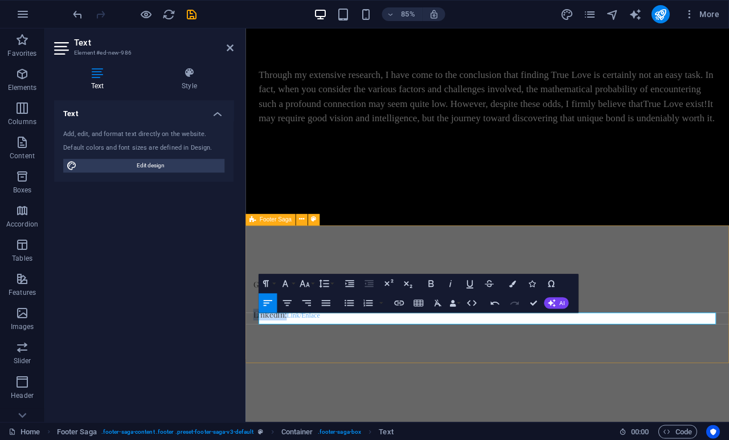
click at [449, 390] on div "Get in touch: [EMAIL_ADDRESS][DOMAIN_NAME] LinkedIn: Link/Enlace" at bounding box center [529, 338] width 568 height 157
select select "rem"
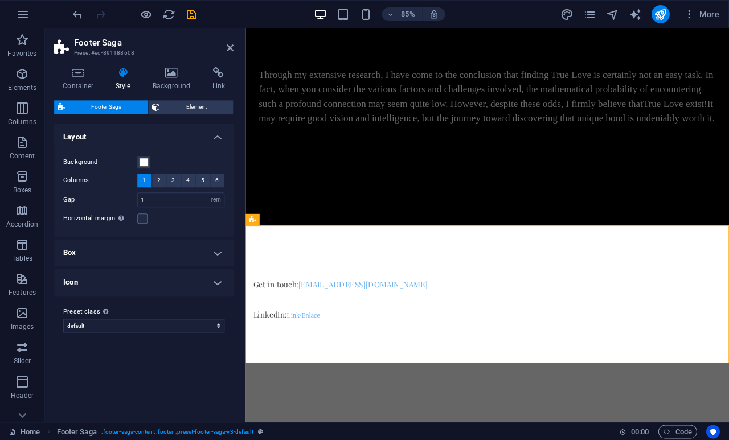
click at [232, 43] on icon at bounding box center [230, 47] width 7 height 9
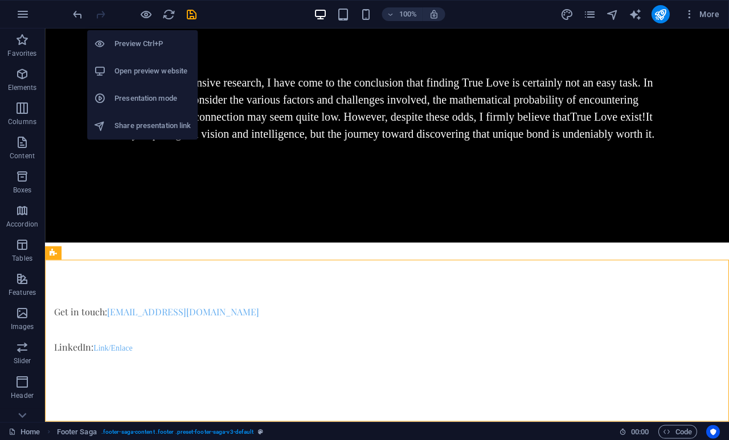
click at [152, 47] on h6 "Preview Ctrl+P" at bounding box center [153, 44] width 76 height 14
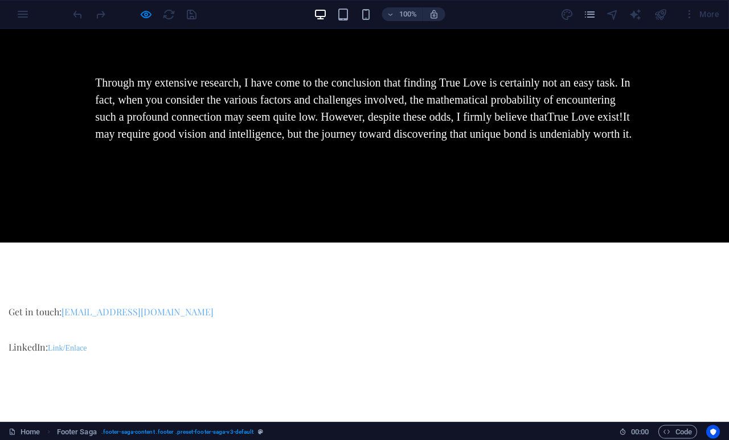
click at [293, 203] on div "Through my extensive research, I have come to the conclusion that finding True …" at bounding box center [364, 115] width 556 height 174
click at [87, 352] on span "Link/Enlace" at bounding box center [67, 348] width 39 height 9
click at [154, 9] on div at bounding box center [134, 14] width 127 height 18
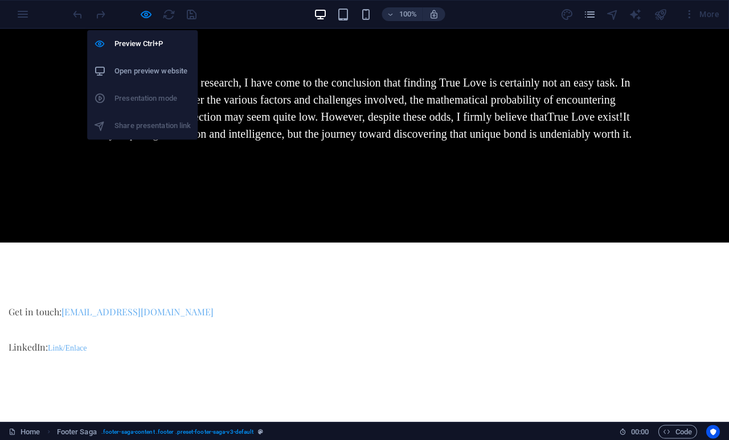
click at [156, 47] on h6 "Preview Ctrl+P" at bounding box center [153, 44] width 76 height 14
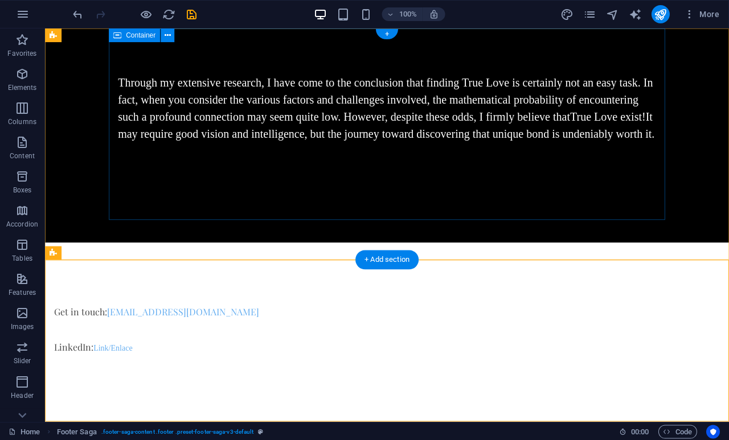
click at [274, 202] on div "Through my extensive research, I have come to the conclusion that finding True …" at bounding box center [387, 115] width 556 height 174
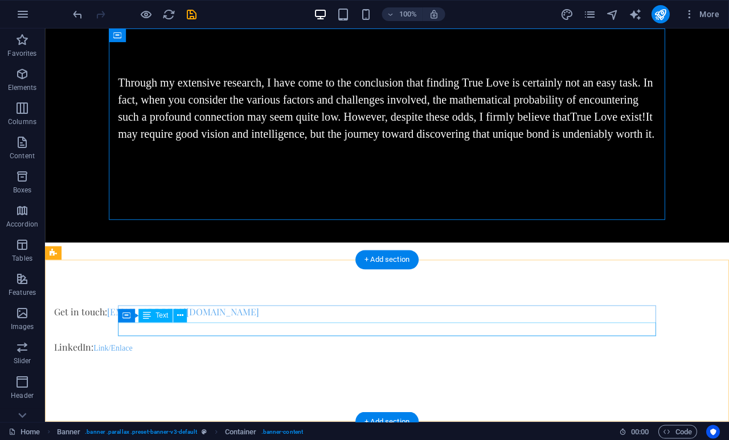
click at [244, 319] on div "Get in touch: [EMAIL_ADDRESS][DOMAIN_NAME]" at bounding box center [322, 312] width 537 height 14
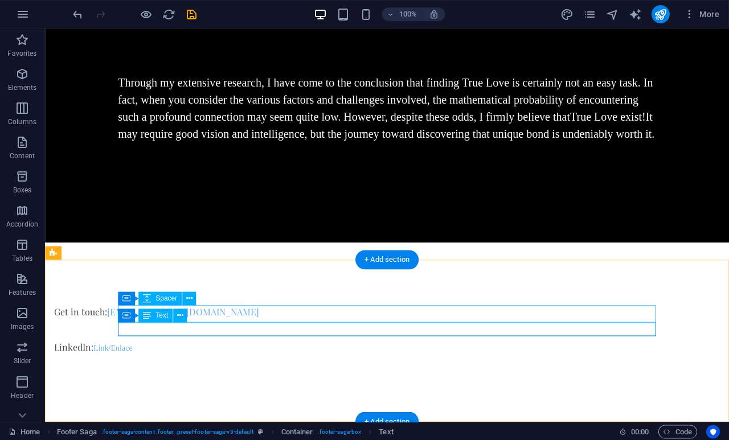
click at [161, 315] on span "Text" at bounding box center [162, 315] width 13 height 7
click at [167, 315] on span "Text" at bounding box center [162, 315] width 13 height 7
click at [184, 315] on button at bounding box center [181, 315] width 14 height 14
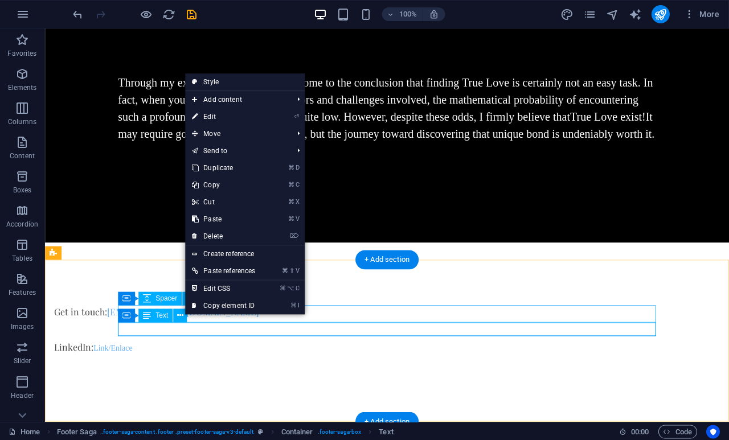
click at [231, 287] on link "⌘ ⌥ C Edit CSS" at bounding box center [224, 288] width 77 height 17
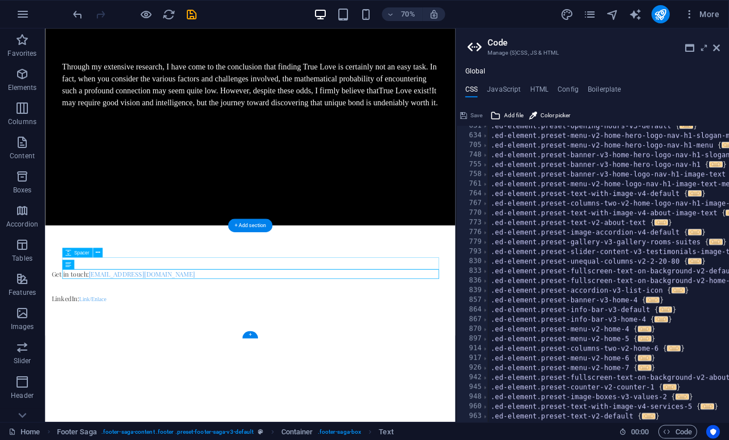
scroll to position [585, 0]
click at [546, 91] on h4 "HTML" at bounding box center [539, 91] width 19 height 13
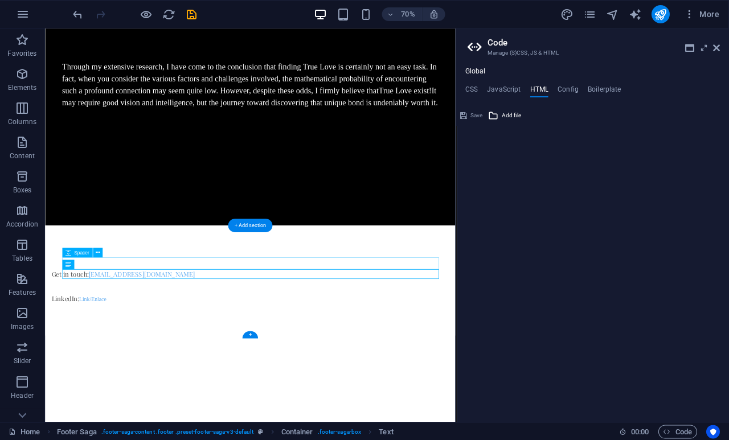
type textarea "<a href="#main-content" class="wv-link-content button">Skip to main content</a>"
click at [723, 45] on aside "Code Manage (S)CSS, JS & HTML Global CSS JavaScript HTML Config Boilerplate /* …" at bounding box center [591, 224] width 273 height 393
click at [578, 93] on h4 "Config" at bounding box center [567, 91] width 21 height 13
type textarea "$color-background: #ffffff;"
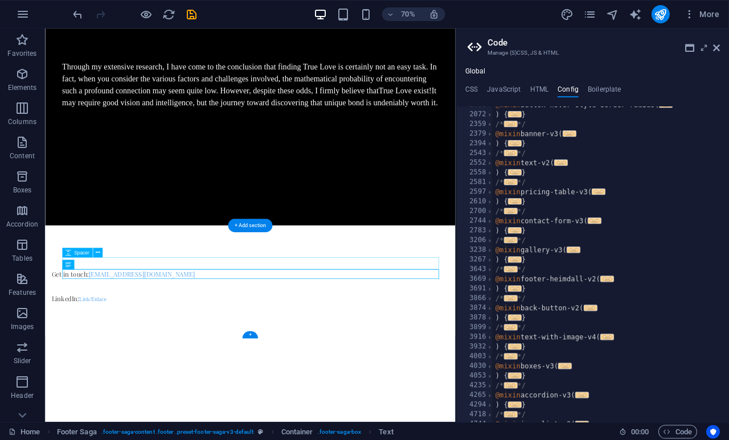
scroll to position [579, 0]
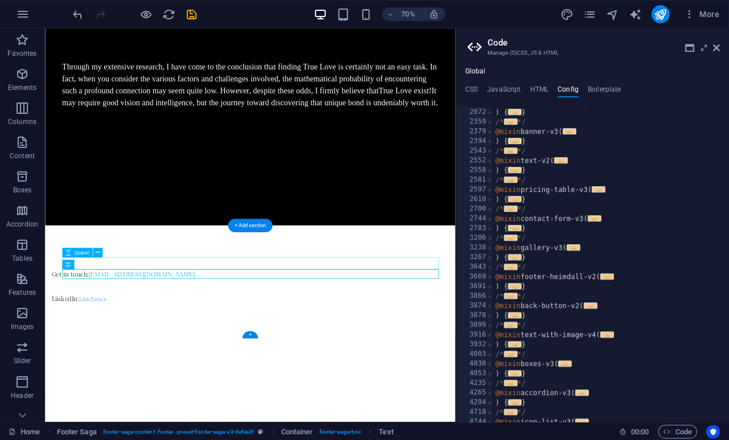
click at [715, 50] on icon at bounding box center [716, 47] width 7 height 9
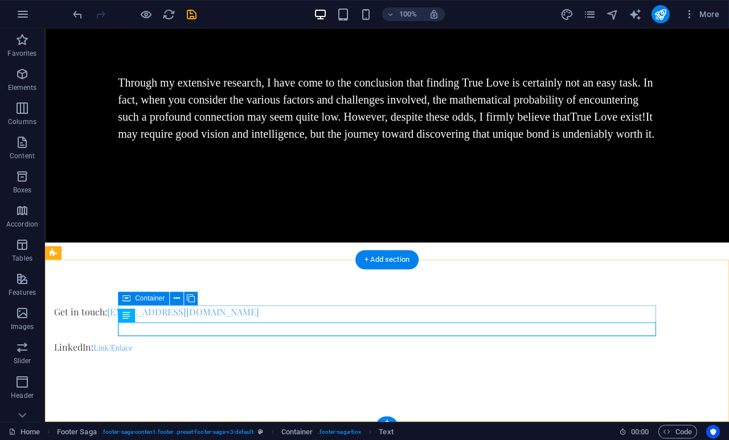
click at [133, 314] on div "Text" at bounding box center [130, 315] width 25 height 14
click at [187, 315] on button at bounding box center [181, 315] width 14 height 14
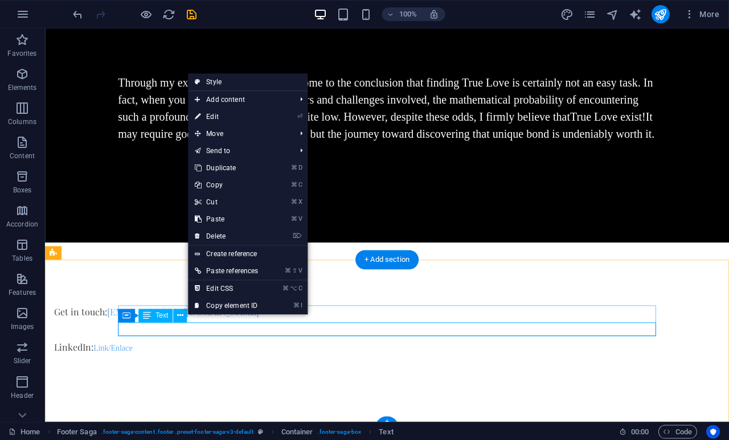
click at [254, 251] on link "Create reference" at bounding box center [248, 253] width 120 height 17
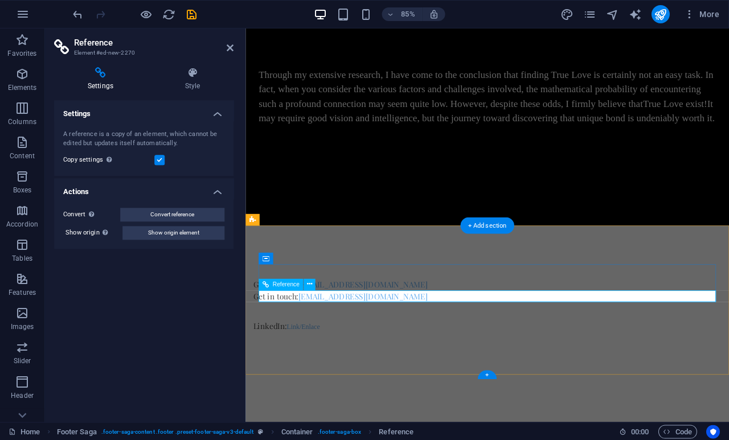
click at [312, 282] on icon at bounding box center [309, 284] width 5 height 10
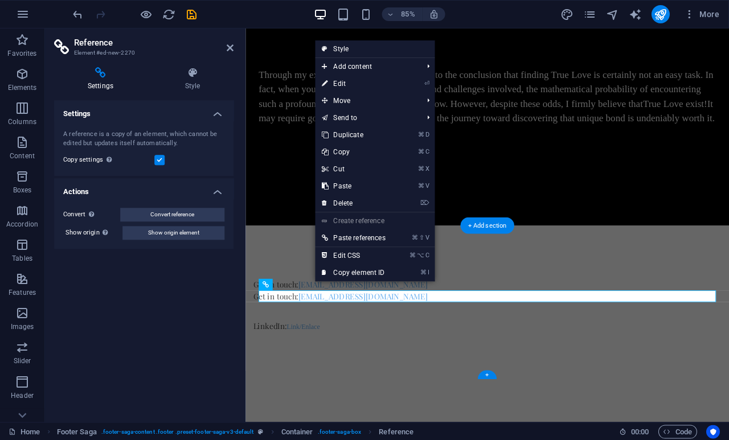
click at [344, 85] on link "⏎ Edit" at bounding box center [353, 83] width 77 height 17
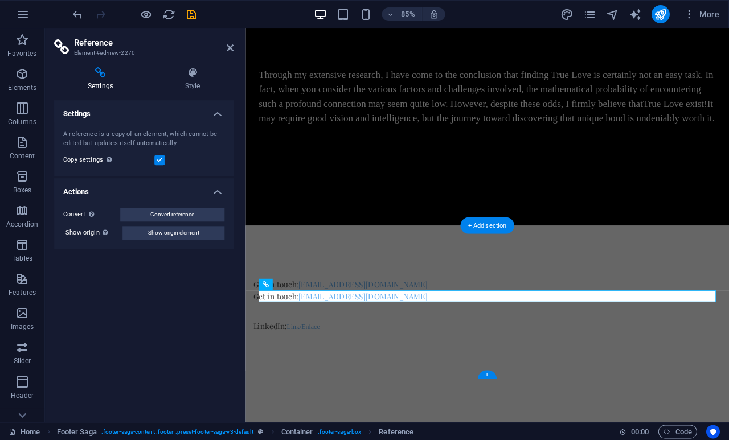
click at [232, 46] on icon at bounding box center [230, 47] width 7 height 9
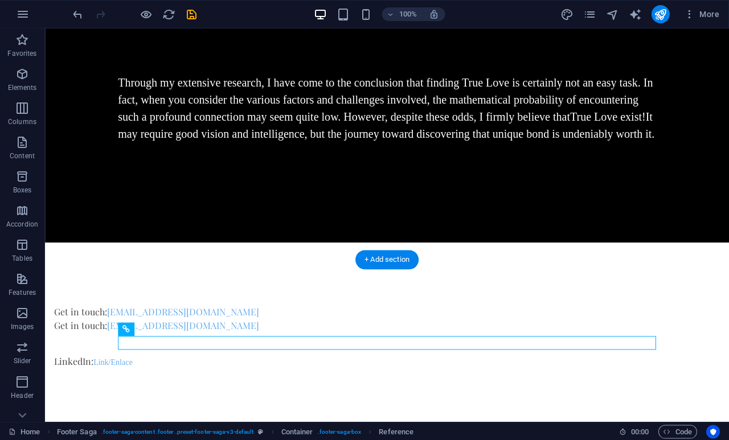
click at [86, 3] on div "100% More" at bounding box center [364, 14] width 727 height 27
click at [82, 14] on icon "undo" at bounding box center [78, 14] width 13 height 13
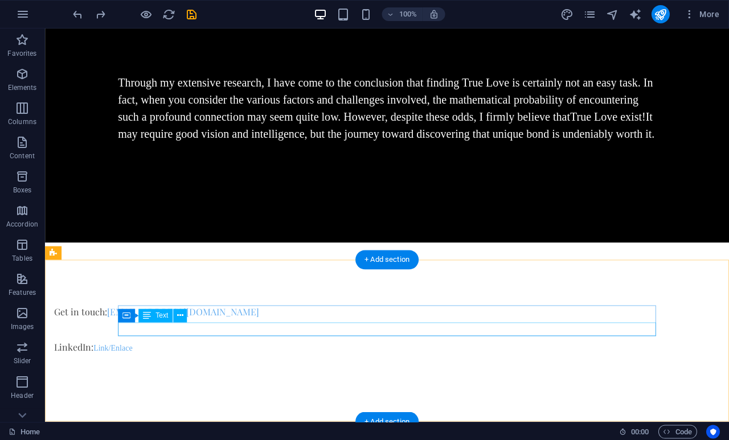
click at [256, 319] on div "Get in touch: [EMAIL_ADDRESS][DOMAIN_NAME]" at bounding box center [322, 312] width 537 height 14
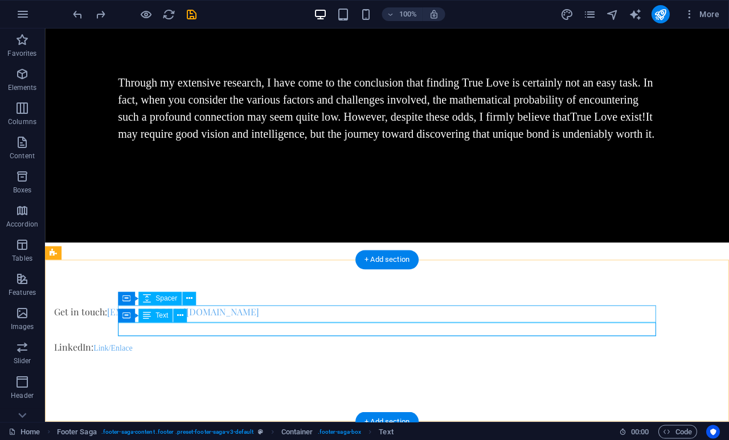
click at [186, 315] on button at bounding box center [181, 315] width 14 height 14
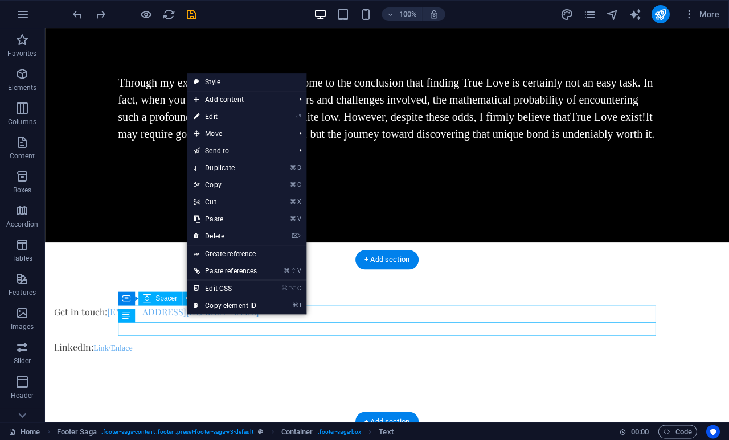
click at [221, 117] on link "⏎ Edit" at bounding box center [225, 116] width 77 height 17
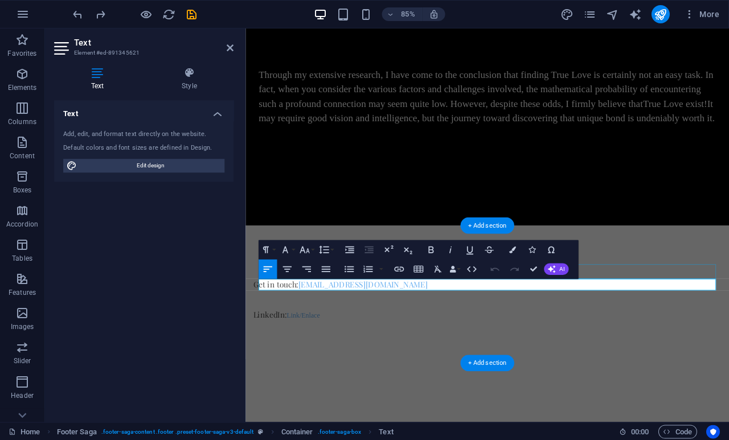
click at [431, 354] on div at bounding box center [522, 349] width 537 height 17
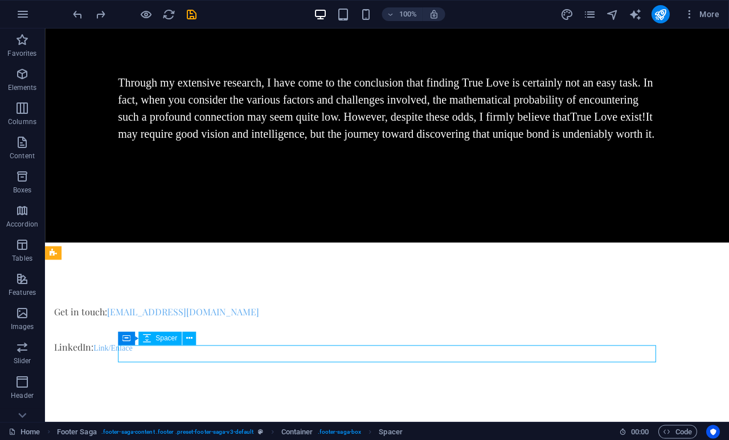
click at [290, 319] on div "Get in touch: [EMAIL_ADDRESS][DOMAIN_NAME]" at bounding box center [322, 312] width 537 height 14
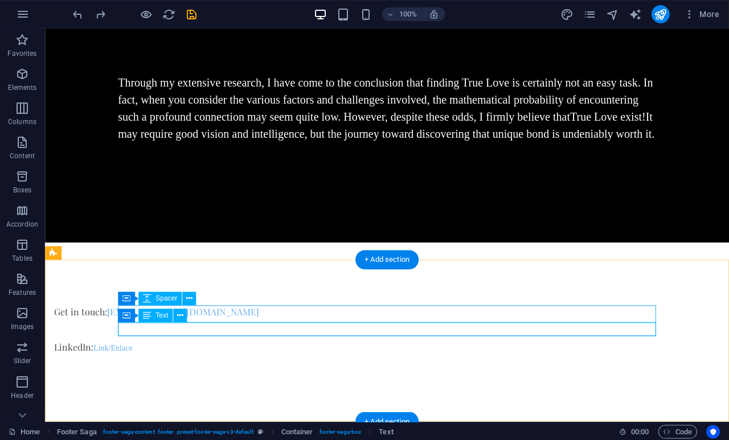
click at [185, 312] on button at bounding box center [181, 315] width 14 height 14
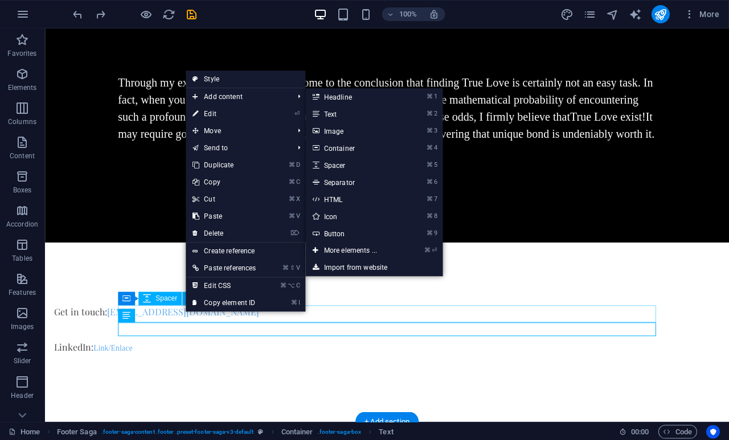
click at [326, 253] on link "⌘ ⏎ More elements ..." at bounding box center [353, 250] width 94 height 17
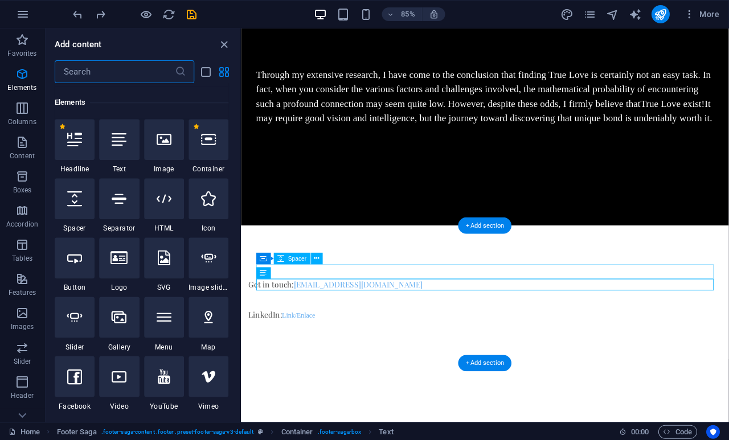
scroll to position [121, 0]
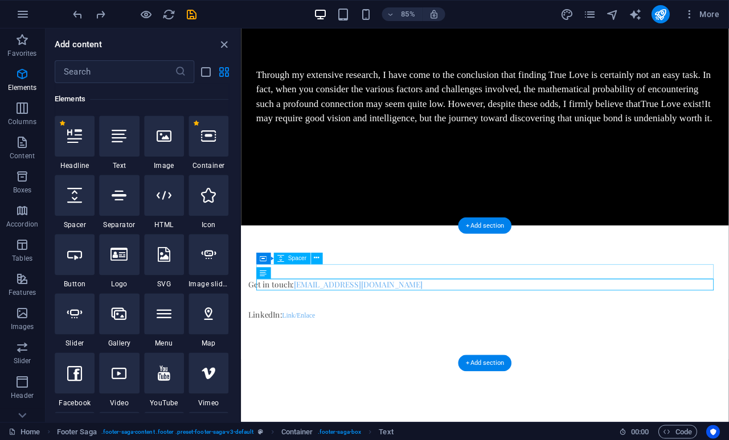
click at [115, 69] on input "text" at bounding box center [115, 71] width 120 height 23
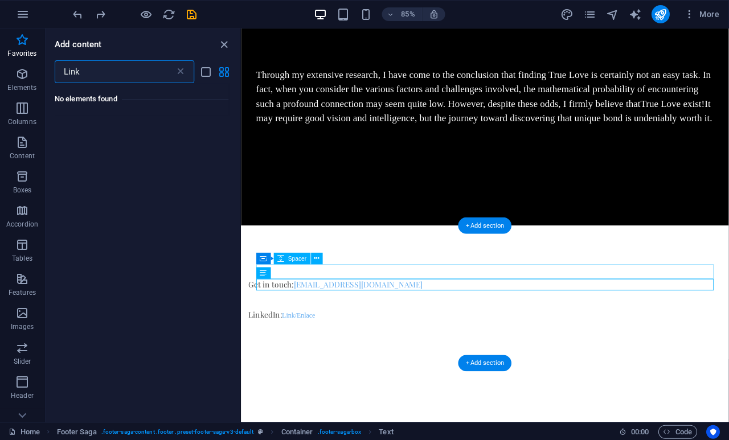
scroll to position [0, 0]
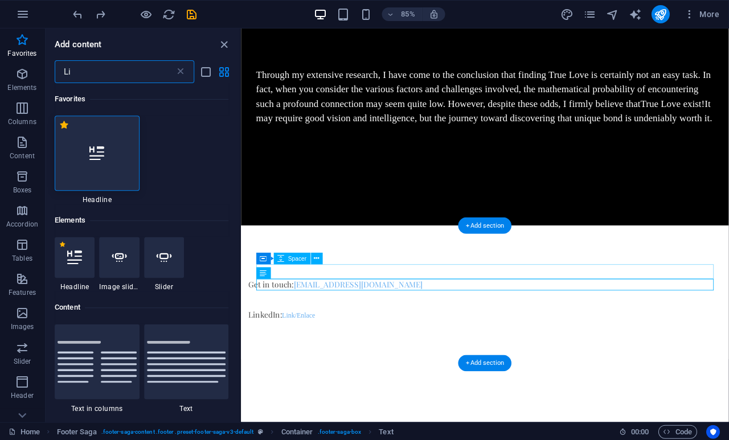
type input "L"
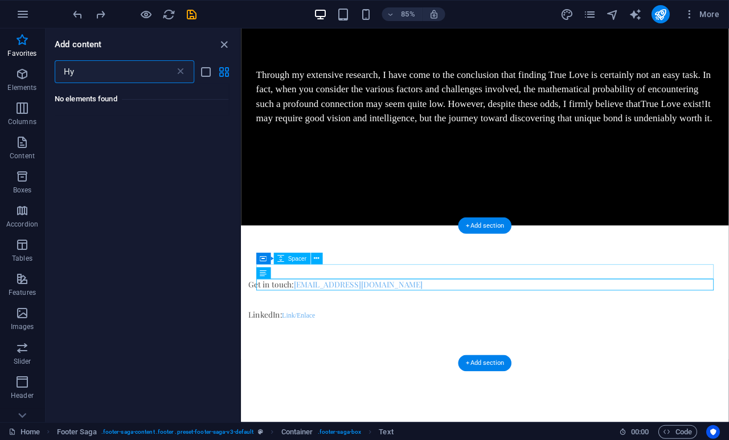
type input "H"
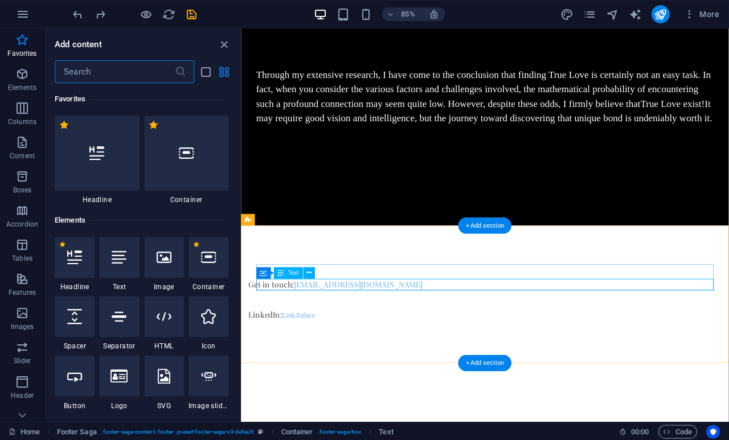
click at [428, 329] on div "Get in touch: [EMAIL_ADDRESS][DOMAIN_NAME]" at bounding box center [518, 330] width 537 height 14
click at [118, 76] on input "text" at bounding box center [115, 71] width 120 height 23
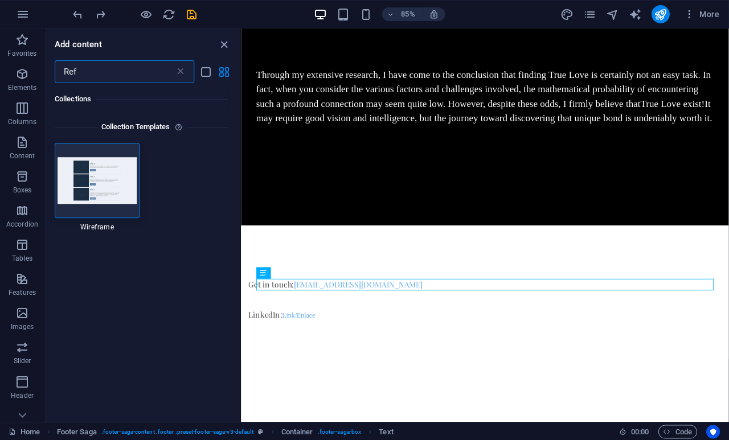
type input "Ref"
click at [180, 71] on icon at bounding box center [180, 71] width 11 height 11
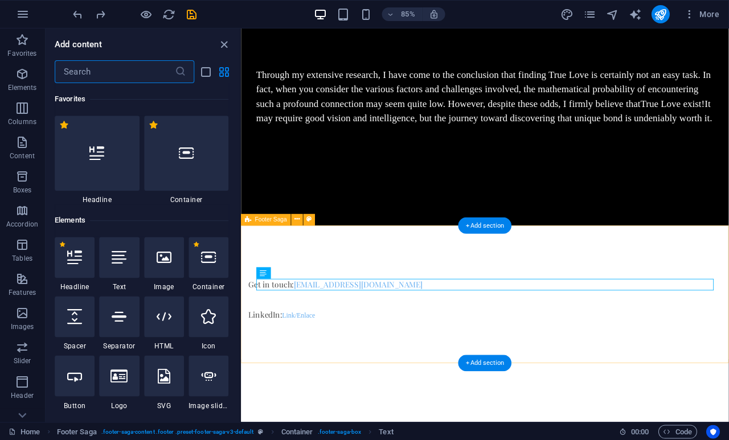
click at [502, 279] on div "Get in touch: [EMAIL_ADDRESS][DOMAIN_NAME] LinkedIn: Link/Enlace" at bounding box center [527, 338] width 573 height 157
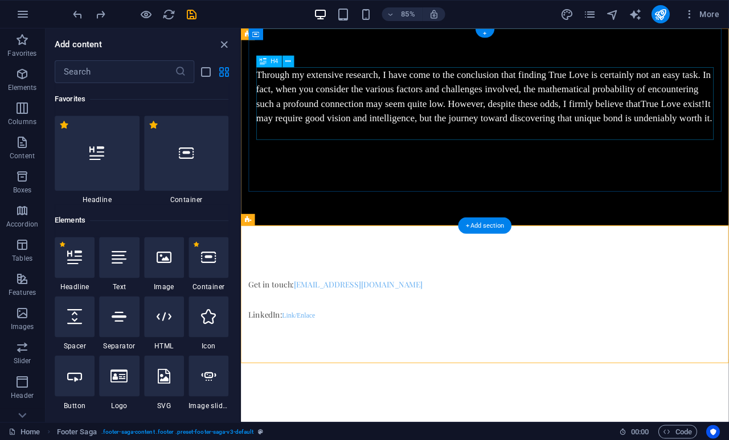
click at [487, 112] on div "Through my extensive research, I have come to the conclusion that finding True …" at bounding box center [527, 108] width 537 height 68
click at [293, 58] on button at bounding box center [288, 61] width 11 height 11
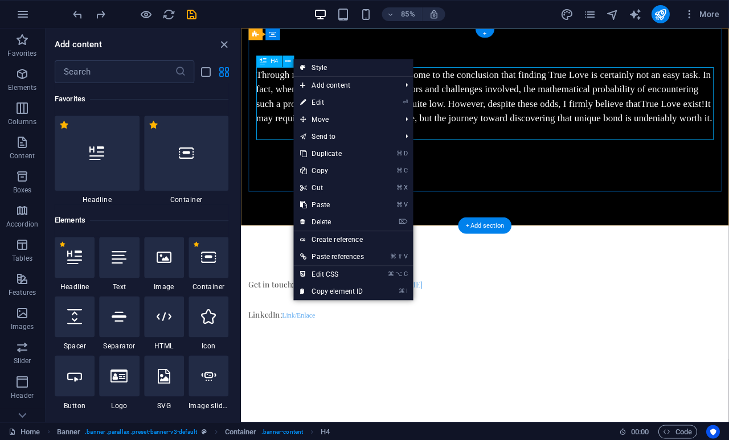
click at [323, 108] on link "⏎ Edit" at bounding box center [332, 102] width 77 height 17
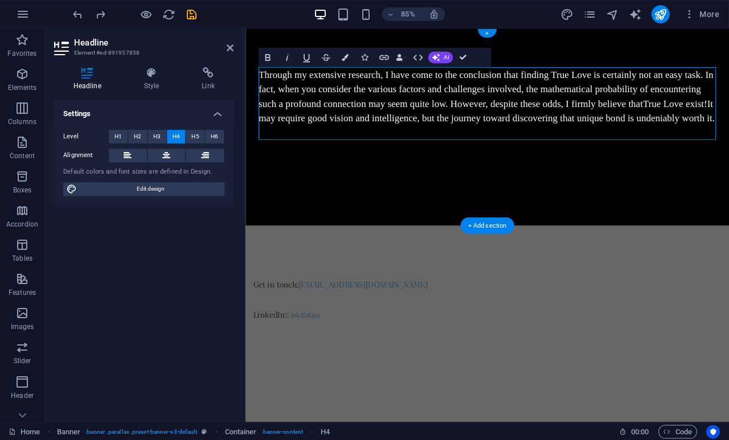
click at [159, 134] on span "H3" at bounding box center [157, 137] width 7 height 14
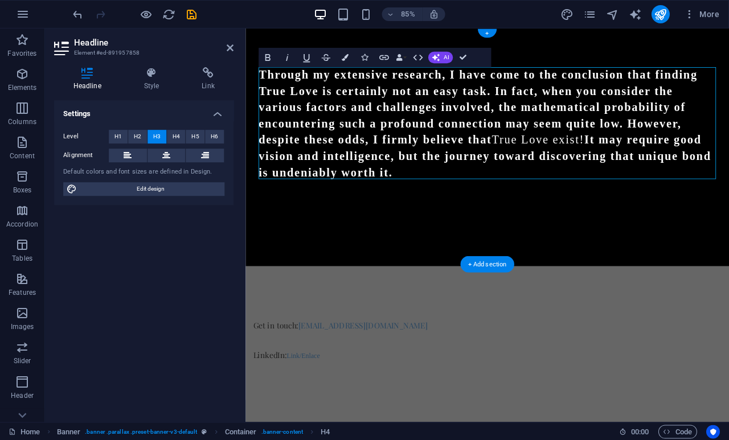
click at [271, 55] on icon "button" at bounding box center [267, 57] width 11 height 11
click at [173, 188] on span "Edit design" at bounding box center [151, 189] width 141 height 14
select select "px"
select select "200"
select select "px"
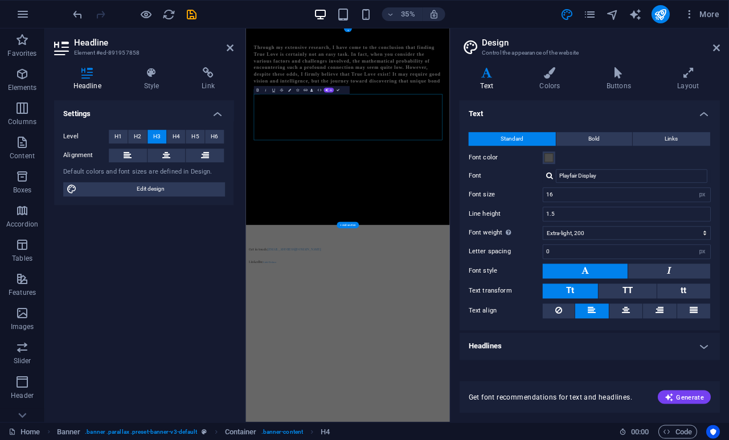
click at [689, 399] on span "Generate" at bounding box center [683, 396] width 39 height 9
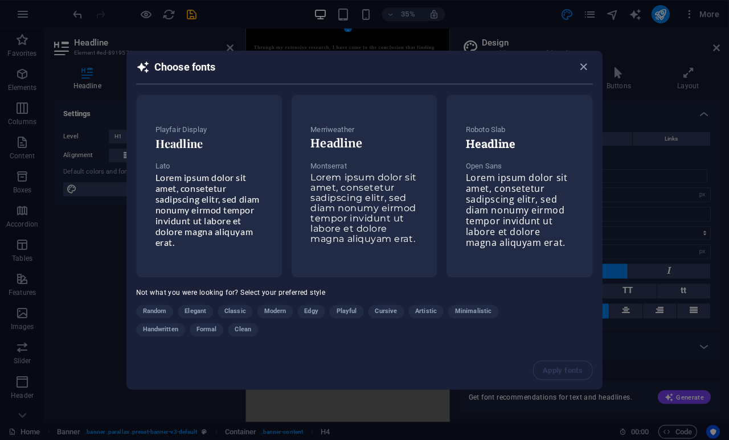
click at [207, 310] on span "Elegant" at bounding box center [196, 312] width 22 height 14
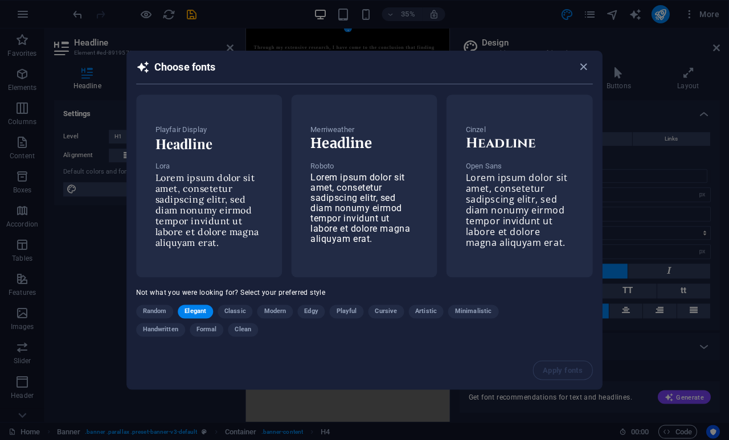
click at [528, 218] on span "Lorem ipsum dolor sit amet, consetetur sadipscing elitr, sed diam nonumy eirmod…" at bounding box center [516, 209] width 101 height 77
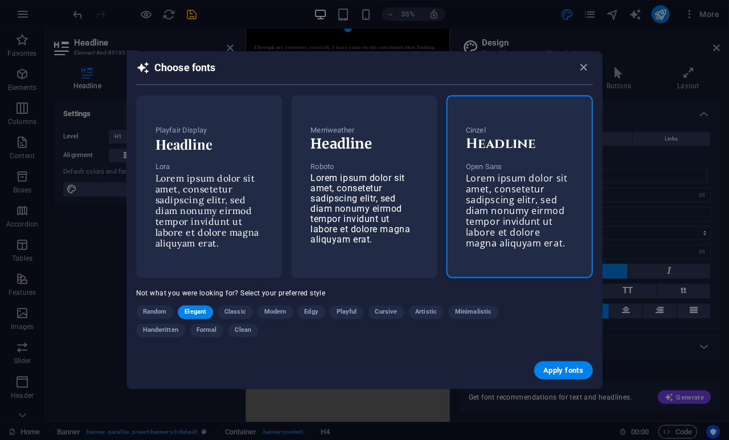
click at [561, 367] on span "Apply fonts" at bounding box center [563, 369] width 40 height 9
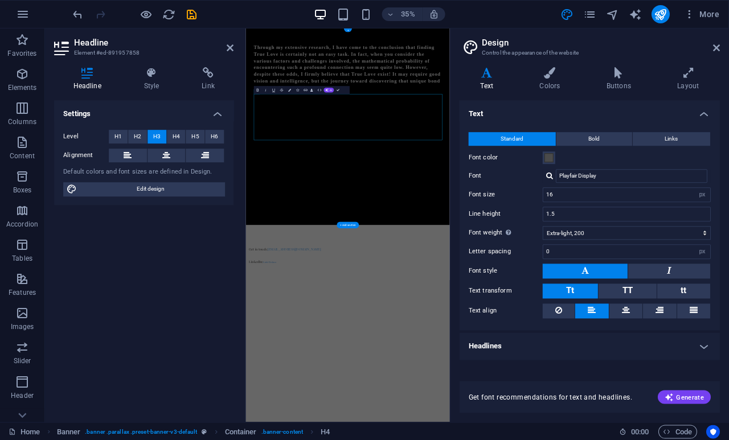
type input "Open Sans"
type input "1.6"
select select "400"
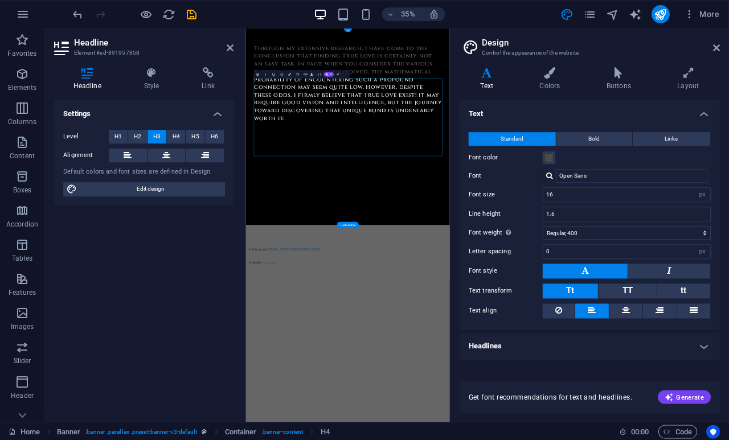
click at [718, 43] on link at bounding box center [716, 48] width 7 height 10
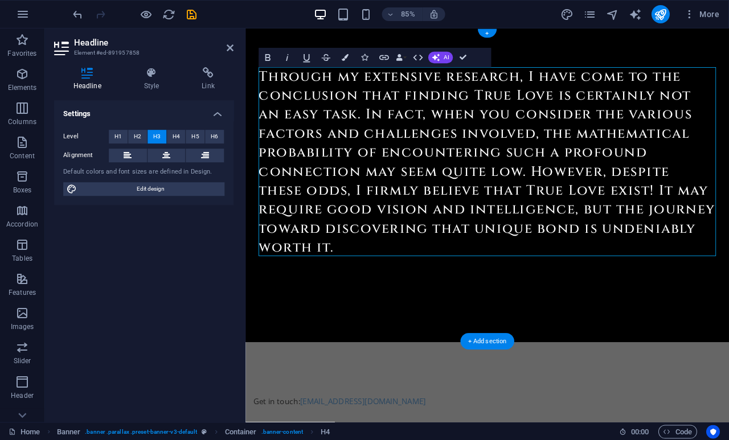
click at [175, 134] on span "H4" at bounding box center [175, 137] width 7 height 14
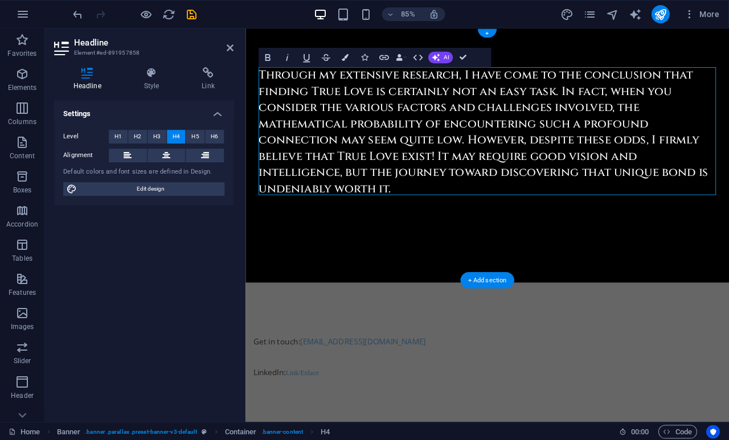
click at [232, 46] on icon at bounding box center [230, 47] width 7 height 9
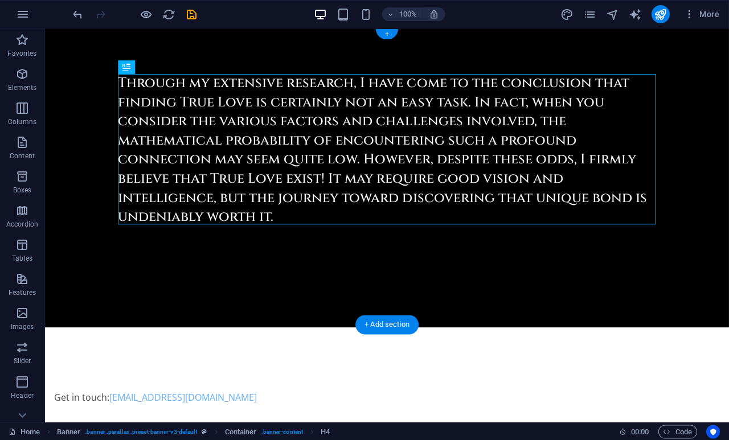
click at [0, 0] on icon "undo" at bounding box center [0, 0] width 0 height 0
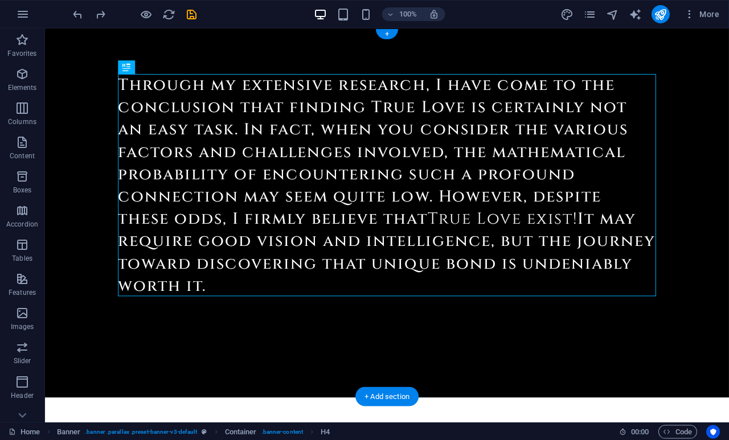
click at [0, 0] on icon "undo" at bounding box center [0, 0] width 0 height 0
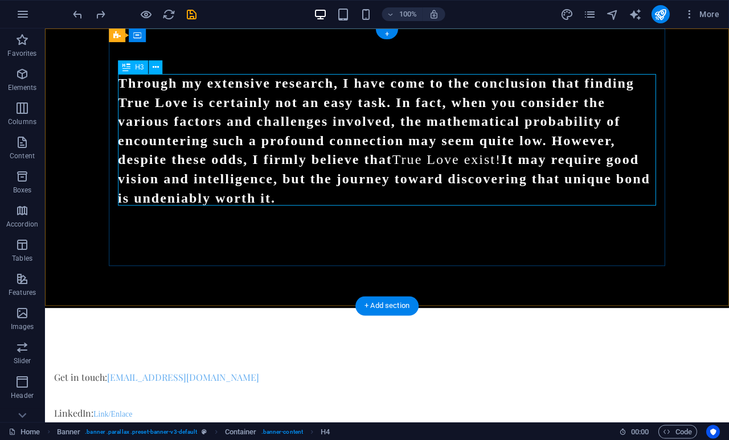
click at [158, 67] on icon at bounding box center [156, 67] width 6 height 12
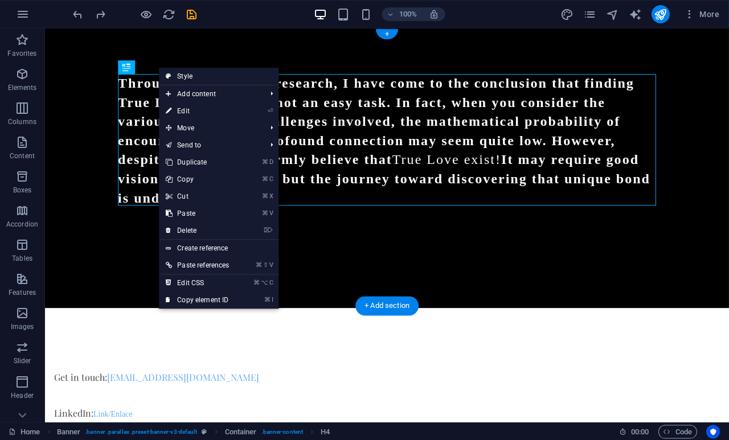
click at [199, 80] on link "Style" at bounding box center [219, 76] width 120 height 17
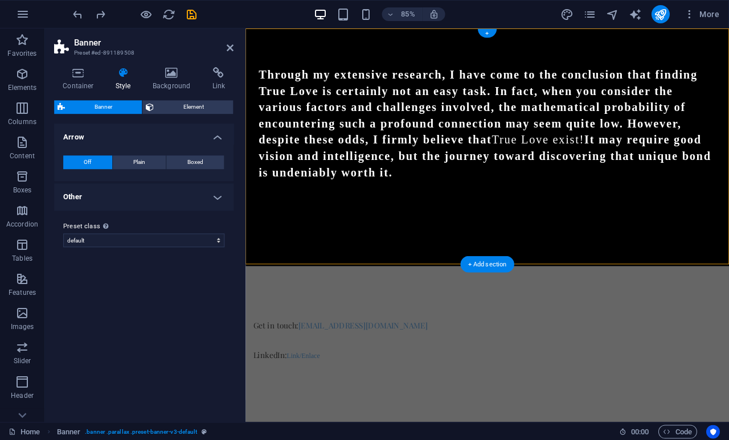
click at [124, 70] on icon at bounding box center [124, 72] width 32 height 11
click at [507, 187] on div "Through my extensive research, I have come to the conclusion that finding True …" at bounding box center [529, 141] width 537 height 134
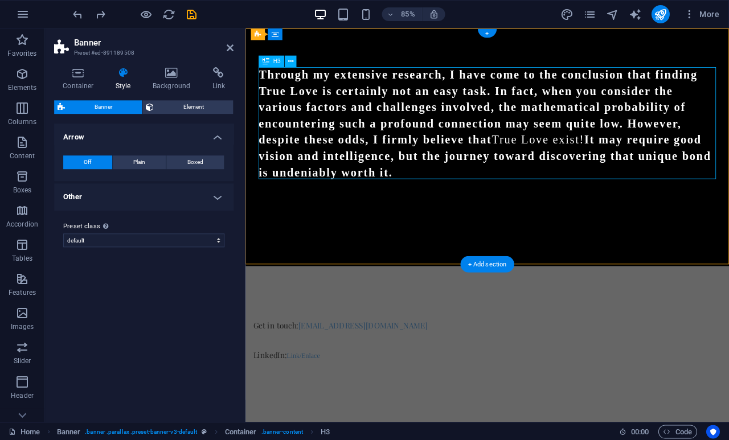
click at [294, 60] on button at bounding box center [290, 61] width 11 height 11
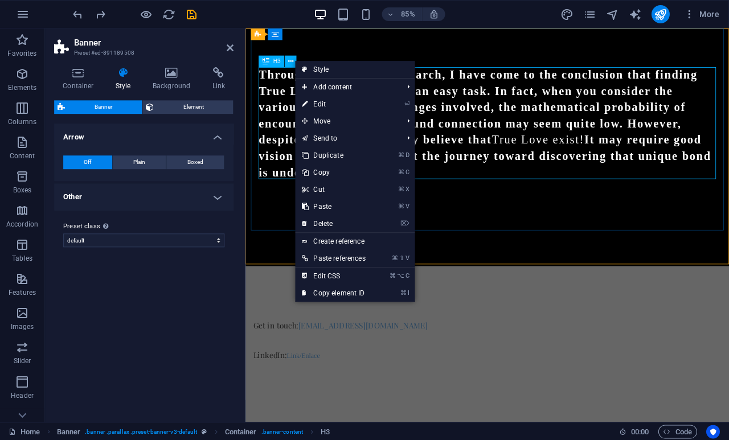
click at [330, 75] on link "Style" at bounding box center [355, 69] width 120 height 17
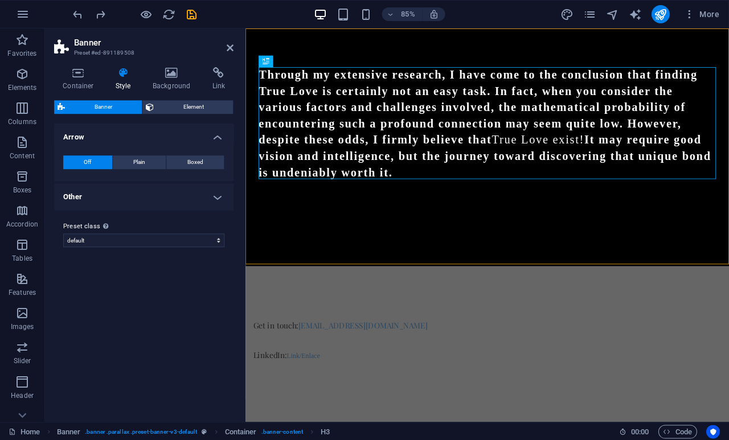
click at [207, 105] on span "Element" at bounding box center [194, 107] width 73 height 14
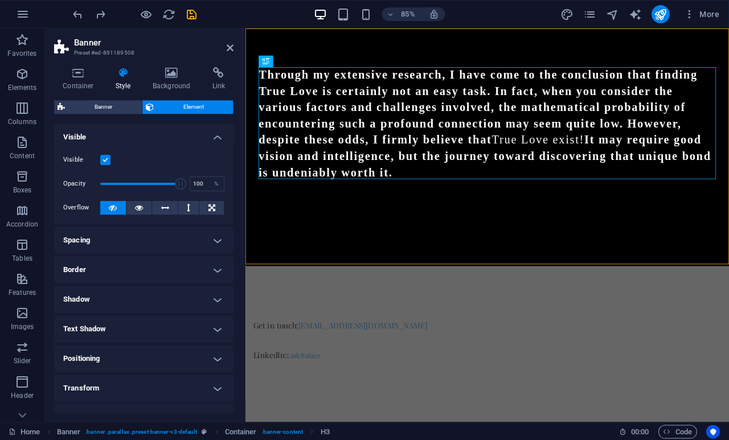
click at [430, 198] on div "Through my extensive research, I have come to the conclusion that finding True …" at bounding box center [529, 141] width 537 height 134
click at [293, 65] on icon at bounding box center [291, 61] width 5 height 10
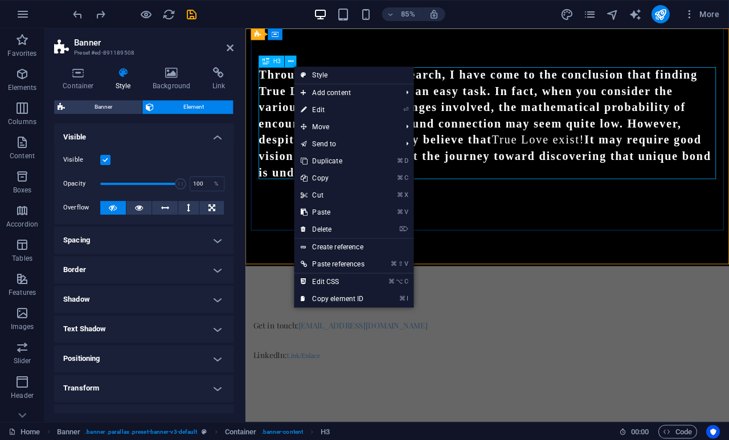
click at [320, 111] on link "⏎ Edit" at bounding box center [332, 109] width 77 height 17
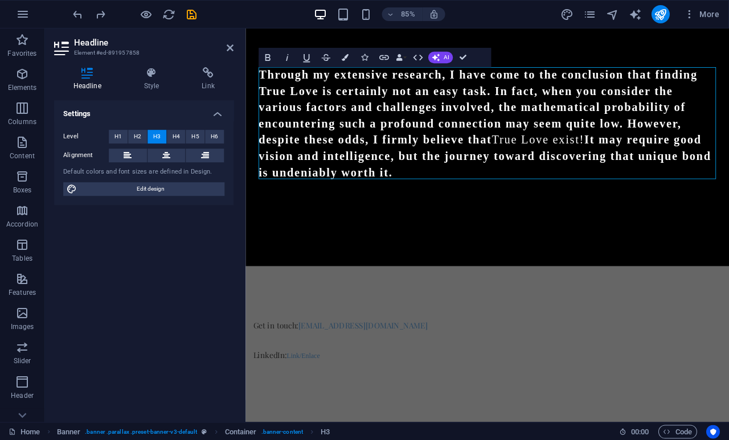
click at [180, 136] on button "H4" at bounding box center [176, 137] width 19 height 14
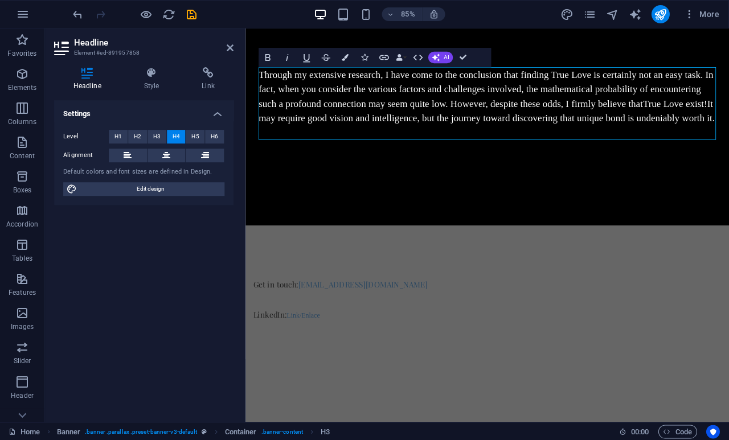
click at [159, 133] on span "H3" at bounding box center [157, 137] width 7 height 14
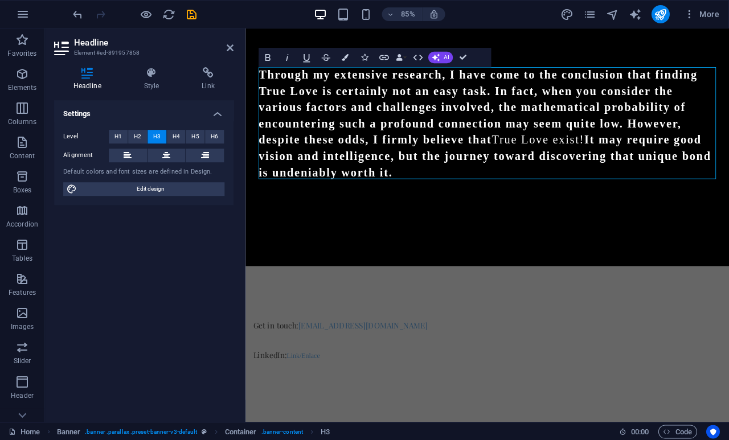
click at [271, 58] on icon "button" at bounding box center [267, 57] width 11 height 11
click at [492, 192] on h3 "Through my extensive research, I have come to the conclusion that finding True …" at bounding box center [529, 141] width 537 height 134
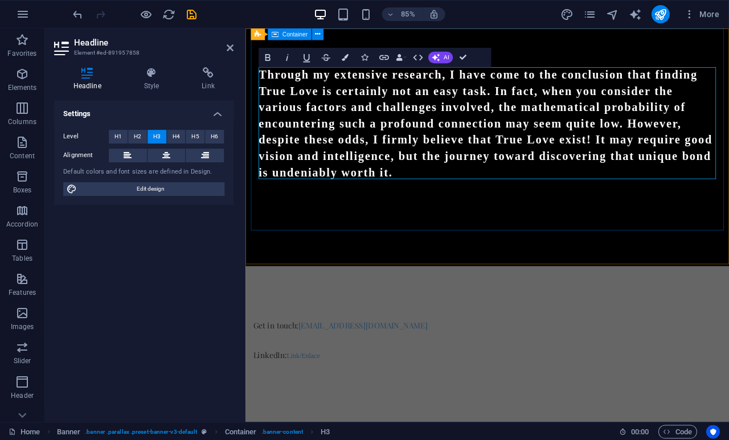
click at [515, 247] on div "Through my extensive research, I have come to the conclusion that finding True …" at bounding box center [530, 148] width 556 height 240
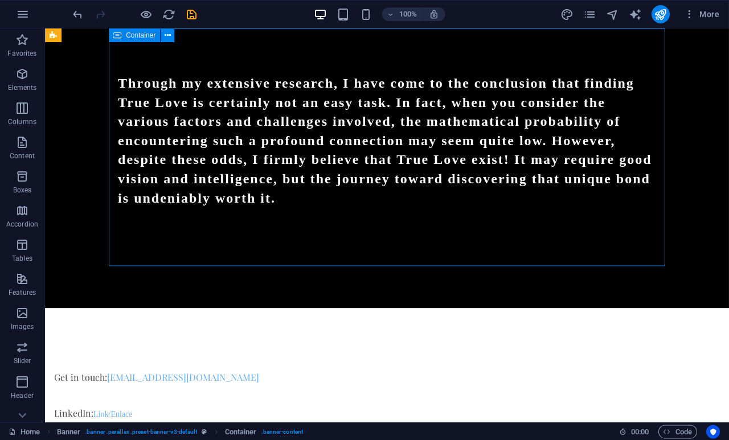
click at [356, 244] on div "Through my extensive research, I have come to the conclusion that finding True …" at bounding box center [387, 148] width 556 height 240
click at [367, 281] on div "Through my extensive research, I have come to the conclusion that finding True …" at bounding box center [386, 167] width 683 height 279
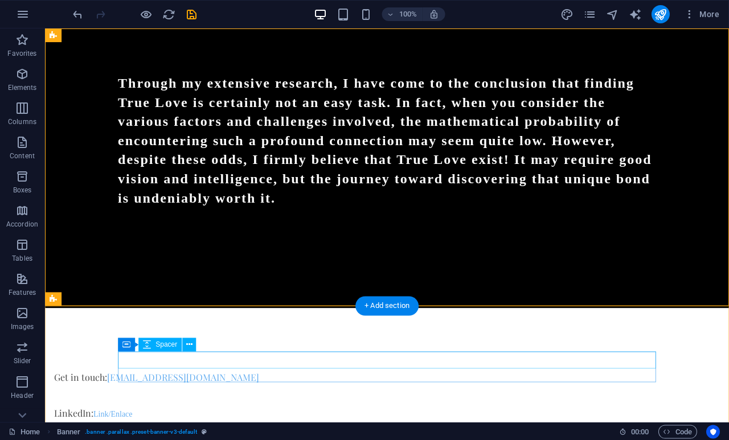
click at [468, 353] on div at bounding box center [322, 361] width 537 height 17
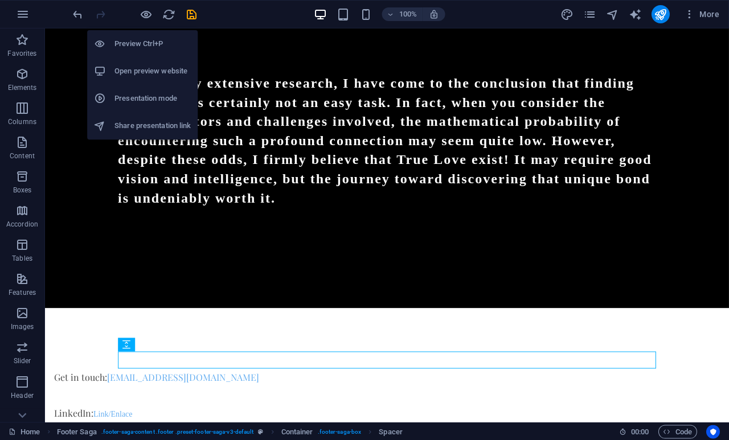
click at [145, 36] on li "Preview Ctrl+P" at bounding box center [143, 43] width 110 height 27
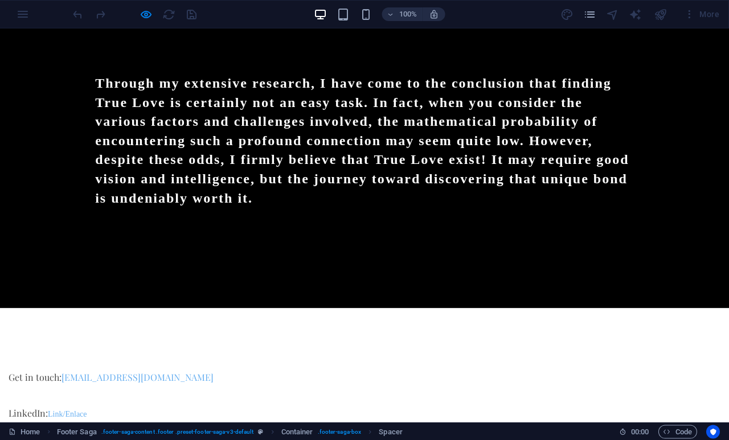
click at [402, 268] on header "Through my extensive research, I have come to the conclusion that finding True …" at bounding box center [364, 167] width 556 height 279
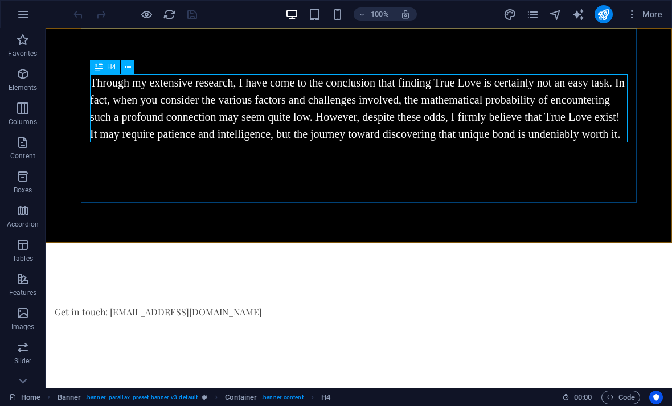
click at [130, 71] on icon at bounding box center [128, 67] width 6 height 12
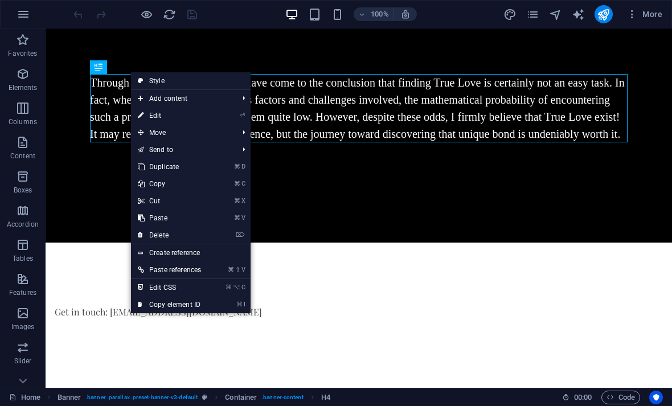
click at [160, 117] on link "⏎ Edit" at bounding box center [169, 115] width 77 height 17
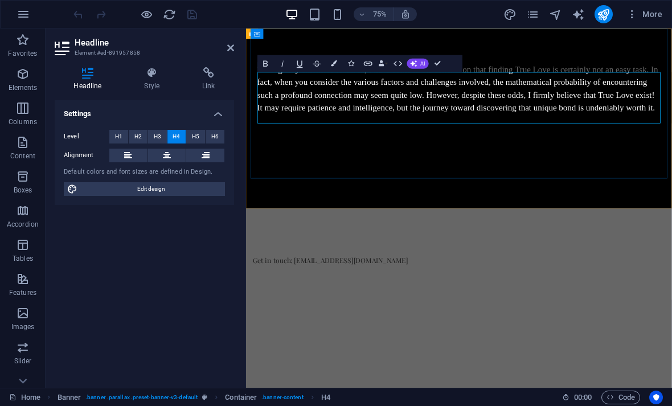
click at [489, 142] on h4 "Through my extensive research, I have come to the conclusion that finding True …" at bounding box center [529, 108] width 537 height 68
click at [325, 142] on h4 "Through my extensive research, I have come to the conclusion that finding True …" at bounding box center [529, 108] width 537 height 68
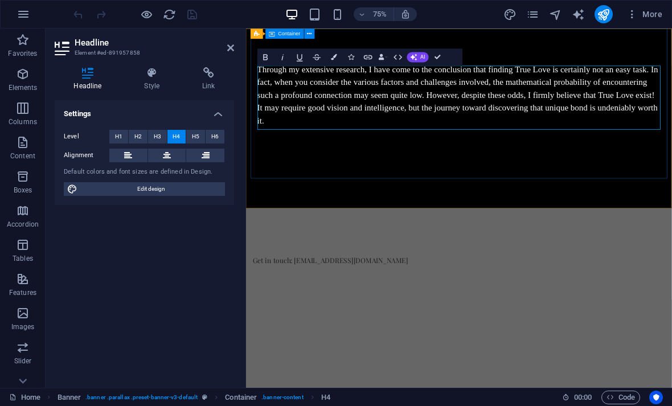
click at [353, 195] on div "Through my extensive research, I have come to the conclusion that finding True …" at bounding box center [530, 123] width 556 height 191
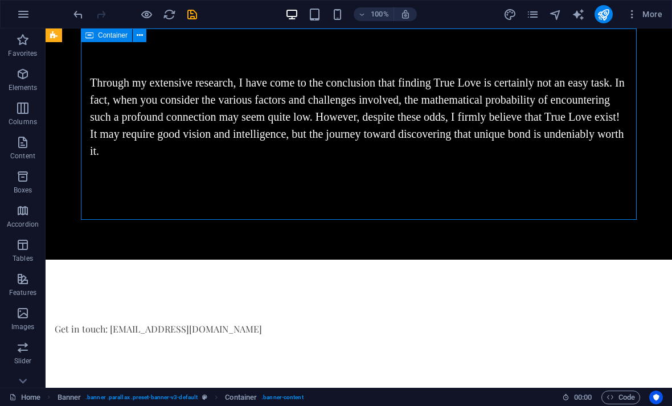
click at [342, 125] on div "Through my extensive research, I have come to the conclusion that finding True …" at bounding box center [358, 116] width 537 height 85
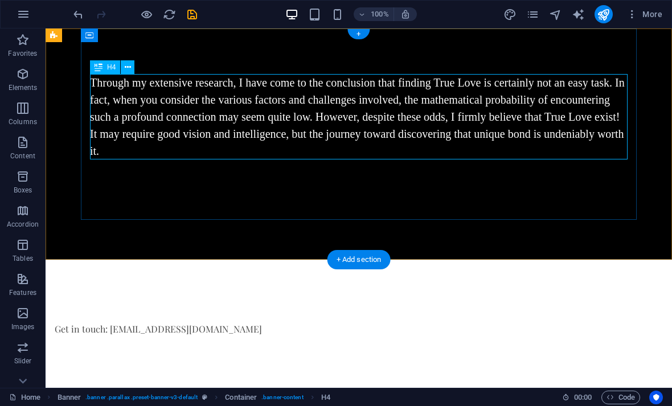
click at [130, 64] on icon at bounding box center [128, 67] width 6 height 12
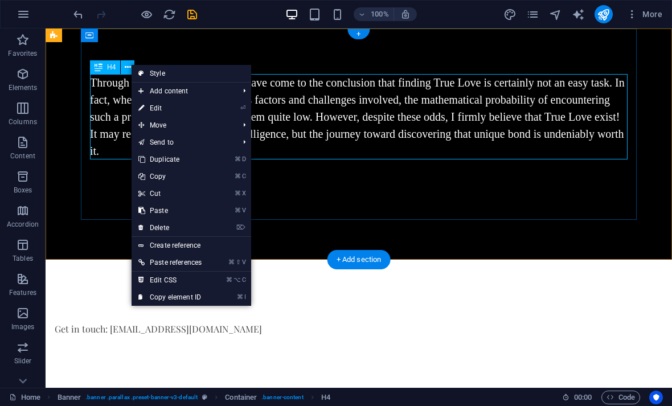
click at [163, 75] on link "Style" at bounding box center [191, 73] width 120 height 17
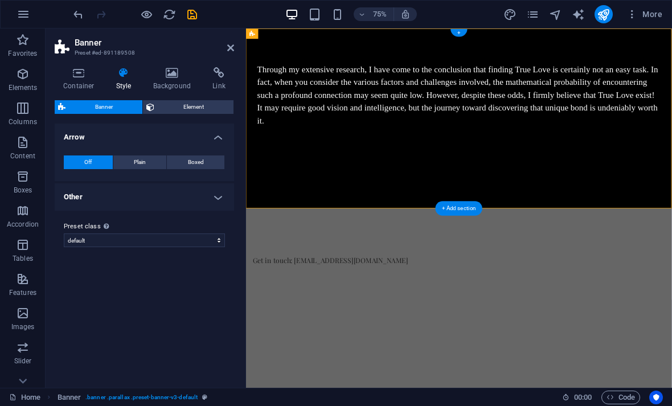
click at [195, 105] on span "Element" at bounding box center [194, 107] width 73 height 14
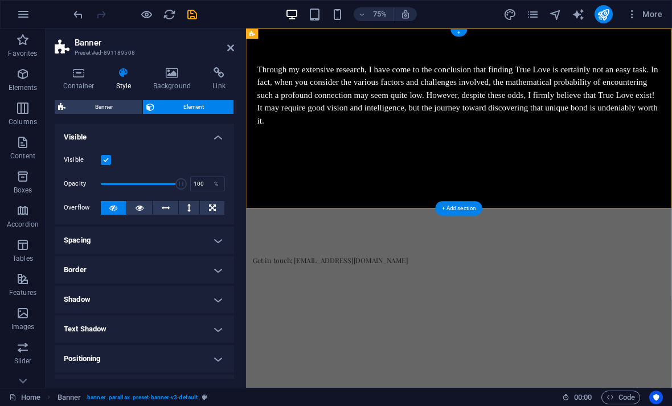
click at [85, 74] on icon at bounding box center [79, 72] width 48 height 11
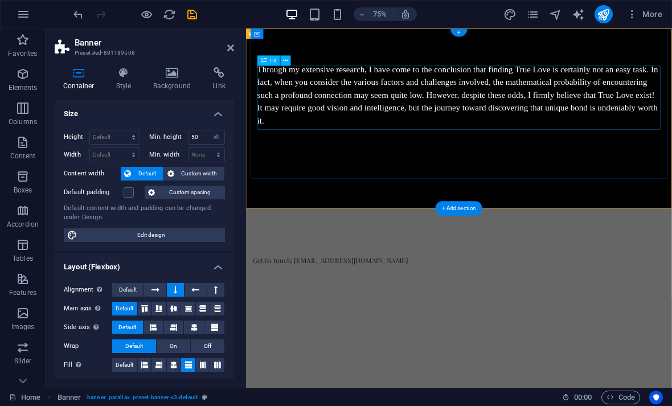
click at [365, 142] on div "Through my extensive research, I have come to the conclusion that finding True …" at bounding box center [529, 116] width 537 height 85
click at [291, 58] on button at bounding box center [286, 60] width 10 height 10
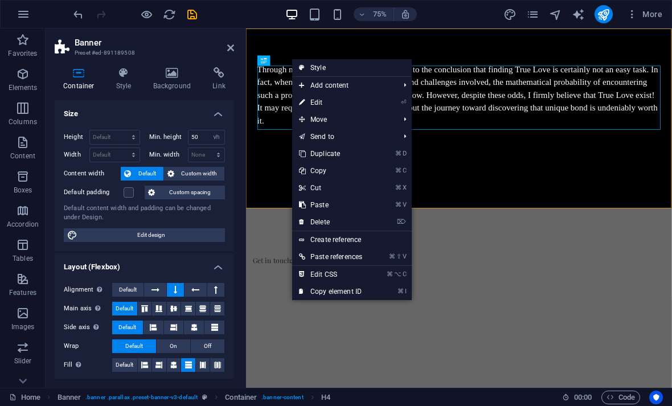
click at [320, 102] on link "⏎ Edit" at bounding box center [330, 102] width 77 height 17
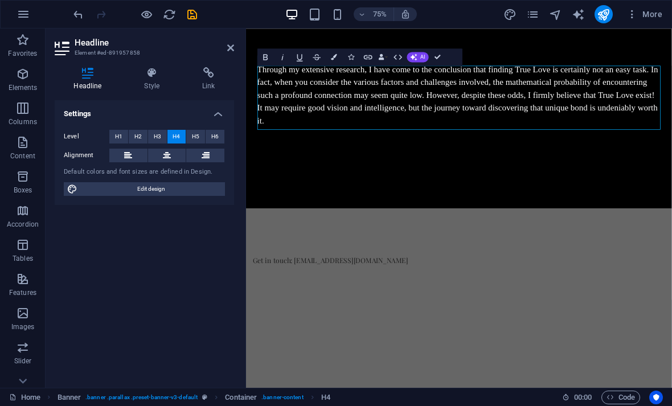
click at [162, 134] on button "H3" at bounding box center [157, 137] width 19 height 14
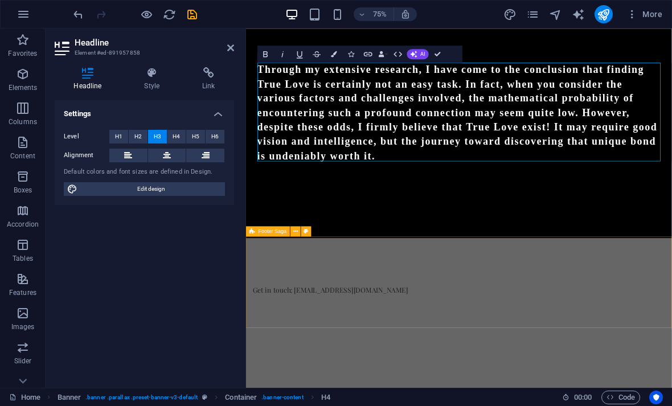
click at [446, 384] on div "Get in touch: [EMAIL_ADDRESS][DOMAIN_NAME]" at bounding box center [529, 369] width 567 height 122
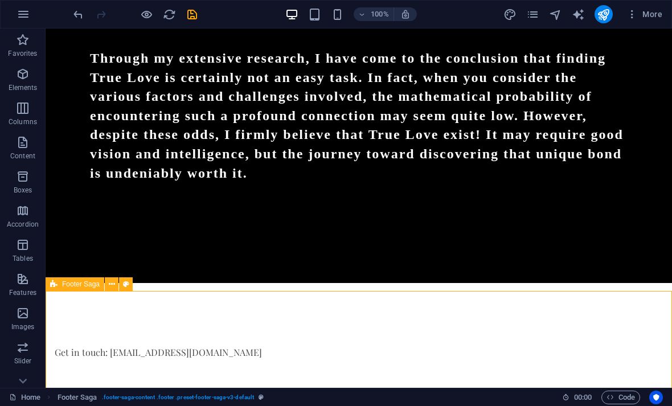
scroll to position [30, 0]
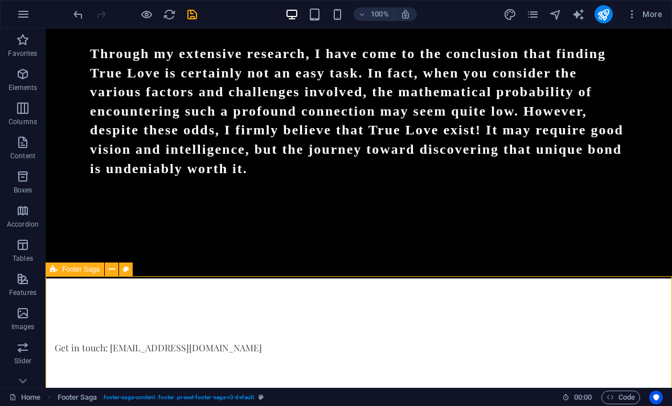
click at [195, 349] on div "Get in touch: [EMAIL_ADDRESS][DOMAIN_NAME]" at bounding box center [323, 348] width 537 height 14
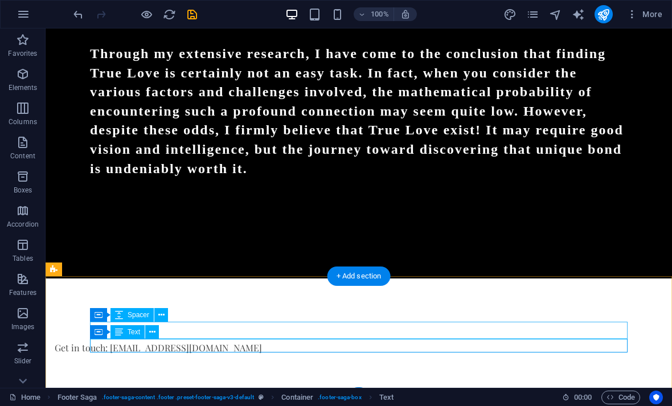
click at [164, 312] on icon at bounding box center [161, 315] width 6 height 12
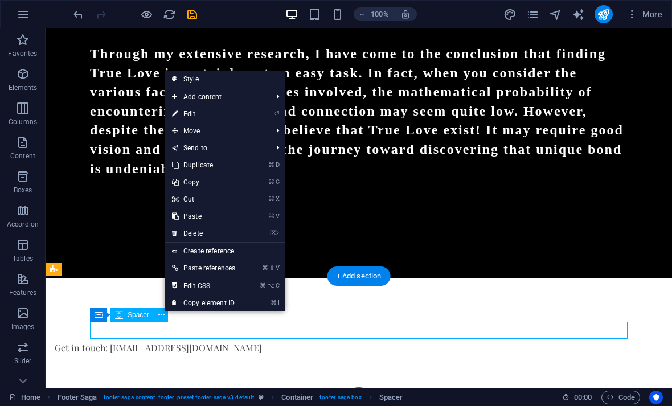
click at [229, 253] on link "Create reference" at bounding box center [225, 250] width 120 height 17
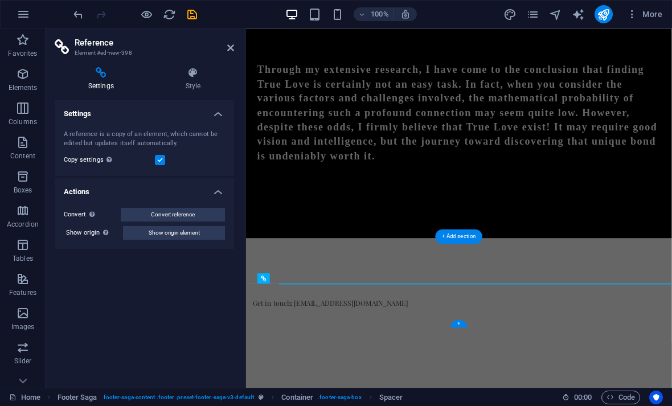
scroll to position [0, 0]
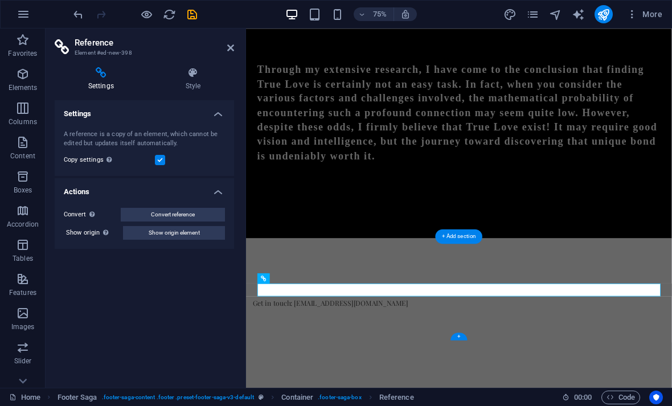
click at [233, 45] on icon at bounding box center [230, 47] width 7 height 9
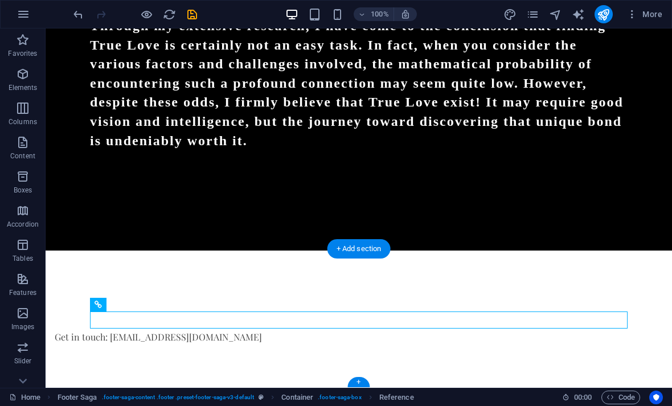
scroll to position [57, 0]
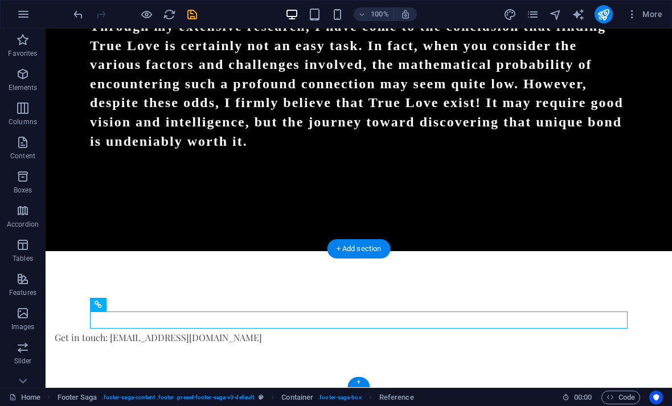
click at [79, 12] on icon "undo" at bounding box center [78, 14] width 13 height 13
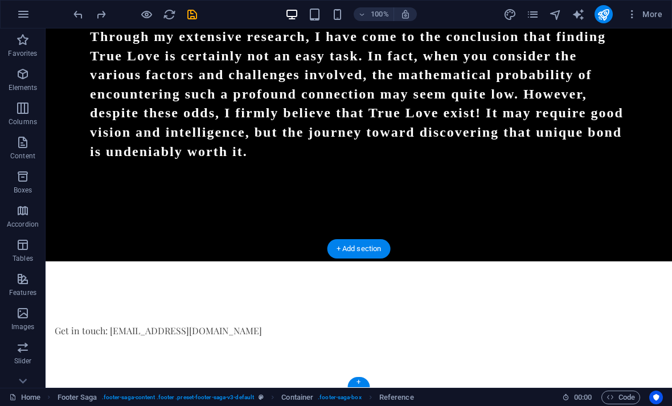
scroll to position [40, 0]
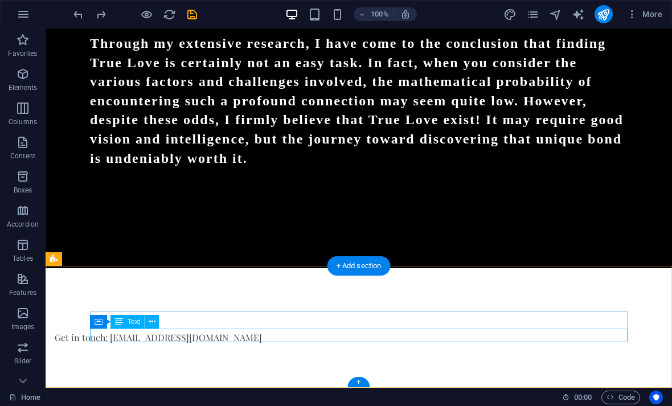
click at [219, 339] on div "Get in touch: [EMAIL_ADDRESS][DOMAIN_NAME]" at bounding box center [323, 338] width 537 height 14
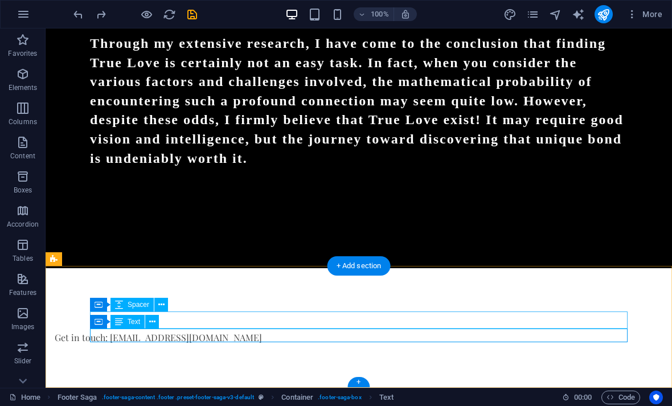
click at [157, 320] on button at bounding box center [152, 322] width 14 height 14
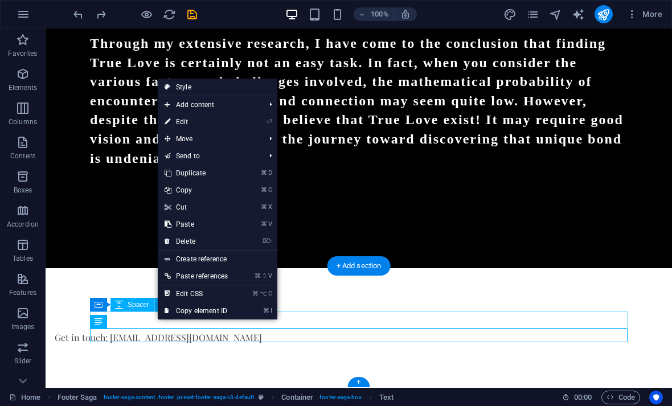
click at [191, 121] on link "⏎ Edit" at bounding box center [196, 121] width 77 height 17
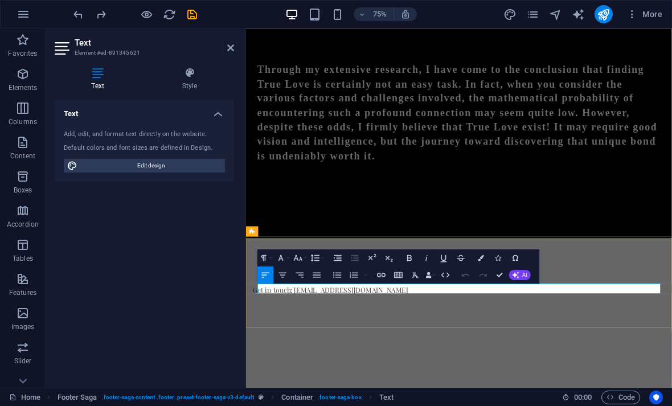
click at [326, 374] on p "Get in touch: [EMAIL_ADDRESS][DOMAIN_NAME]" at bounding box center [523, 378] width 537 height 14
click at [383, 273] on icon "button" at bounding box center [381, 275] width 9 height 5
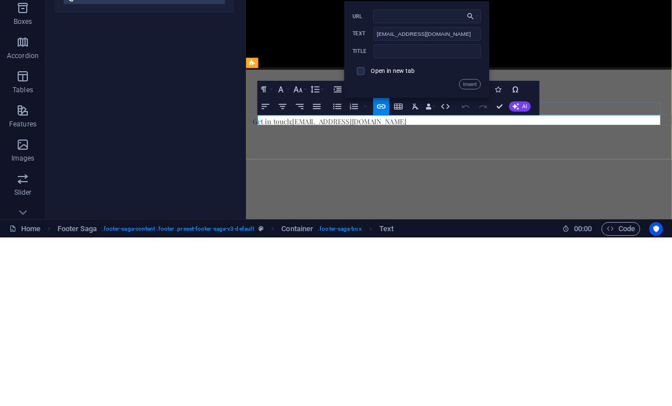
type input "I"
type input "[EMAIL_ADDRESS][DOMAIN_NAME]"
click at [363, 235] on input "checkbox" at bounding box center [360, 239] width 8 height 8
checkbox input "true"
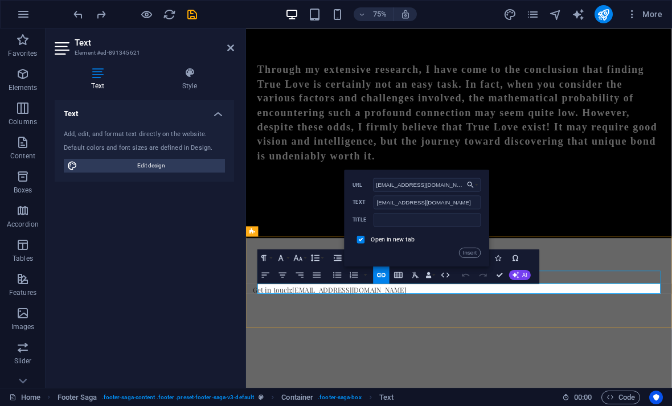
click at [475, 252] on button "Insert" at bounding box center [470, 253] width 22 height 10
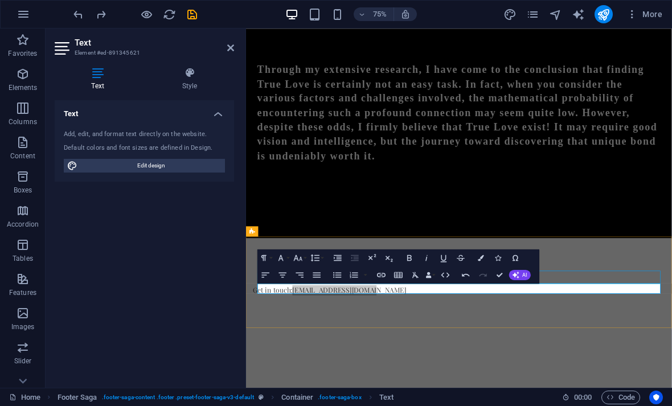
click at [489, 405] on div "Get in touch: [EMAIL_ADDRESS][DOMAIN_NAME]" at bounding box center [529, 369] width 567 height 122
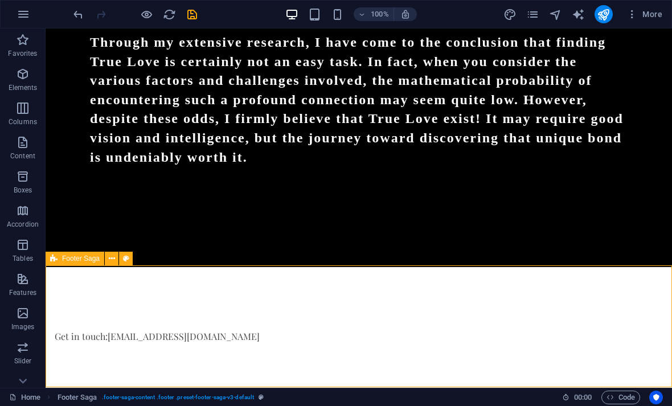
scroll to position [40, 0]
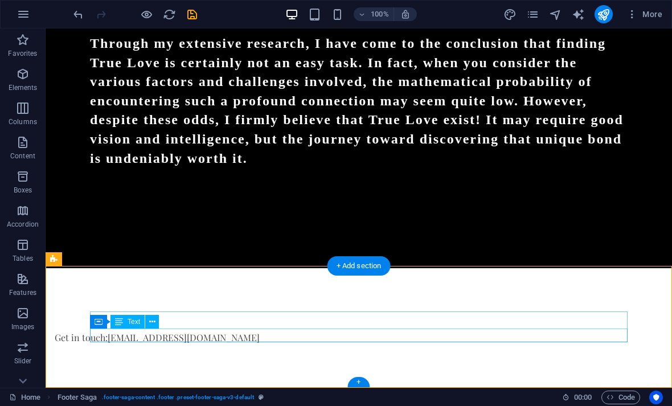
click at [201, 339] on div "Get in touch: [EMAIL_ADDRESS][DOMAIN_NAME]" at bounding box center [323, 338] width 537 height 14
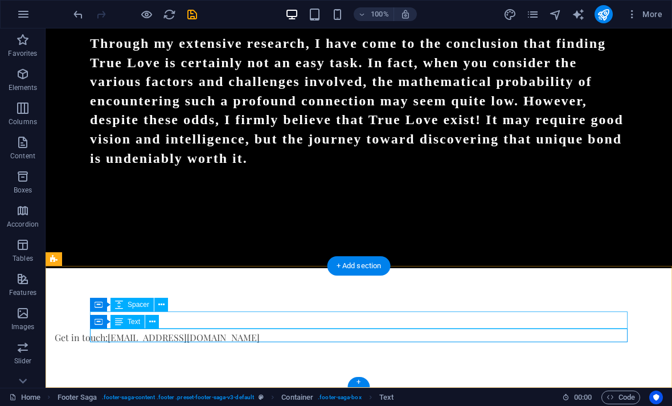
click at [166, 301] on button at bounding box center [161, 305] width 14 height 14
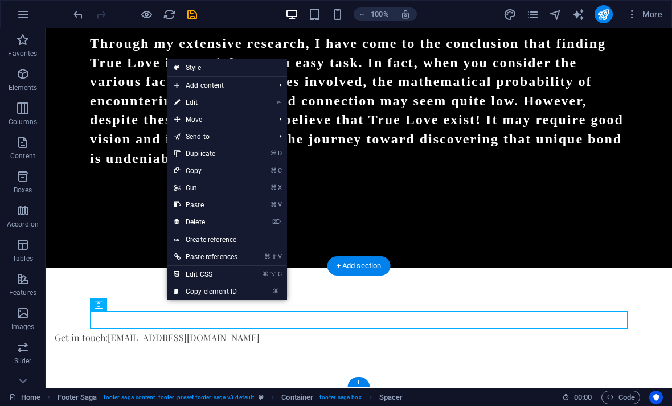
click at [211, 154] on link "⌘ D Duplicate" at bounding box center [205, 153] width 77 height 17
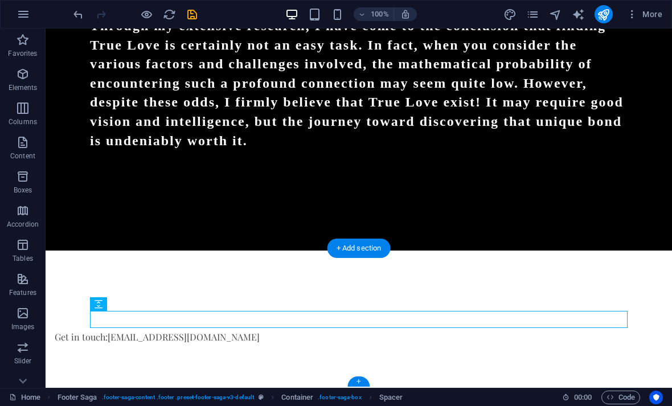
scroll to position [57, 0]
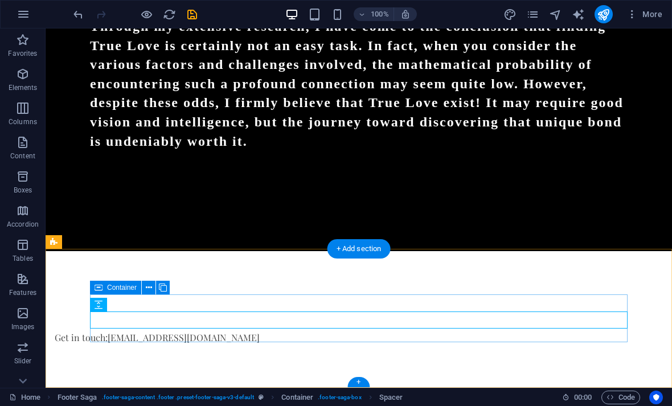
click at [151, 285] on icon at bounding box center [149, 288] width 6 height 12
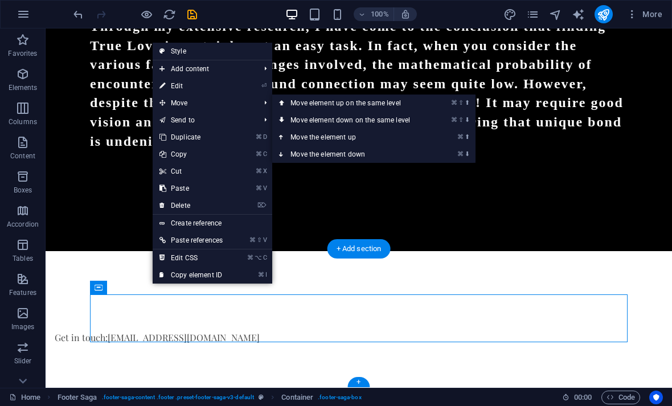
click at [367, 121] on link "⌘ ⇧ ⬇ Move element down on the same level" at bounding box center [352, 120] width 161 height 17
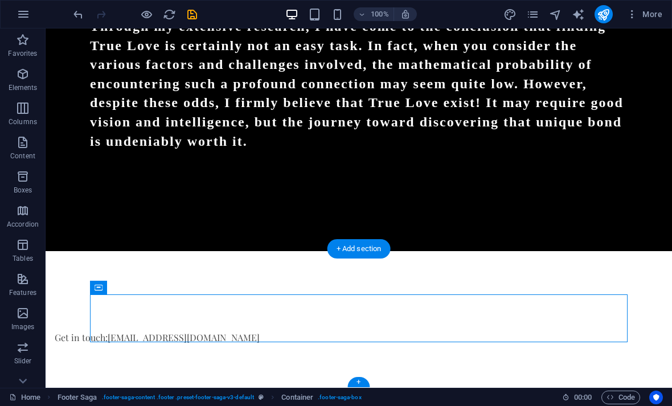
click at [163, 358] on div "Get in touch: [EMAIL_ADDRESS][DOMAIN_NAME]" at bounding box center [359, 320] width 626 height 139
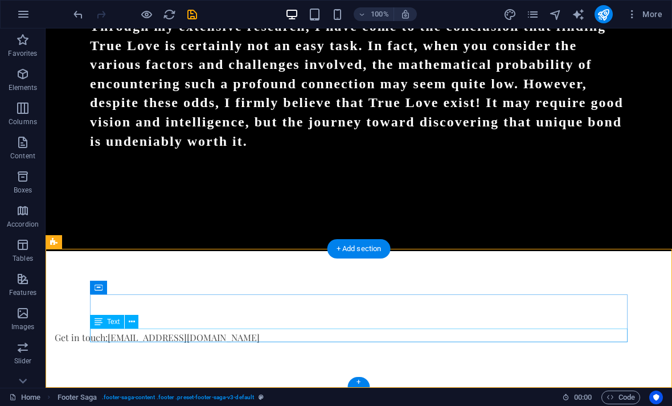
click at [138, 341] on div "Get in touch: [EMAIL_ADDRESS][DOMAIN_NAME]" at bounding box center [323, 338] width 537 height 14
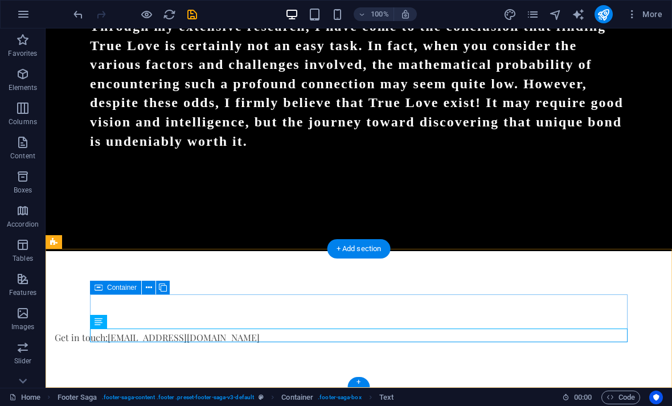
click at [80, 8] on icon "undo" at bounding box center [78, 14] width 13 height 13
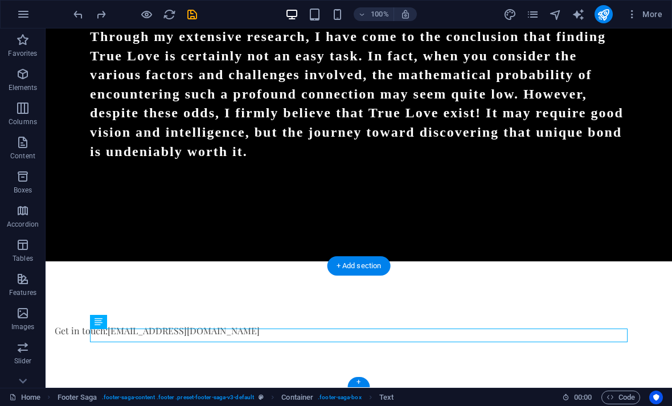
scroll to position [40, 0]
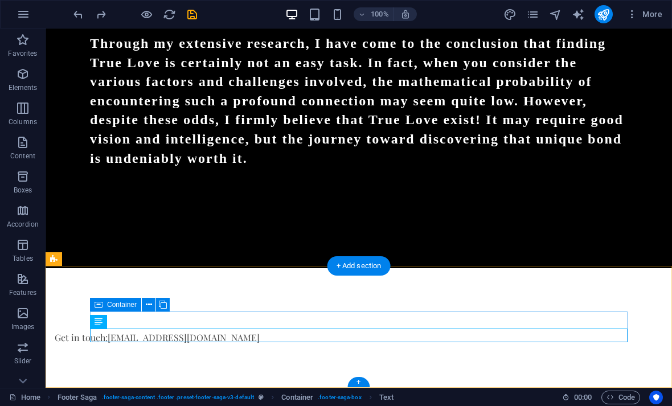
click at [83, 11] on icon "undo" at bounding box center [78, 14] width 13 height 13
click at [79, 15] on icon "undo" at bounding box center [78, 14] width 13 height 13
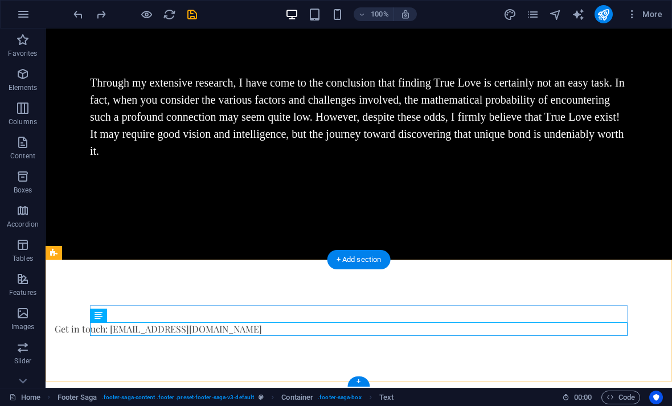
click at [84, 11] on icon "undo" at bounding box center [78, 14] width 13 height 13
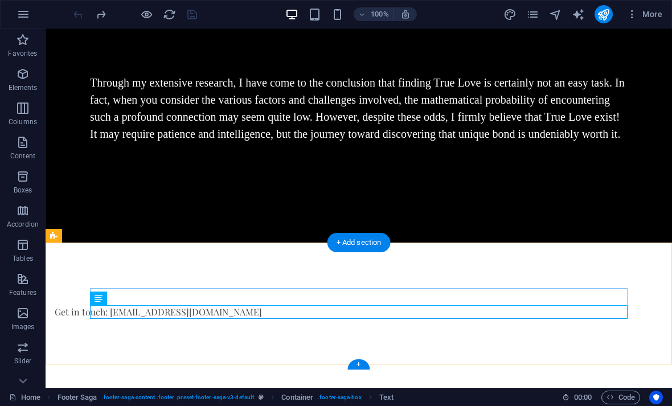
click at [205, 318] on div "Get in touch: [EMAIL_ADDRESS][DOMAIN_NAME]" at bounding box center [323, 312] width 537 height 14
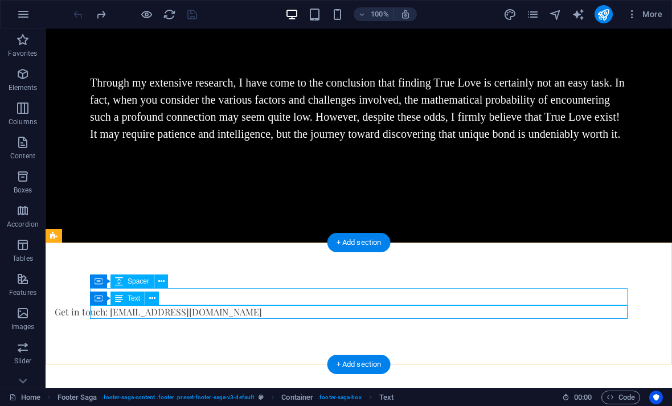
click at [156, 298] on button at bounding box center [152, 298] width 14 height 14
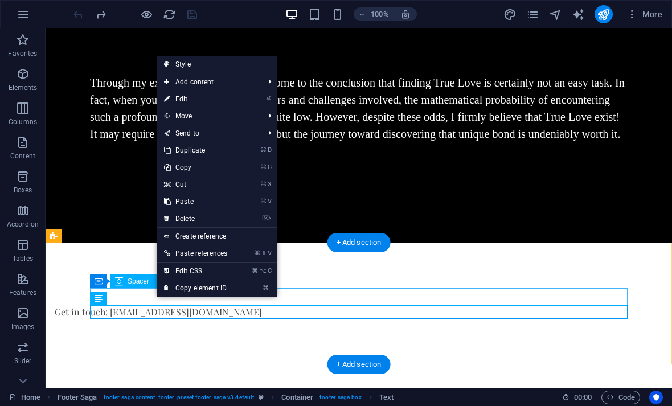
click at [142, 282] on span "Spacer" at bounding box center [138, 281] width 22 height 7
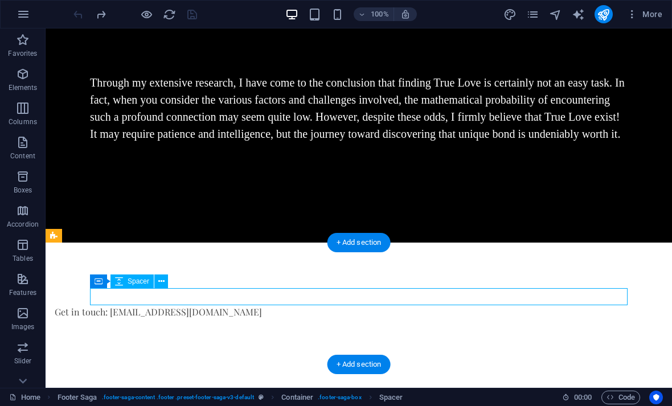
click at [163, 281] on icon at bounding box center [161, 281] width 6 height 12
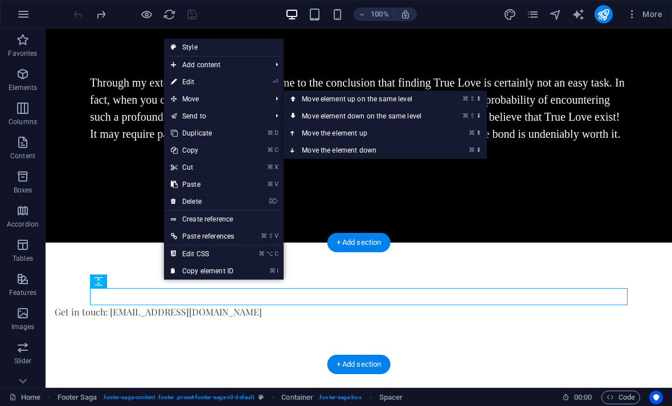
click at [352, 118] on link "⌘ ⇧ ⬇ Move element down on the same level" at bounding box center [363, 116] width 161 height 17
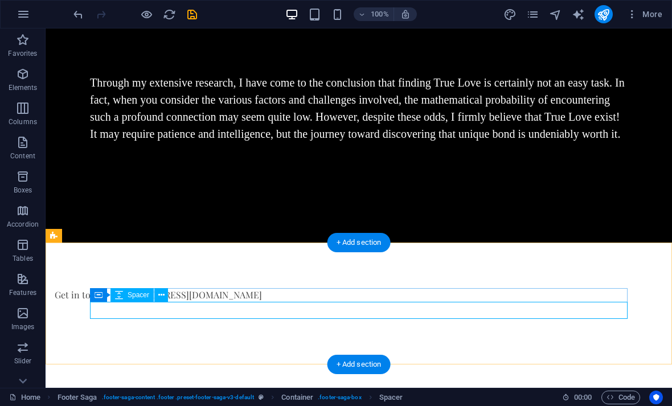
click at [126, 310] on div at bounding box center [323, 310] width 537 height 17
click at [154, 306] on div at bounding box center [323, 310] width 537 height 17
click at [164, 294] on button at bounding box center [161, 295] width 14 height 14
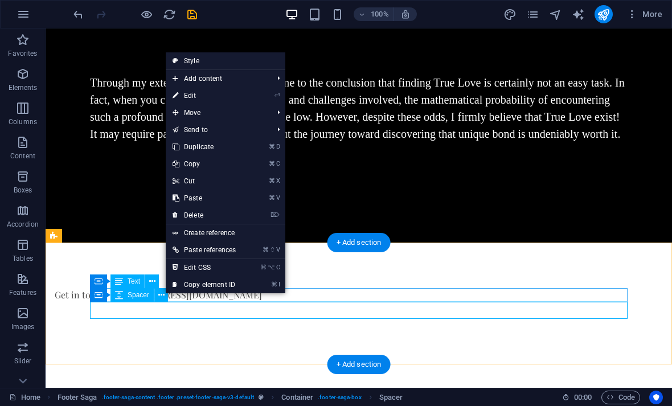
click at [174, 318] on div at bounding box center [323, 310] width 537 height 17
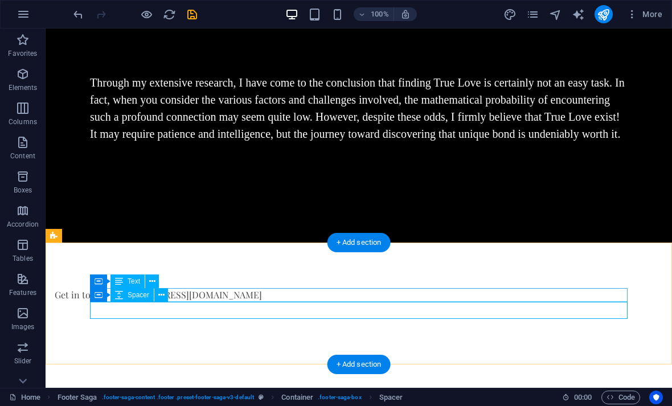
click at [164, 293] on icon at bounding box center [161, 295] width 6 height 12
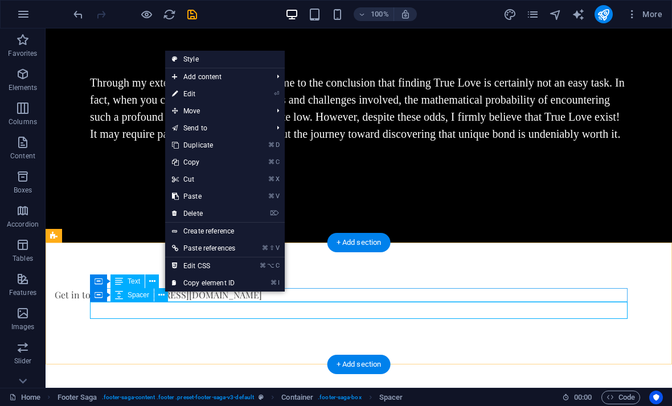
click at [210, 145] on link "⌘ D Duplicate" at bounding box center [203, 145] width 77 height 17
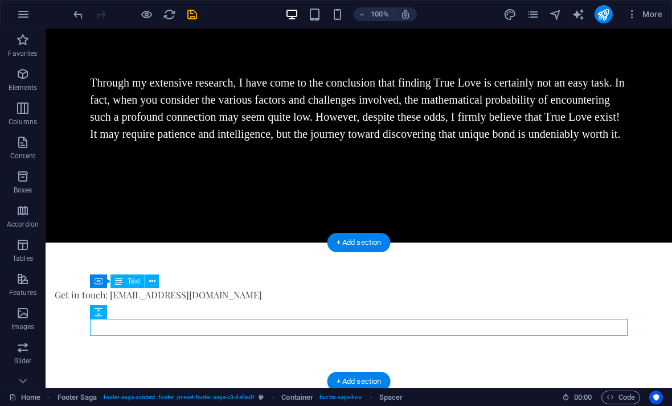
click at [125, 324] on div at bounding box center [323, 327] width 537 height 17
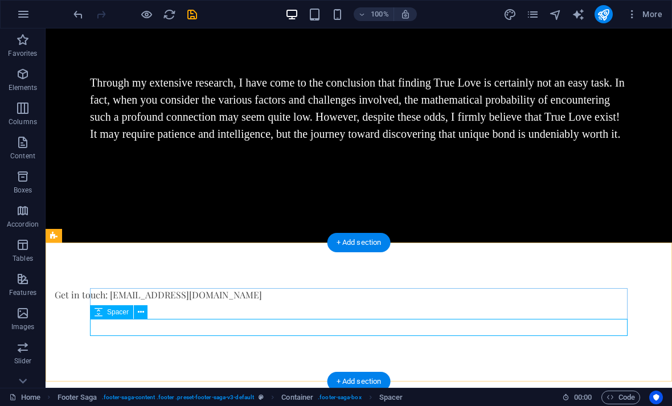
click at [141, 328] on div at bounding box center [323, 327] width 537 height 17
click at [135, 323] on div at bounding box center [323, 327] width 537 height 17
select select "px"
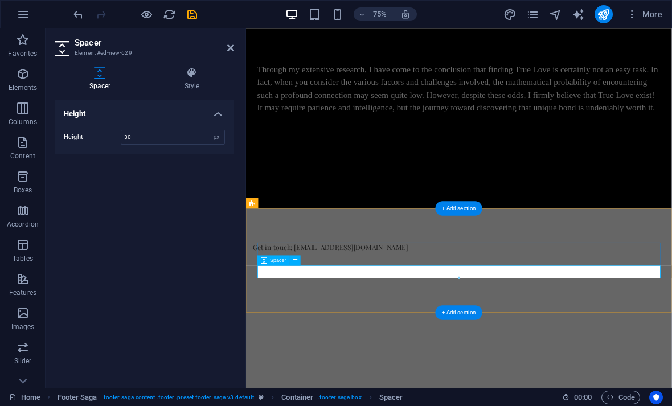
click at [302, 349] on div at bounding box center [523, 352] width 537 height 17
click at [312, 244] on icon at bounding box center [310, 247] width 5 height 9
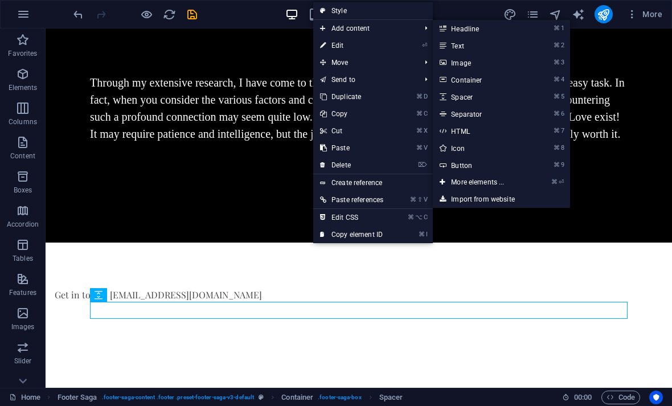
click at [474, 182] on link "⌘ ⏎ More elements ..." at bounding box center [480, 182] width 94 height 17
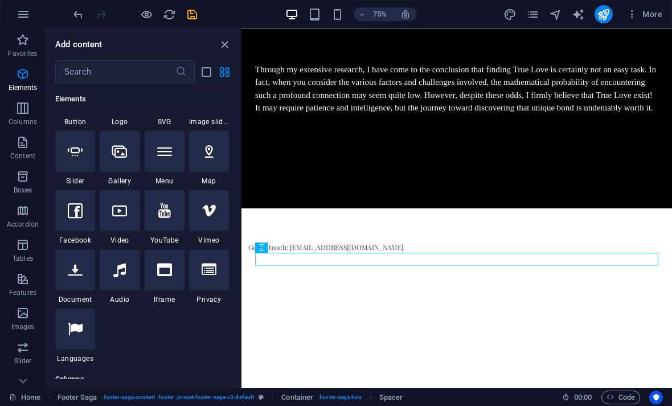
scroll to position [283, 0]
click at [286, 335] on div at bounding box center [518, 335] width 537 height 17
click at [290, 329] on div at bounding box center [518, 335] width 537 height 17
select select "px"
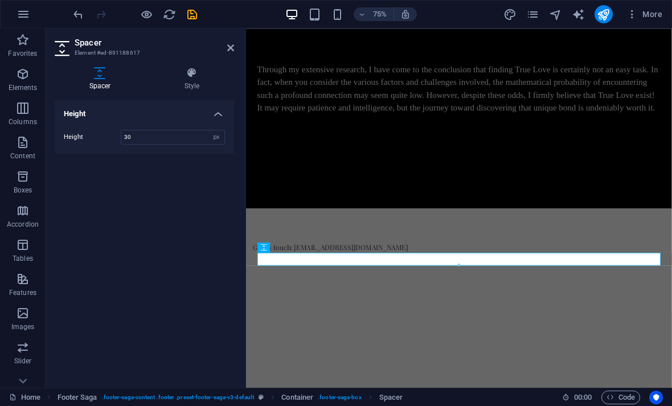
click at [291, 333] on div at bounding box center [523, 335] width 537 height 17
click at [293, 335] on div at bounding box center [523, 335] width 537 height 17
click at [305, 235] on button at bounding box center [301, 237] width 10 height 10
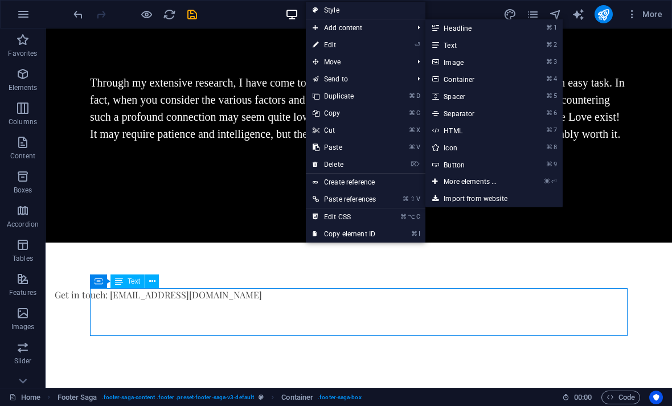
click at [457, 48] on link "⌘ 2 Text" at bounding box center [472, 44] width 94 height 17
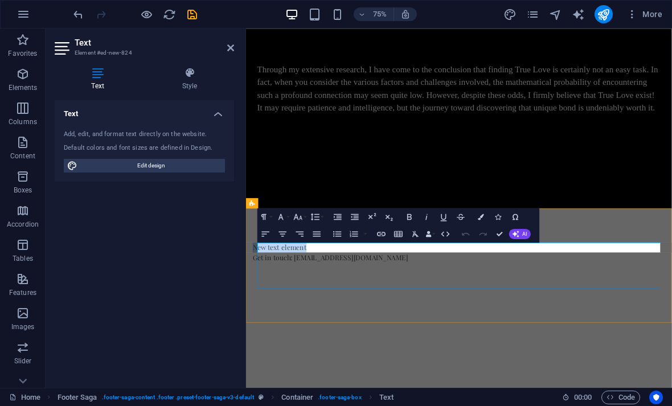
click at [380, 322] on p "New text element" at bounding box center [523, 321] width 537 height 14
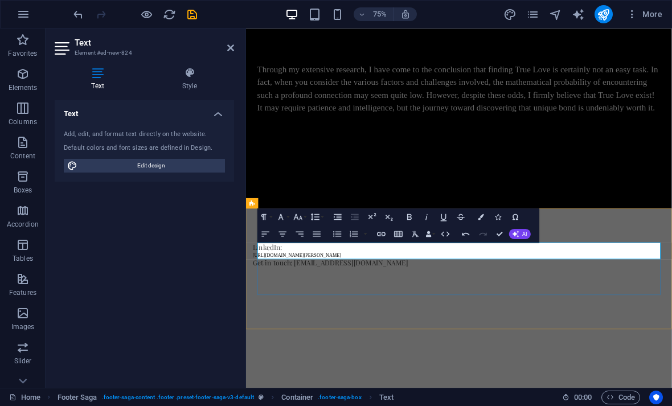
click at [81, 15] on icon "undo" at bounding box center [78, 14] width 13 height 13
click at [80, 10] on icon "undo" at bounding box center [78, 14] width 13 height 13
click at [231, 48] on icon at bounding box center [230, 47] width 7 height 9
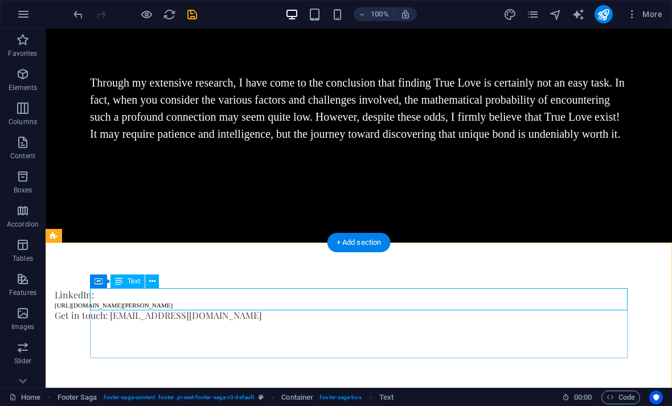
click at [256, 301] on div "LinkedIn: [URL][DOMAIN_NAME][PERSON_NAME]" at bounding box center [323, 298] width 537 height 20
click at [253, 304] on div "LinkedIn: [URL][DOMAIN_NAME][PERSON_NAME]" at bounding box center [323, 298] width 537 height 20
click at [254, 305] on div "LinkedIn: [URL][DOMAIN_NAME][PERSON_NAME]" at bounding box center [323, 298] width 537 height 20
click at [254, 304] on div "LinkedIn: [URL][DOMAIN_NAME][PERSON_NAME]" at bounding box center [323, 298] width 537 height 20
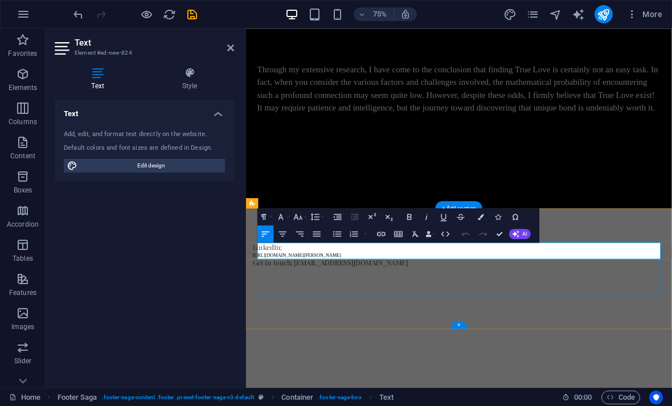
click at [418, 334] on p "[URL][DOMAIN_NAME][PERSON_NAME]" at bounding box center [523, 330] width 537 height 7
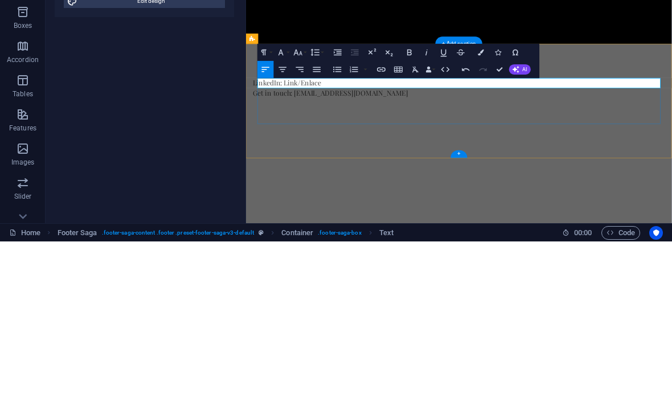
click at [344, 151] on p "LinkedIn: Link/Enlace" at bounding box center [523, 157] width 537 height 14
click at [342, 155] on p "LinkedIn: Link/Enlace" at bounding box center [523, 157] width 537 height 14
click at [342, 154] on p "LinkedIn: Link/Enlace" at bounding box center [523, 157] width 537 height 14
click at [342, 153] on p "LinkedIn: Link/Enlace" at bounding box center [523, 157] width 537 height 14
click at [342, 158] on p "LinkedIn: Link/Enlace" at bounding box center [523, 157] width 537 height 14
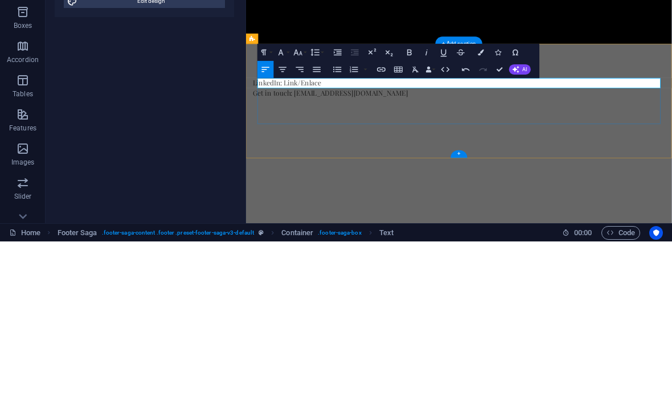
click at [342, 158] on p "LinkedIn: Link/Enlace" at bounding box center [523, 157] width 537 height 14
click at [338, 154] on p "LinkedIn: Link/Enlace" at bounding box center [523, 157] width 537 height 14
click at [339, 160] on p "LinkedIn: Link/Enlace" at bounding box center [523, 157] width 537 height 14
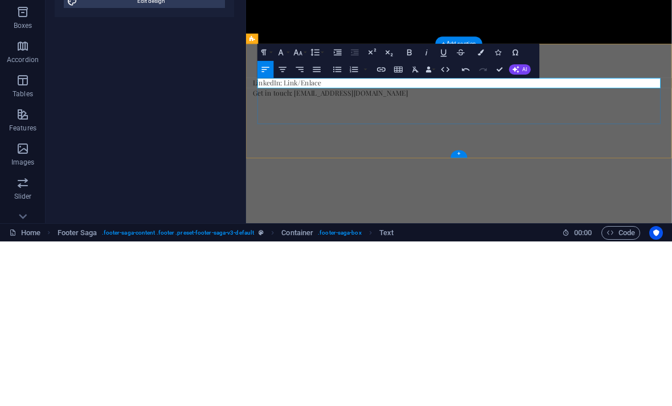
click at [339, 152] on p "LinkedIn: Link/Enlace" at bounding box center [523, 157] width 537 height 14
click at [335, 157] on p "LinkedIn: Link/Enlace" at bounding box center [523, 157] width 537 height 14
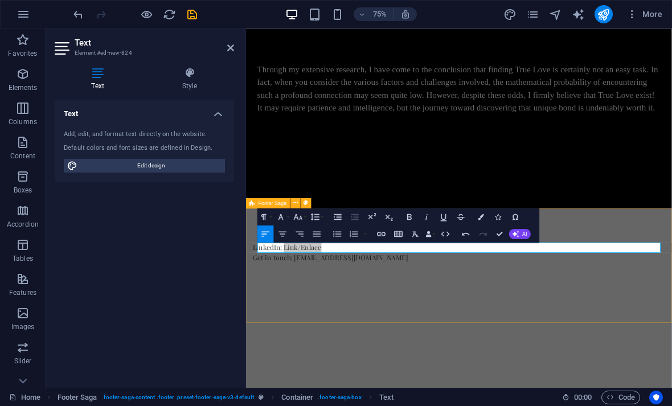
click at [382, 232] on icon "button" at bounding box center [381, 234] width 9 height 5
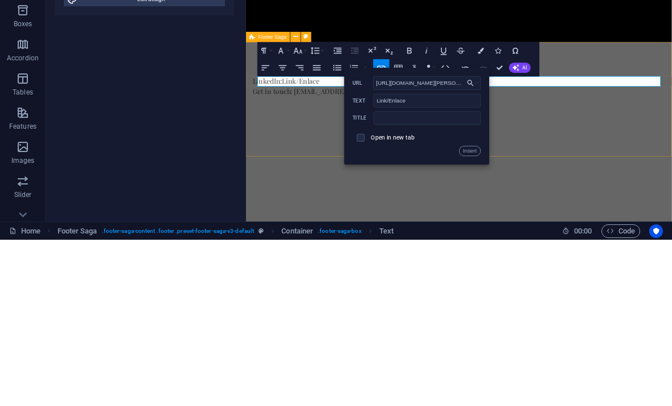
type input "[URL][DOMAIN_NAME][PERSON_NAME]"
click at [362, 298] on input "checkbox" at bounding box center [360, 302] width 8 height 8
checkbox input "true"
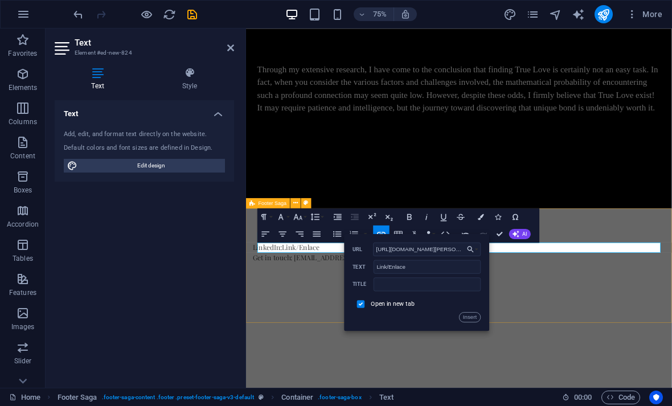
click at [469, 316] on button "Insert" at bounding box center [470, 317] width 22 height 10
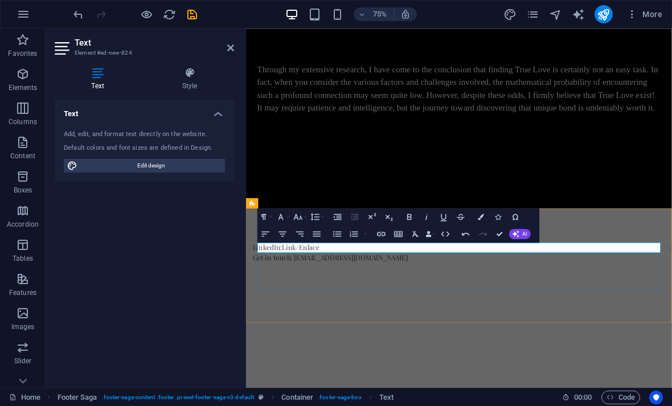
click at [372, 317] on p "LinkedIn: Link/Enlace" at bounding box center [523, 321] width 537 height 14
click at [402, 380] on div "LinkedIn: Link/Enlace Get in touch: info@amorverdader.org" at bounding box center [529, 344] width 567 height 153
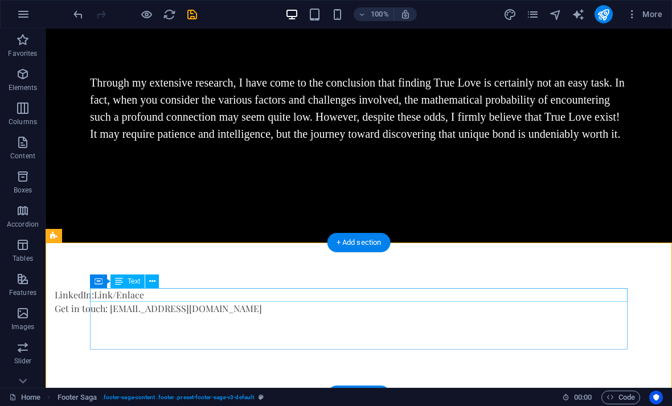
click at [175, 294] on div "LinkedIn: Link/Enlace" at bounding box center [323, 295] width 537 height 14
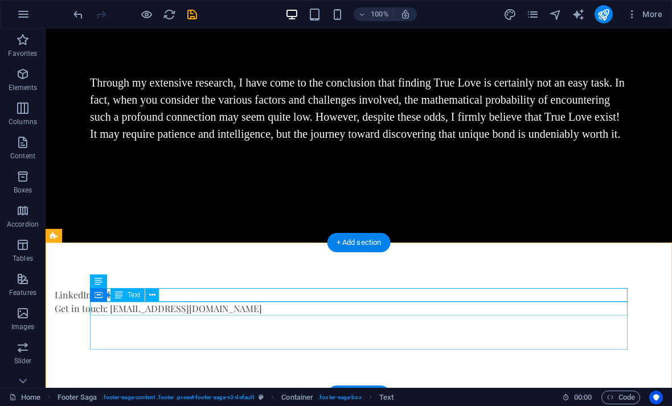
click at [178, 311] on div "Get in touch: [EMAIL_ADDRESS][DOMAIN_NAME]" at bounding box center [323, 309] width 537 height 14
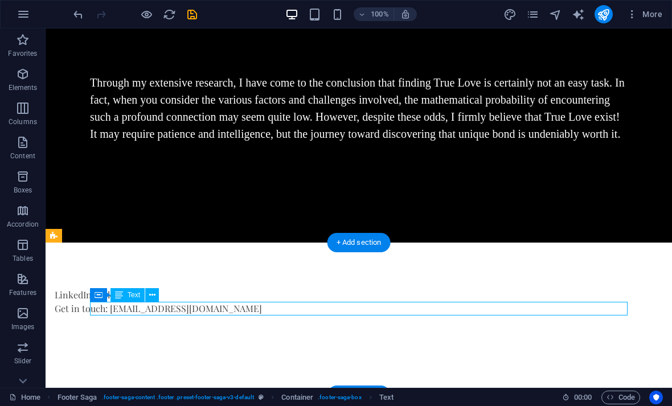
click at [172, 293] on div "LinkedIn: Link/Enlace" at bounding box center [323, 295] width 537 height 14
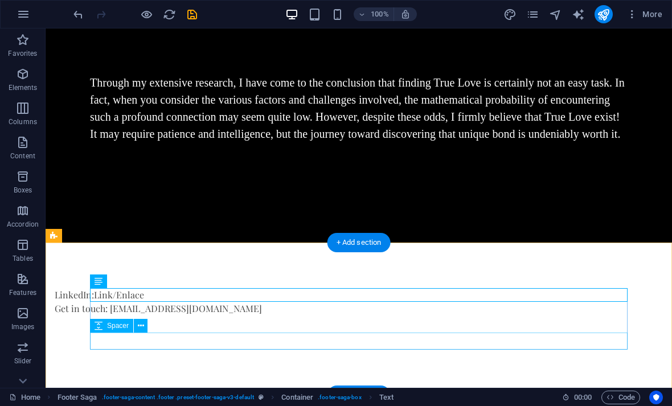
click at [155, 341] on div at bounding box center [323, 340] width 537 height 17
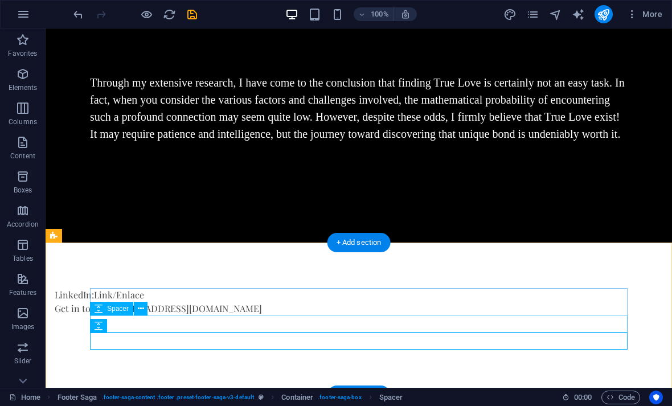
click at [171, 322] on div at bounding box center [323, 323] width 537 height 17
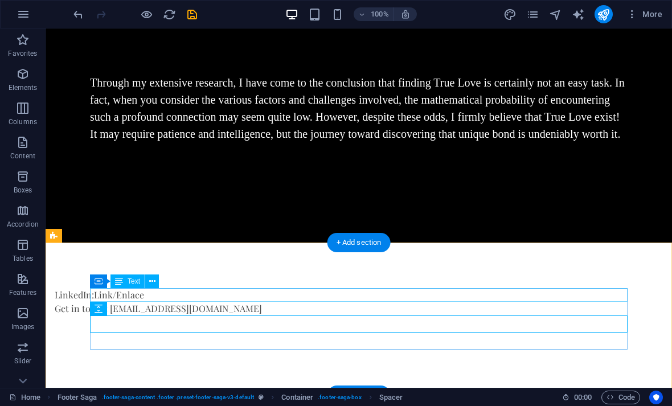
click at [172, 296] on div "LinkedIn: Link/Enlace" at bounding box center [323, 295] width 537 height 14
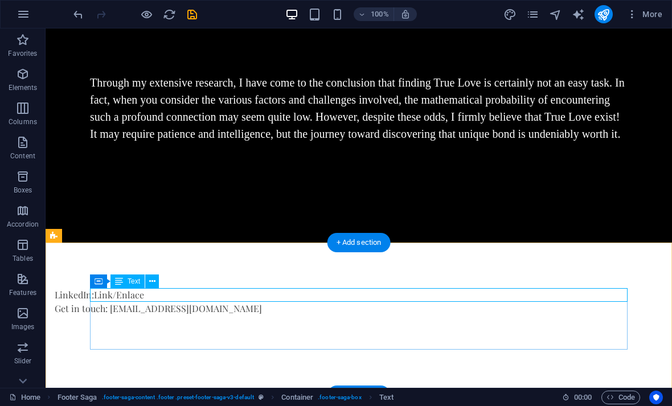
click at [157, 278] on button at bounding box center [152, 281] width 14 height 14
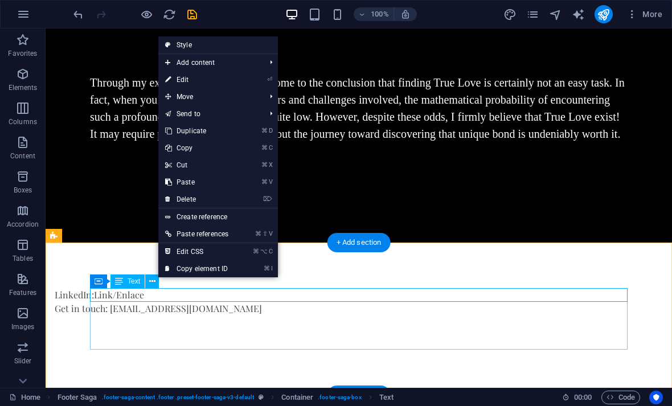
click at [182, 167] on link "⌘ X Cut" at bounding box center [196, 165] width 77 height 17
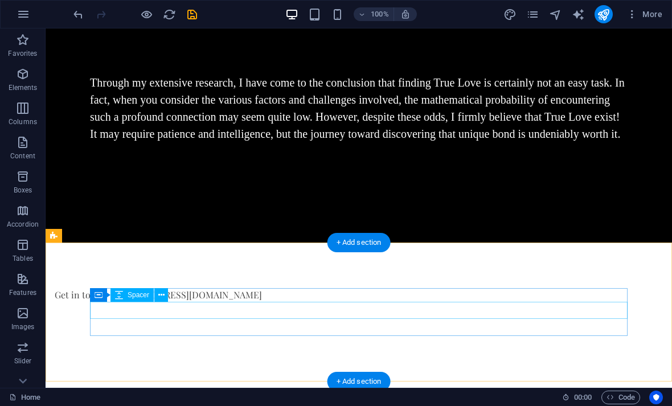
click at [134, 316] on div at bounding box center [323, 310] width 537 height 17
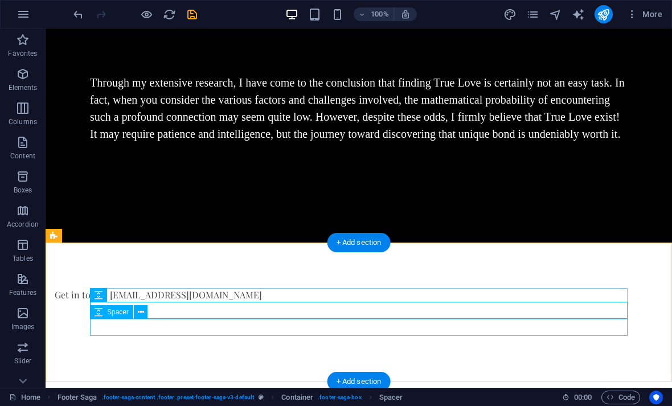
click at [125, 332] on div at bounding box center [323, 327] width 537 height 17
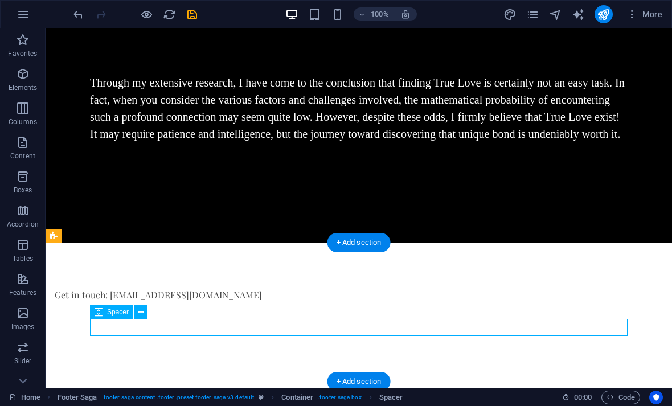
click at [118, 326] on div at bounding box center [323, 327] width 537 height 17
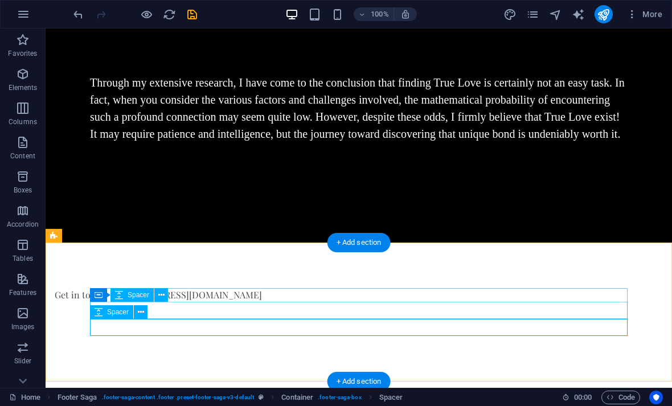
click at [164, 295] on icon at bounding box center [161, 295] width 6 height 12
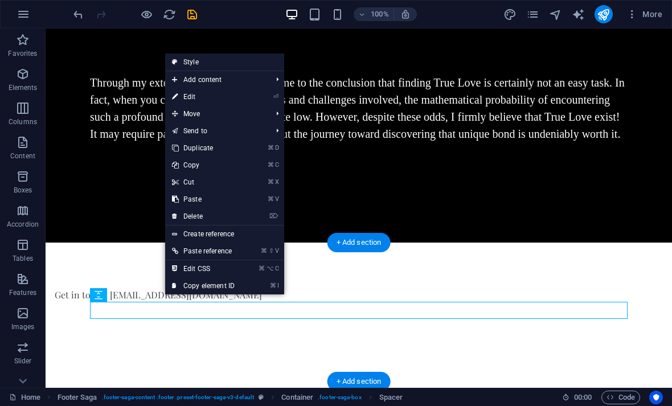
click at [205, 209] on link "⌦ Delete" at bounding box center [203, 216] width 76 height 17
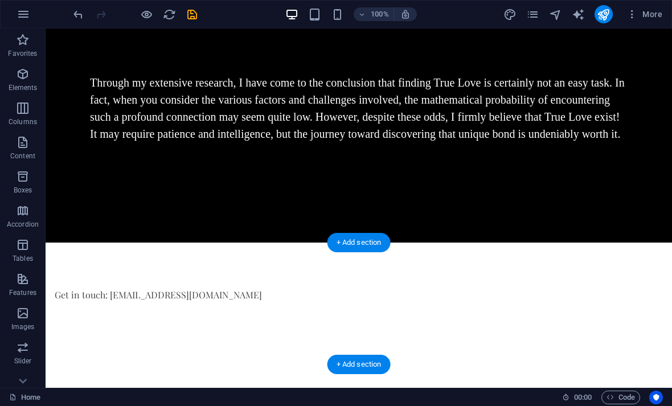
click at [139, 319] on div "Get in touch: [EMAIL_ADDRESS][DOMAIN_NAME]" at bounding box center [359, 303] width 626 height 122
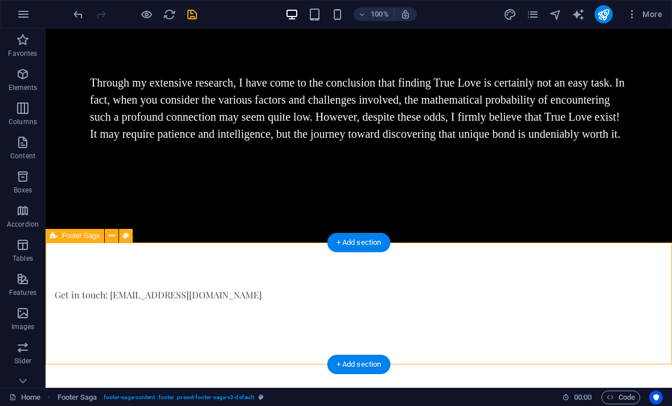
click at [120, 324] on div "Get in touch: [EMAIL_ADDRESS][DOMAIN_NAME]" at bounding box center [359, 303] width 626 height 122
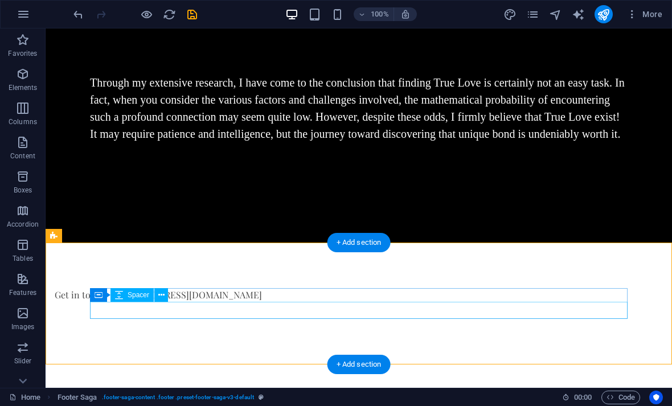
click at [111, 315] on div at bounding box center [323, 310] width 537 height 17
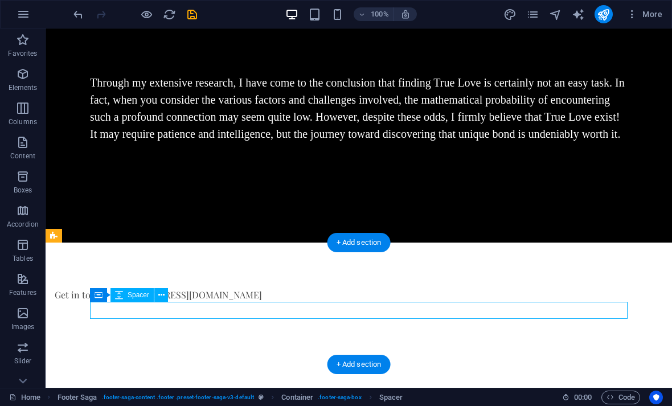
click at [123, 332] on div "Get in touch: [EMAIL_ADDRESS][DOMAIN_NAME]" at bounding box center [359, 303] width 626 height 122
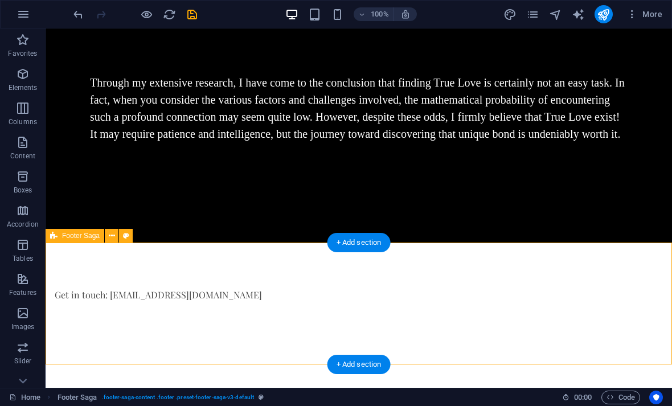
click at [113, 322] on div "Get in touch: [EMAIL_ADDRESS][DOMAIN_NAME]" at bounding box center [359, 303] width 626 height 122
click at [106, 324] on div "Get in touch: [EMAIL_ADDRESS][DOMAIN_NAME]" at bounding box center [359, 303] width 626 height 122
click at [105, 324] on div "Get in touch: [EMAIL_ADDRESS][DOMAIN_NAME]" at bounding box center [359, 303] width 626 height 122
select select "footer"
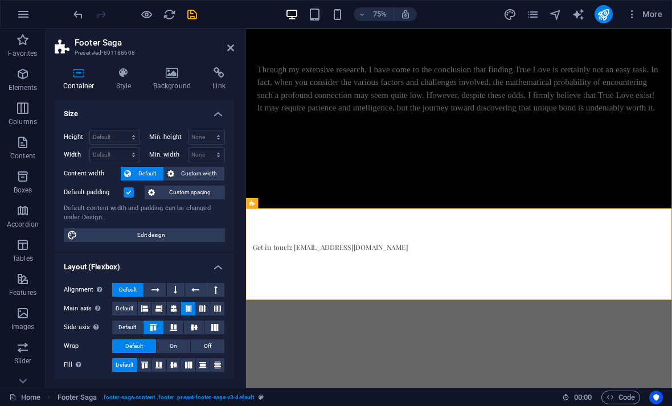
click at [228, 51] on icon at bounding box center [230, 47] width 7 height 9
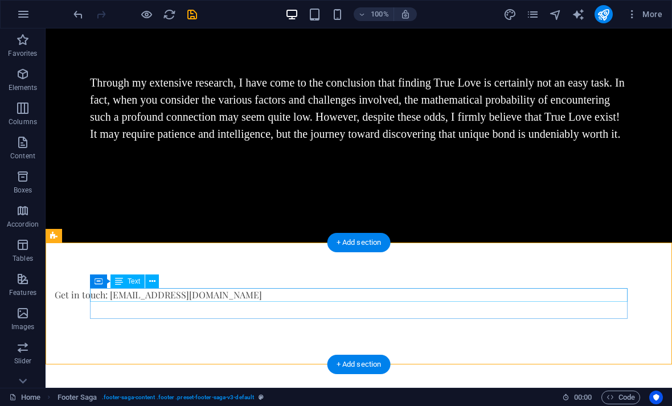
click at [256, 297] on div "Get in touch: [EMAIL_ADDRESS][DOMAIN_NAME]" at bounding box center [323, 295] width 537 height 14
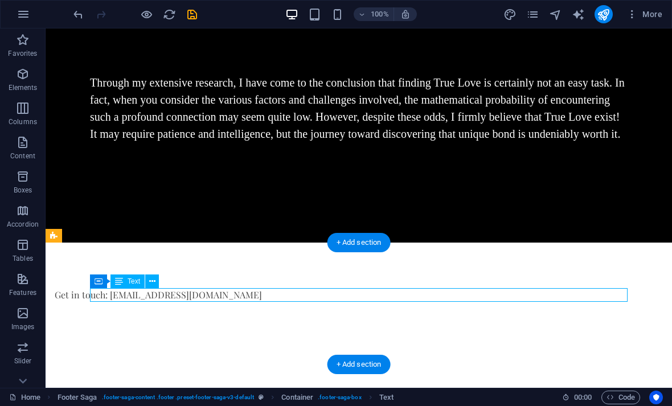
click at [186, 323] on div "Get in touch: [EMAIL_ADDRESS][DOMAIN_NAME]" at bounding box center [359, 303] width 626 height 122
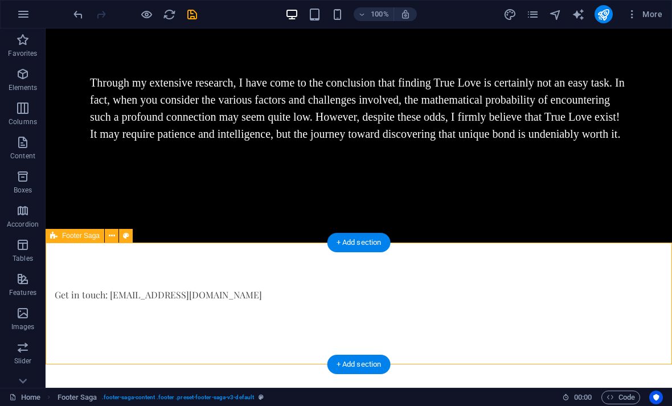
click at [117, 318] on div at bounding box center [323, 310] width 537 height 17
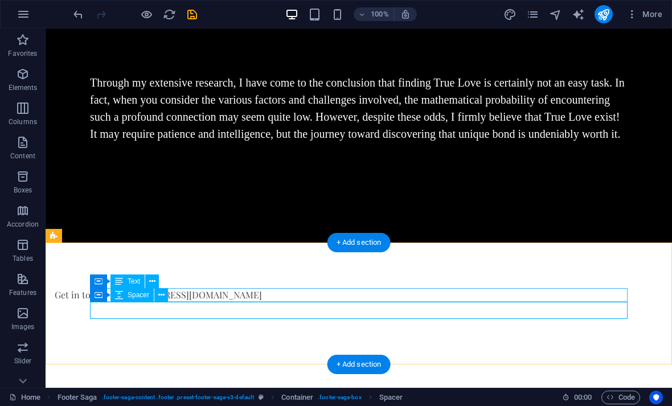
click at [153, 282] on icon at bounding box center [152, 281] width 6 height 12
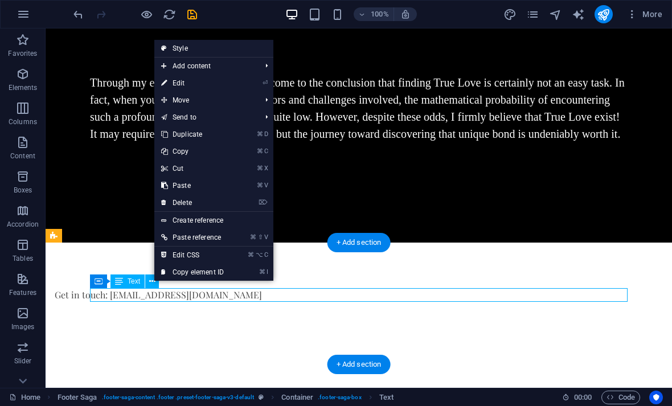
click at [199, 138] on link "⌘ D Duplicate" at bounding box center [192, 134] width 76 height 17
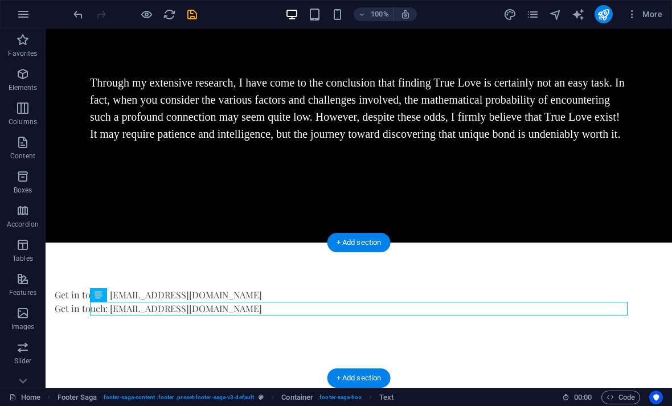
click at [79, 11] on icon "undo" at bounding box center [78, 14] width 13 height 13
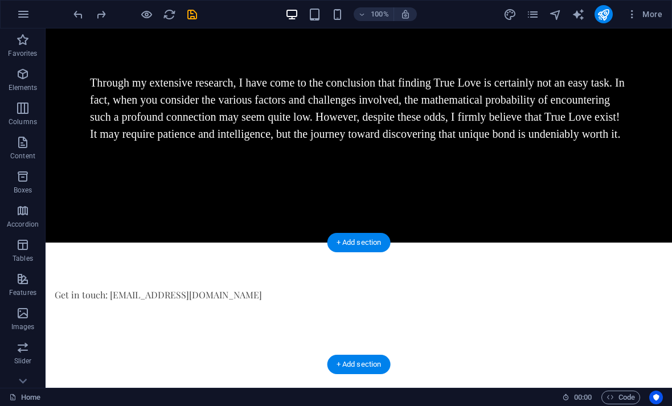
click at [236, 297] on div "Get in touch: [EMAIL_ADDRESS][DOMAIN_NAME]" at bounding box center [323, 295] width 537 height 14
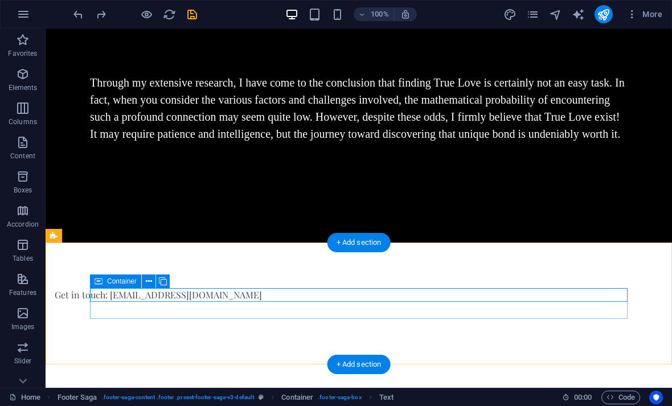
click at [149, 278] on icon at bounding box center [149, 281] width 6 height 12
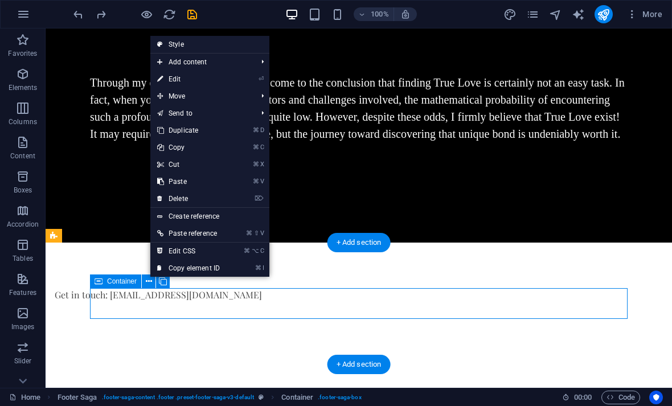
click at [192, 131] on link "⌘ D Duplicate" at bounding box center [188, 130] width 76 height 17
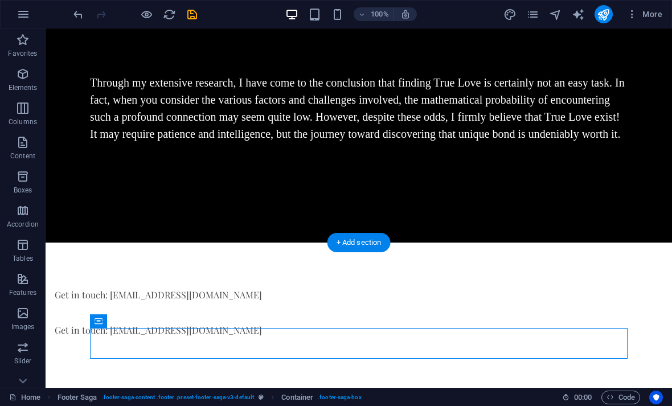
click at [252, 336] on div "Get in touch: [EMAIL_ADDRESS][DOMAIN_NAME]" at bounding box center [323, 330] width 537 height 14
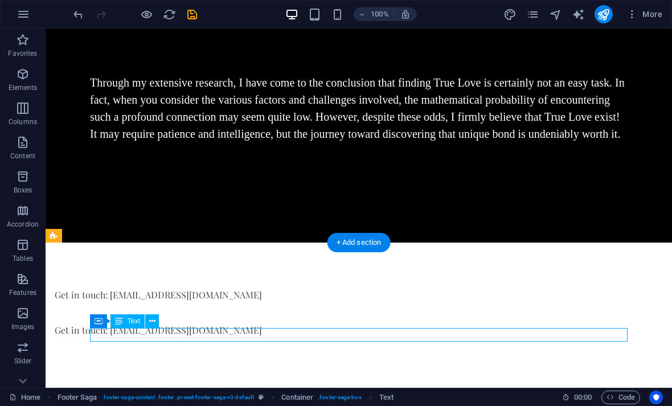
click at [250, 334] on div "Get in touch: [EMAIL_ADDRESS][DOMAIN_NAME]" at bounding box center [323, 330] width 537 height 14
click at [249, 334] on div "Get in touch: [EMAIL_ADDRESS][DOMAIN_NAME]" at bounding box center [323, 330] width 537 height 14
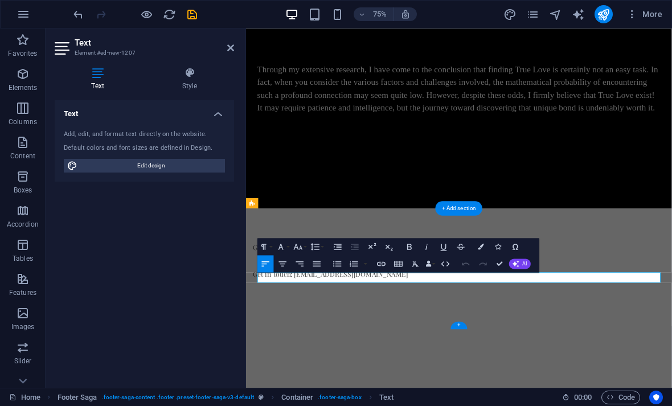
click at [430, 363] on p "Get in touch: [EMAIL_ADDRESS][DOMAIN_NAME]" at bounding box center [523, 356] width 537 height 14
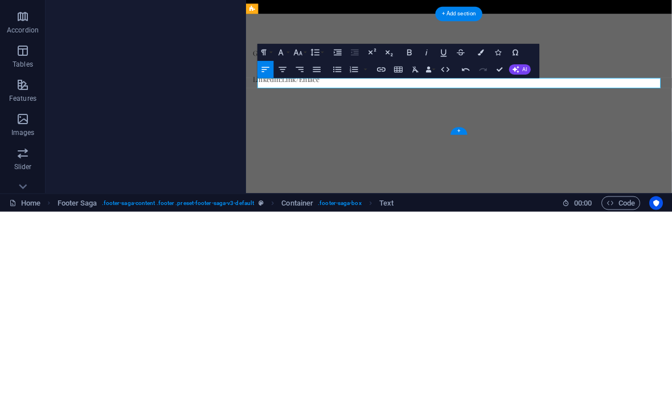
click at [301, 167] on p "​LinkedIn:Link/Enlace" at bounding box center [523, 162] width 537 height 14
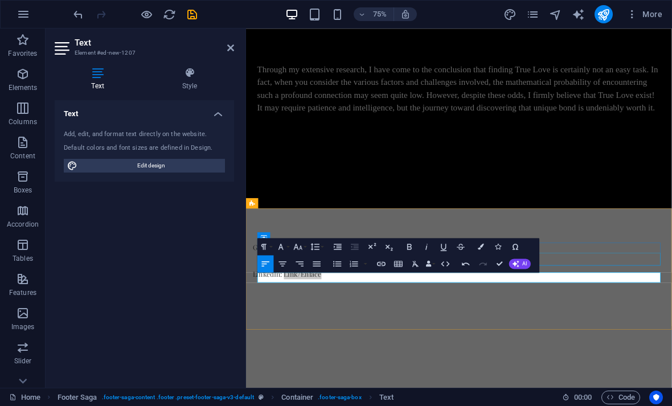
click at [384, 262] on icon "button" at bounding box center [381, 263] width 10 height 10
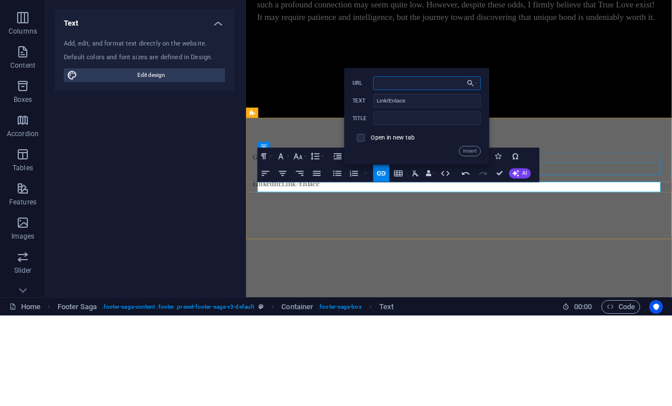
paste input "[URL][DOMAIN_NAME][PERSON_NAME]"
type input "[URL][DOMAIN_NAME][PERSON_NAME]"
click at [362, 223] on input "checkbox" at bounding box center [360, 227] width 8 height 8
checkbox input "true"
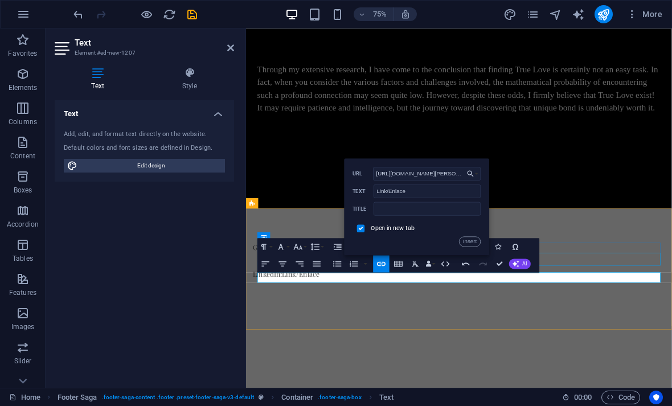
click at [471, 240] on button "Insert" at bounding box center [470, 241] width 22 height 10
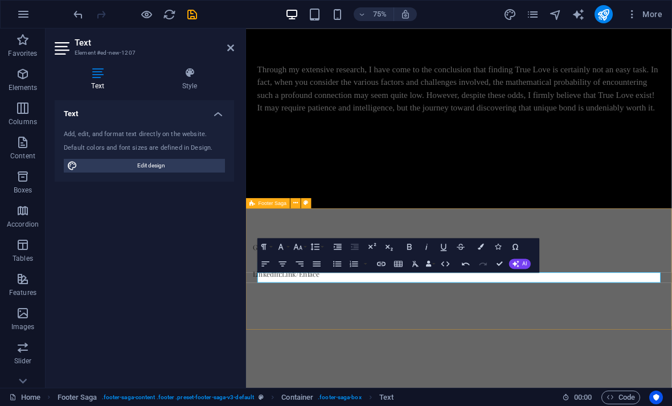
click at [489, 405] on div "Get in touch: info@amorverdader.org LinkedIn: Link/Enlace" at bounding box center [529, 346] width 567 height 157
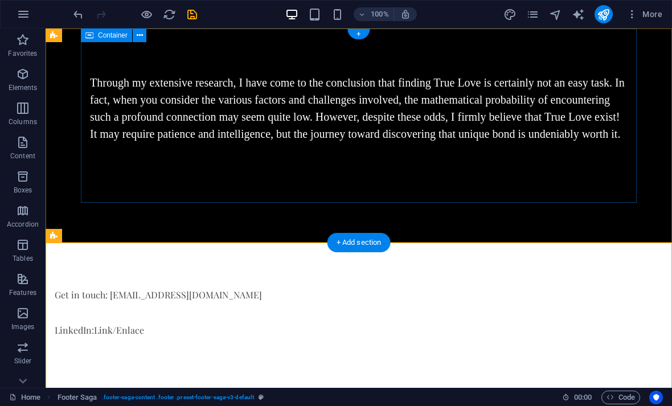
click at [215, 189] on div "Through my extensive research, I have come to the conclusion that finding True …" at bounding box center [359, 115] width 556 height 174
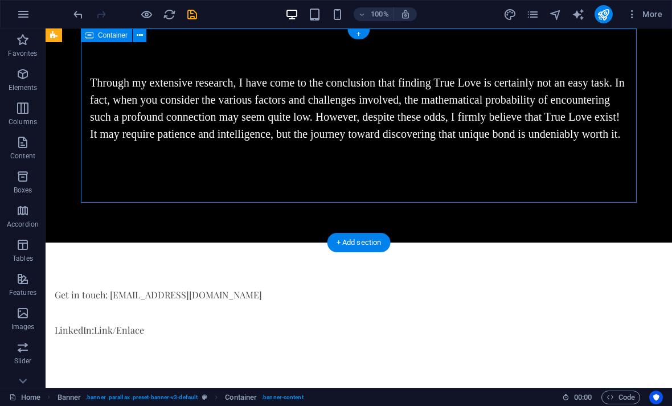
click at [194, 137] on div "Through my extensive research, I have come to the conclusion that finding True …" at bounding box center [358, 108] width 537 height 68
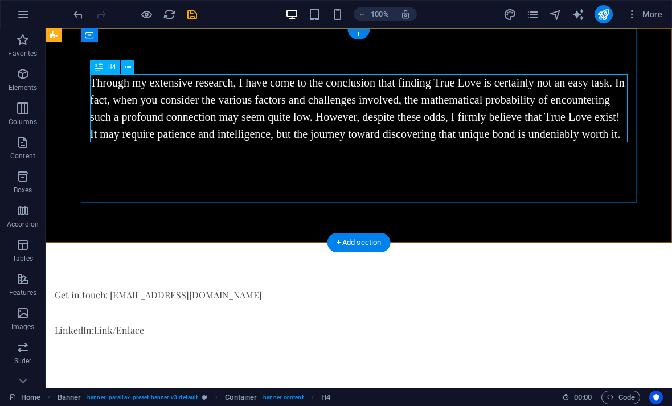
click at [129, 69] on icon at bounding box center [128, 67] width 6 height 12
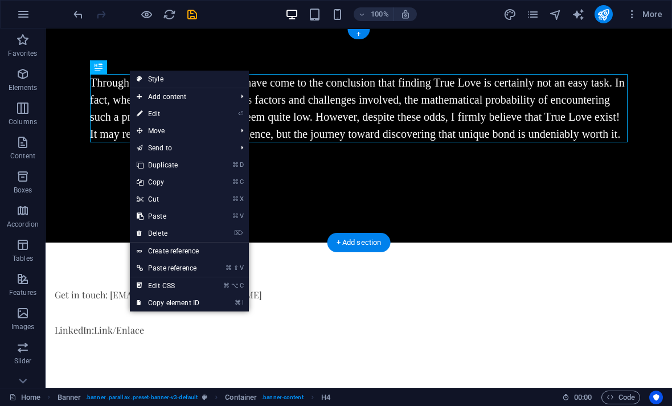
click at [161, 113] on link "⏎ Edit" at bounding box center [168, 113] width 76 height 17
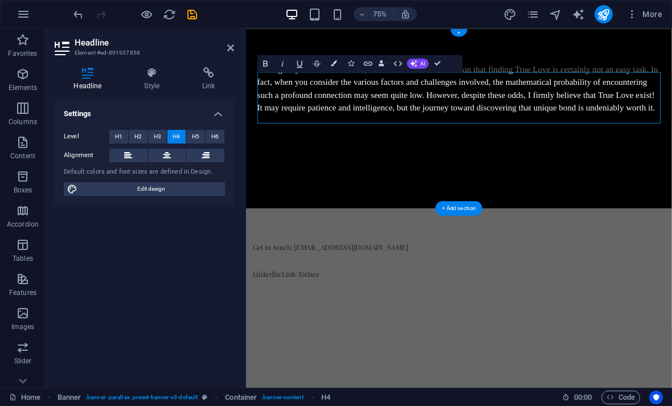
click at [364, 142] on h4 "Through my extensive research, I have come to the conclusion that finding True …" at bounding box center [529, 108] width 537 height 68
click at [489, 142] on h4 "Through my extensive research, I have come to the conclusion that finding True …" at bounding box center [529, 108] width 537 height 68
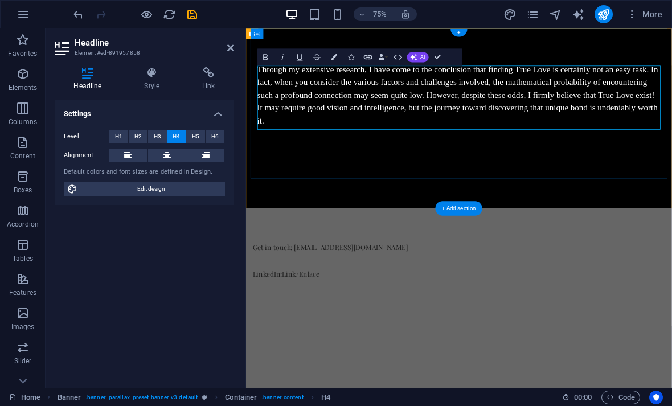
click at [484, 190] on div "Through my extensive research, I have come to the conclusion that finding True …" at bounding box center [530, 123] width 556 height 191
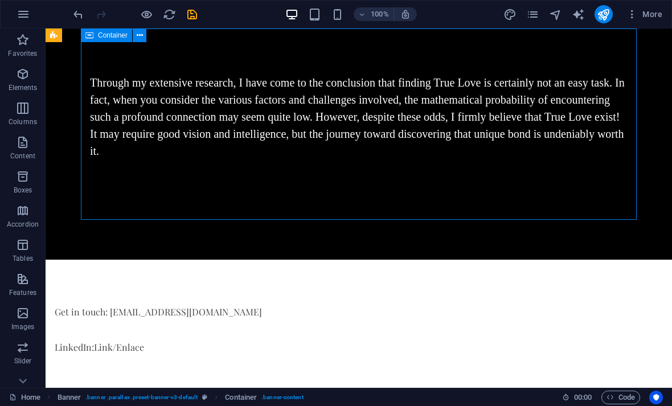
click at [142, 39] on icon at bounding box center [140, 36] width 6 height 12
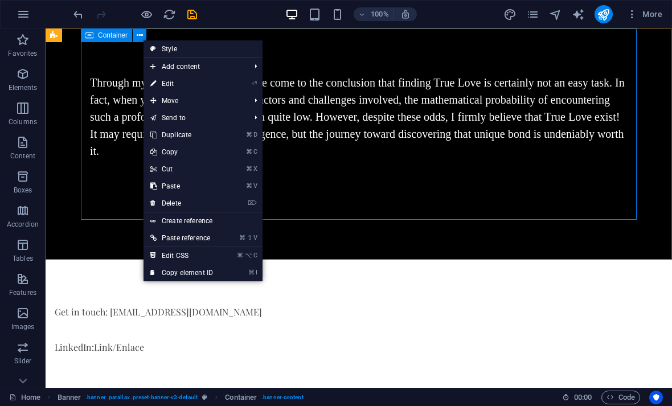
click at [175, 80] on link "⏎ Edit" at bounding box center [181, 83] width 76 height 17
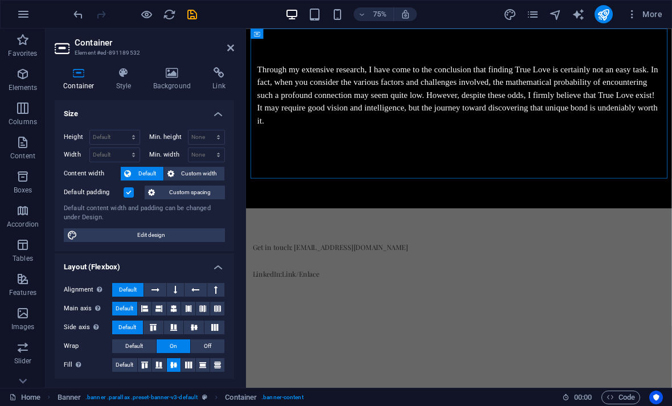
click at [127, 84] on h4 "Style" at bounding box center [126, 79] width 37 height 24
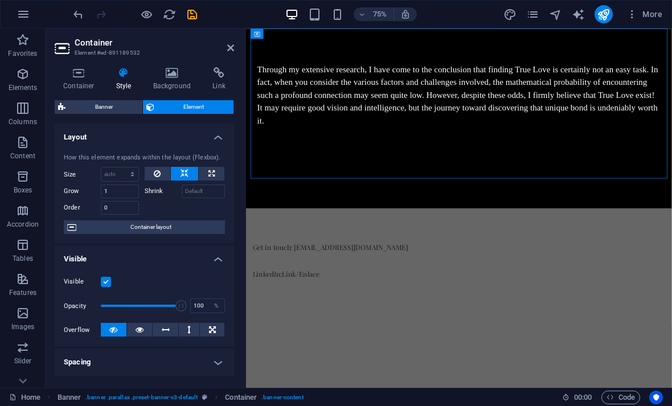
click at [342, 131] on div "Through my extensive research, I have come to the conclusion that finding True …" at bounding box center [529, 116] width 537 height 85
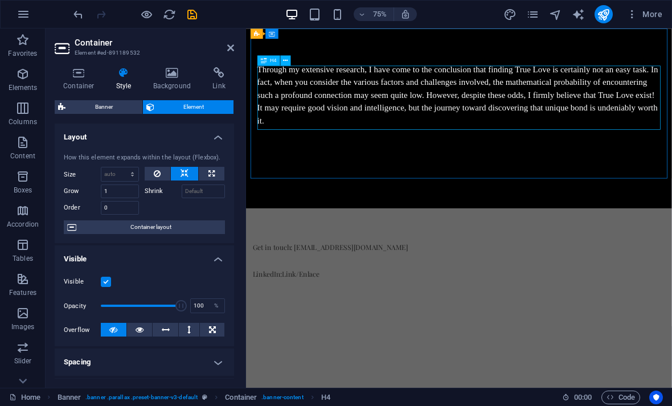
click at [287, 58] on icon at bounding box center [285, 60] width 5 height 9
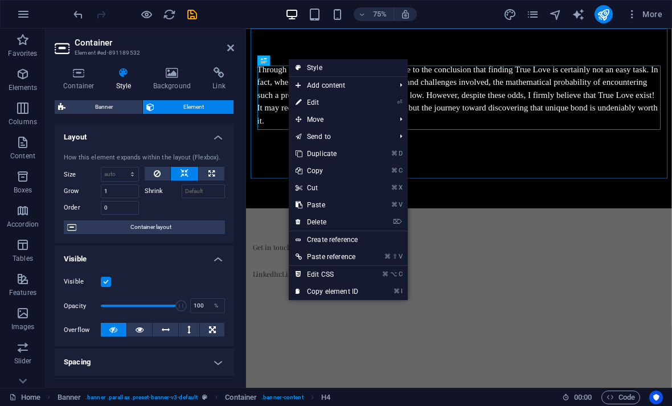
click at [319, 69] on link "Style" at bounding box center [348, 67] width 119 height 17
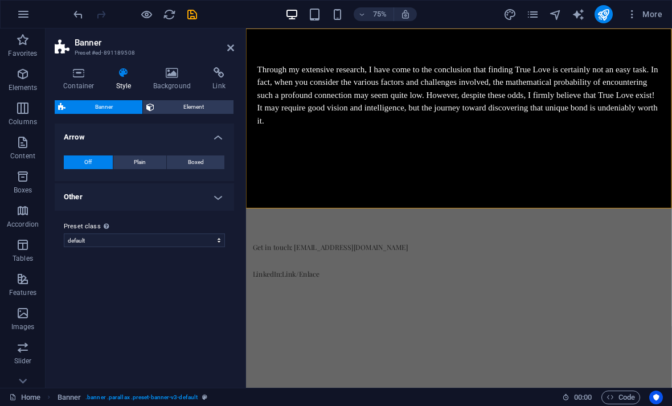
click at [207, 105] on span "Element" at bounding box center [194, 107] width 73 height 14
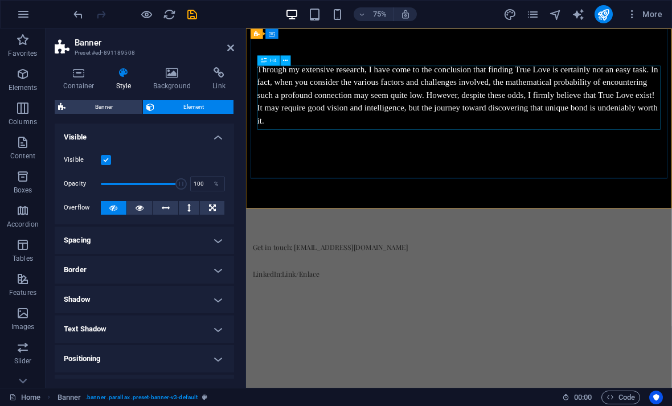
click at [346, 139] on div "Through my extensive research, I have come to the conclusion that finding True …" at bounding box center [529, 116] width 537 height 85
click at [291, 59] on button at bounding box center [286, 60] width 10 height 10
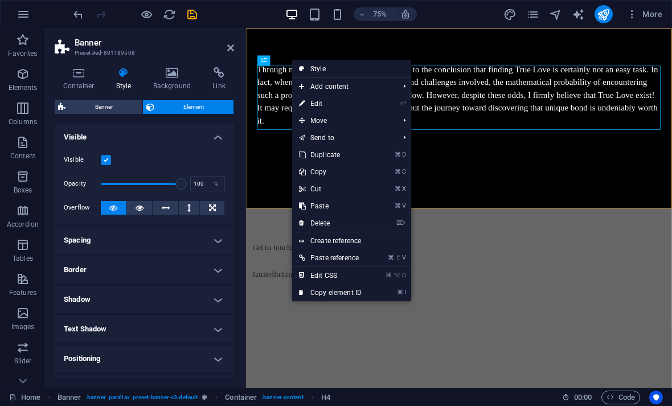
click at [324, 107] on link "⏎ Edit" at bounding box center [330, 103] width 76 height 17
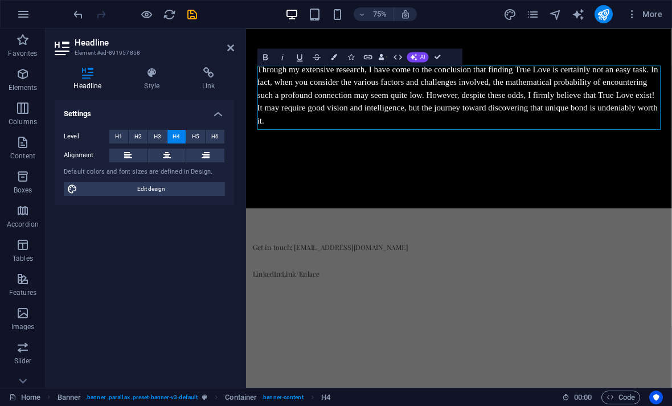
click at [158, 135] on span "H3" at bounding box center [157, 137] width 7 height 14
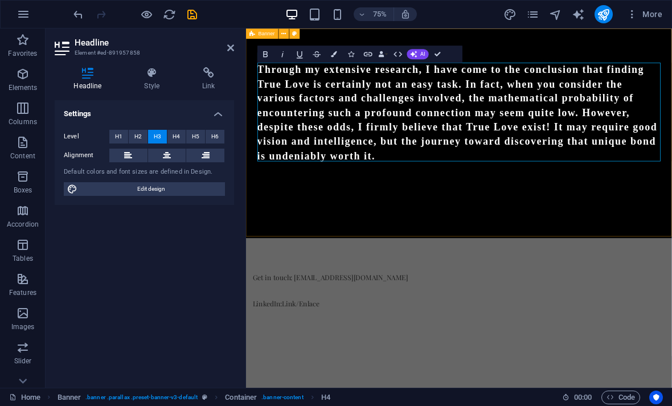
click at [431, 277] on div "Through my extensive research, I have come to the conclusion that finding True …" at bounding box center [529, 167] width 567 height 279
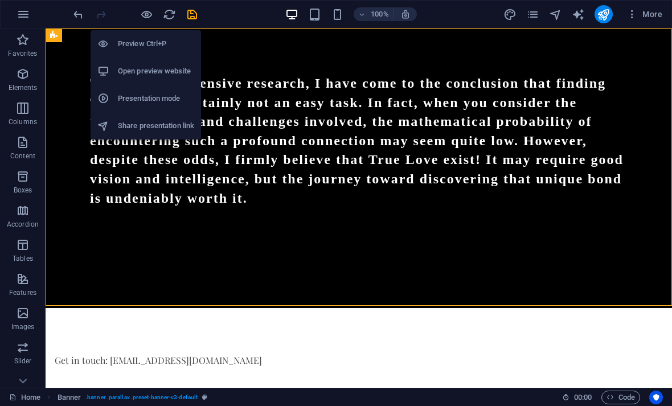
click at [151, 43] on h6 "Preview Ctrl+P" at bounding box center [156, 44] width 76 height 14
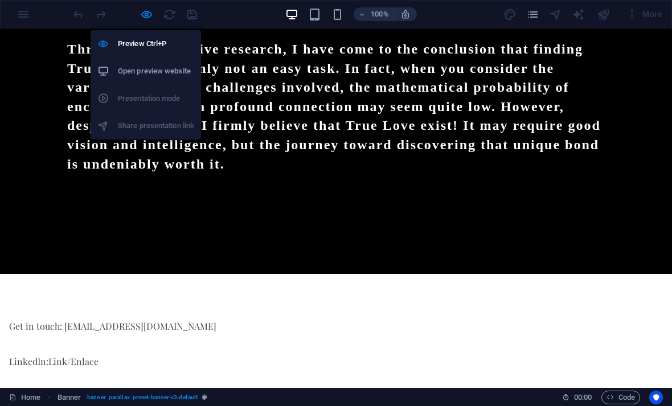
scroll to position [34, 0]
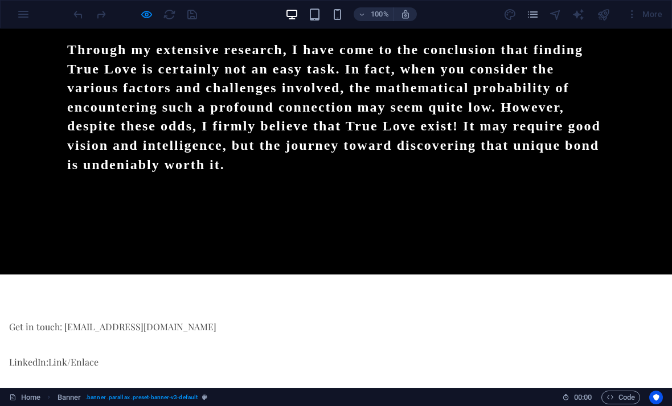
click at [318, 220] on div "Through my extensive research, I have come to the conclusion that finding True …" at bounding box center [336, 115] width 556 height 240
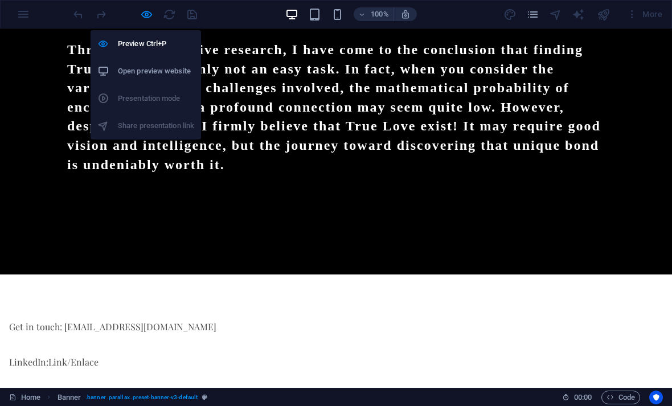
click at [158, 43] on h6 "Preview Ctrl+P" at bounding box center [156, 44] width 76 height 14
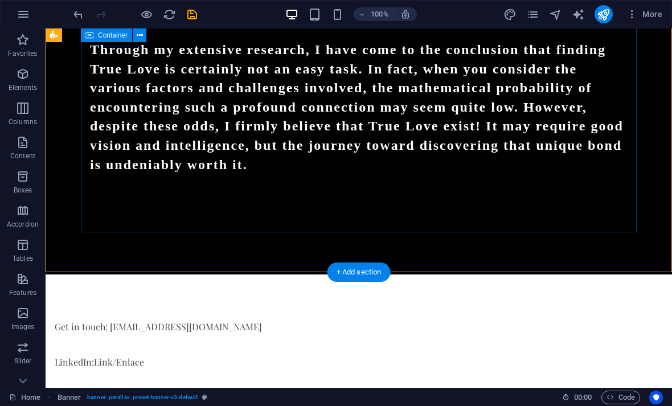
click at [223, 231] on div "Through my extensive research, I have come to the conclusion that finding True …" at bounding box center [359, 115] width 556 height 240
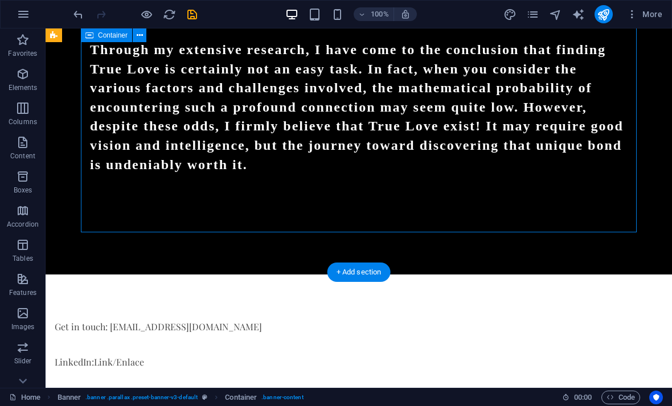
click at [160, 348] on div at bounding box center [323, 342] width 537 height 17
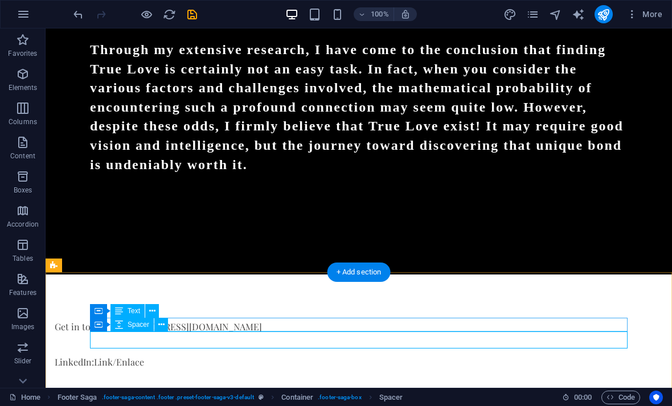
click at [164, 326] on icon at bounding box center [161, 325] width 6 height 12
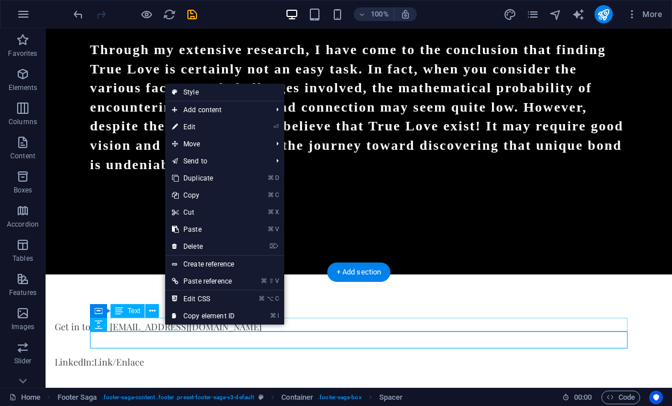
click at [200, 247] on link "⌦ Delete" at bounding box center [203, 246] width 76 height 17
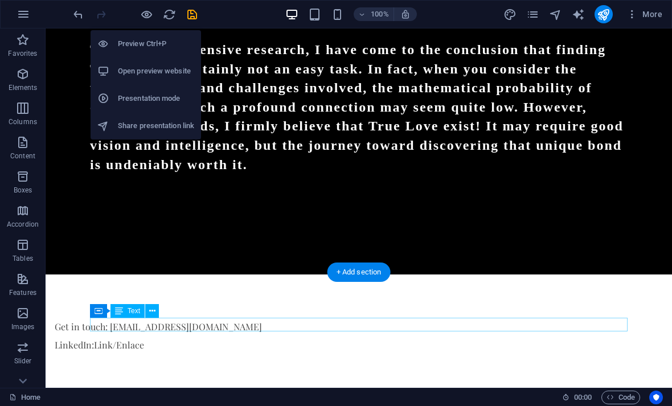
click at [151, 46] on h6 "Preview Ctrl+P" at bounding box center [156, 44] width 76 height 14
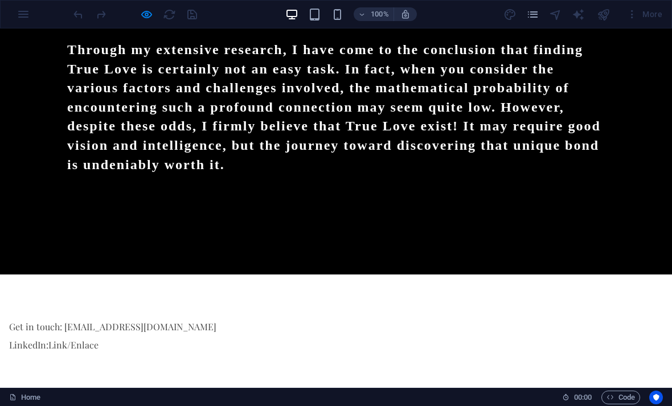
click at [313, 220] on div "Through my extensive research, I have come to the conclusion that finding True …" at bounding box center [336, 115] width 556 height 240
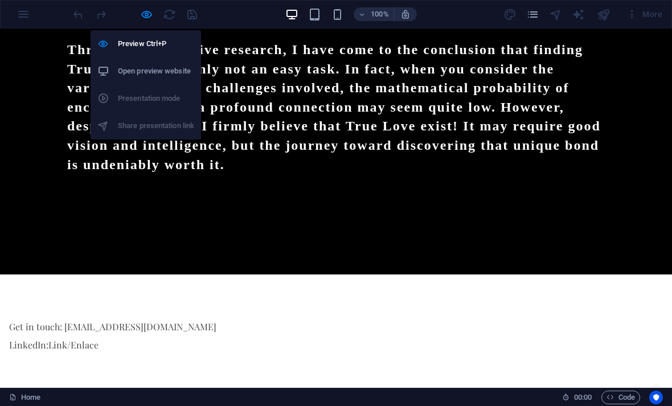
click at [151, 43] on h6 "Preview Ctrl+P" at bounding box center [156, 44] width 76 height 14
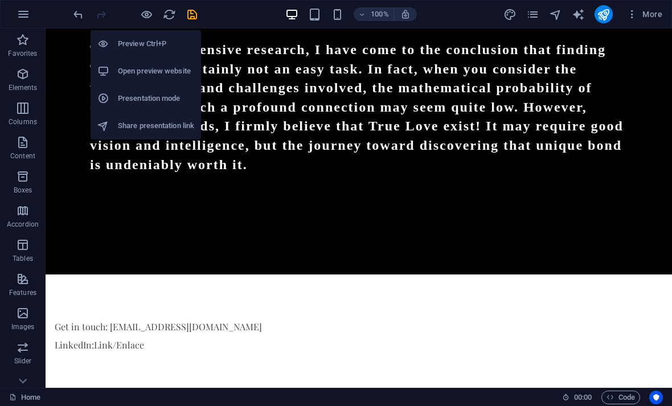
click at [321, 213] on div "Through my extensive research, I have come to the conclusion that finding True …" at bounding box center [359, 115] width 556 height 240
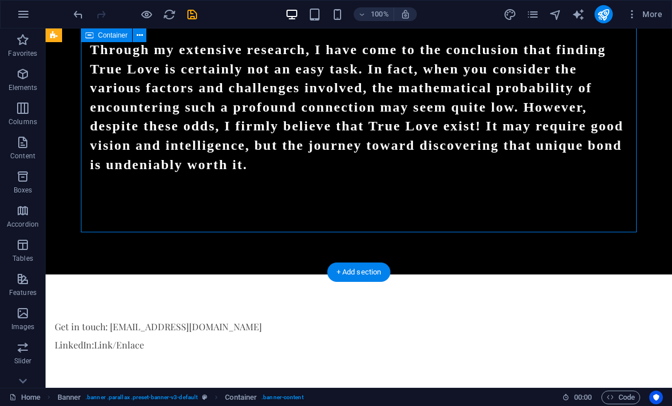
click at [489, 14] on icon "publish" at bounding box center [602, 14] width 13 height 13
